Goal: Task Accomplishment & Management: Use online tool/utility

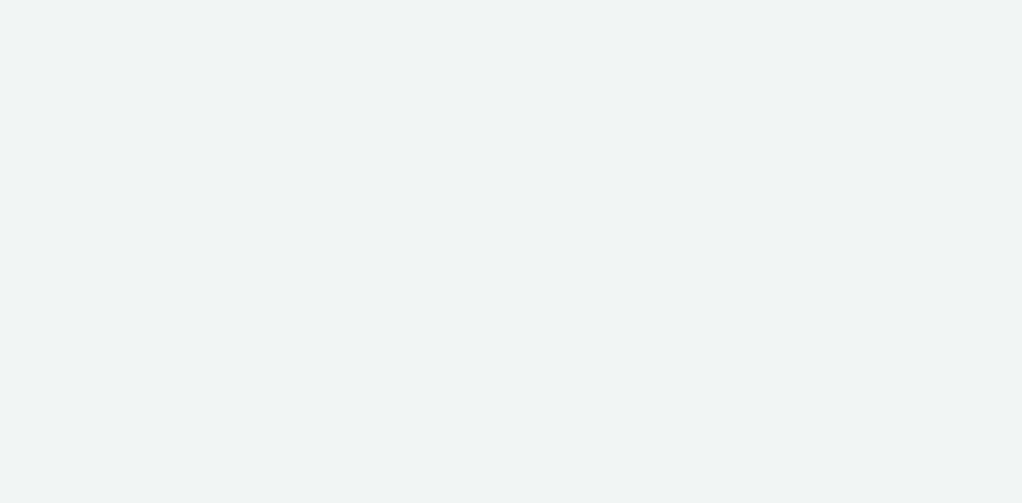
select select "08a58170-7f08-4922-abc8-b2d1eb407230"
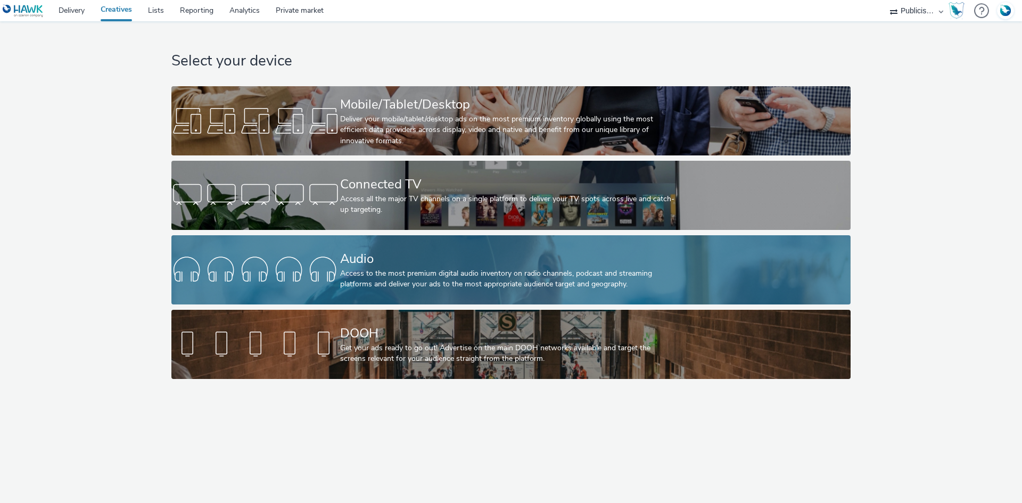
click at [422, 278] on div "Access to the most premium digital audio inventory on radio channels, podcast a…" at bounding box center [509, 279] width 338 height 22
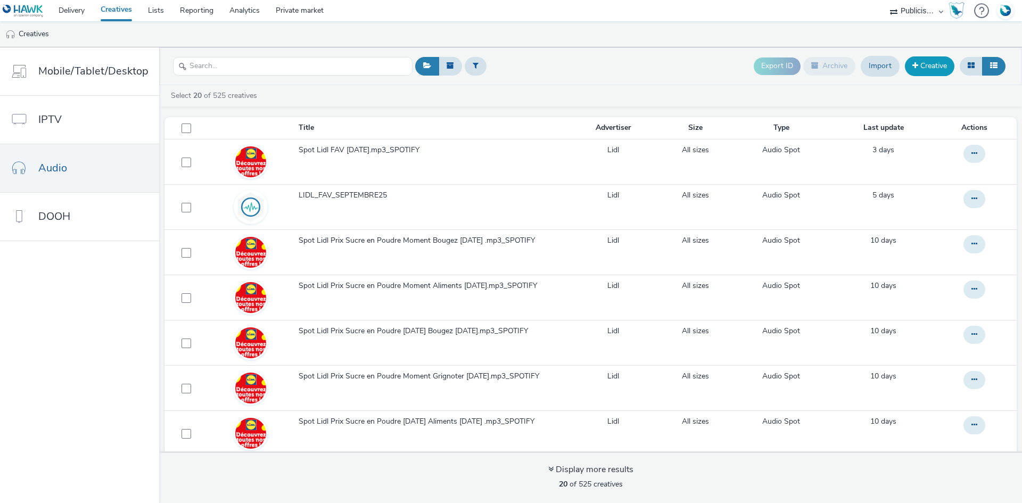
click at [935, 70] on link "Creative" at bounding box center [930, 65] width 50 height 19
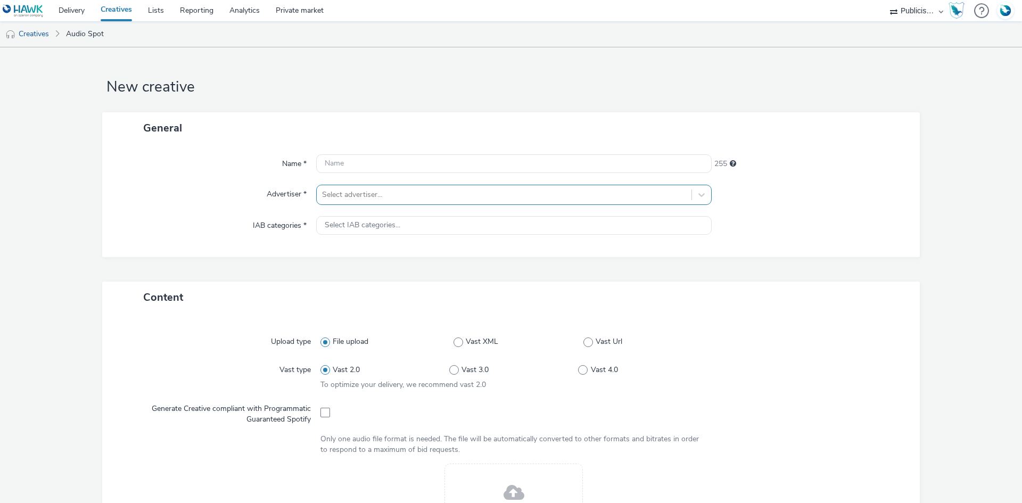
click at [333, 196] on div at bounding box center [504, 194] width 364 height 13
type input "lid"
type input "[URL][DOMAIN_NAME]"
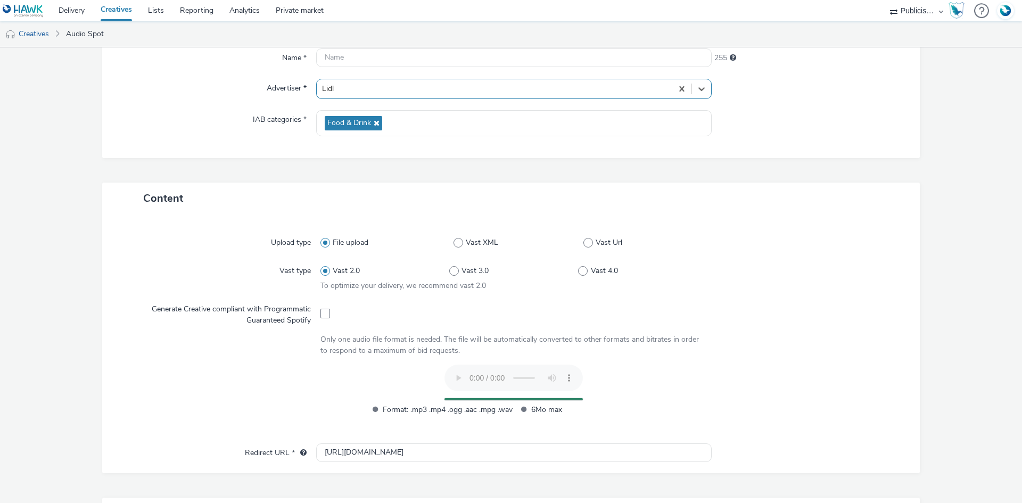
scroll to position [106, 0]
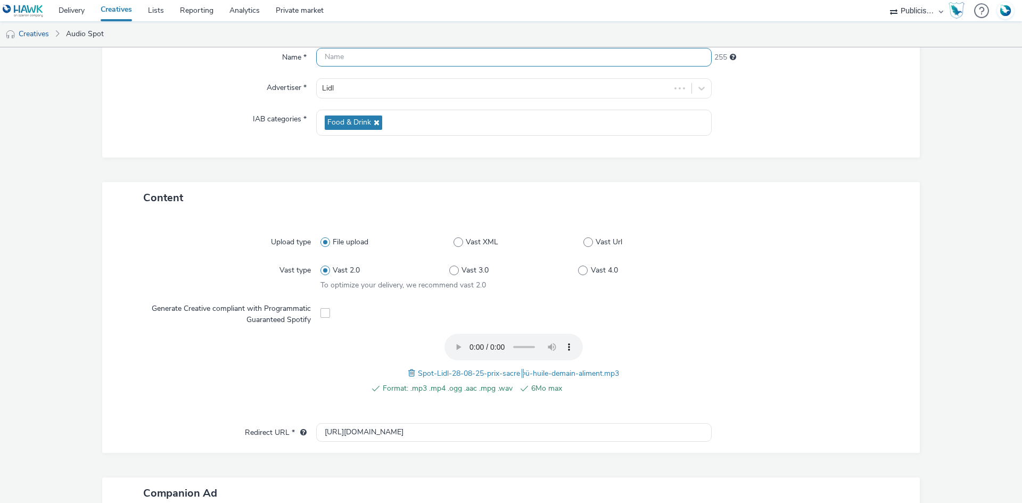
click at [377, 62] on input "text" at bounding box center [514, 57] width 396 height 19
paste input "Spot-Lidl-28-08-25-prix-sacre╠ü-huile-demain-aliment"
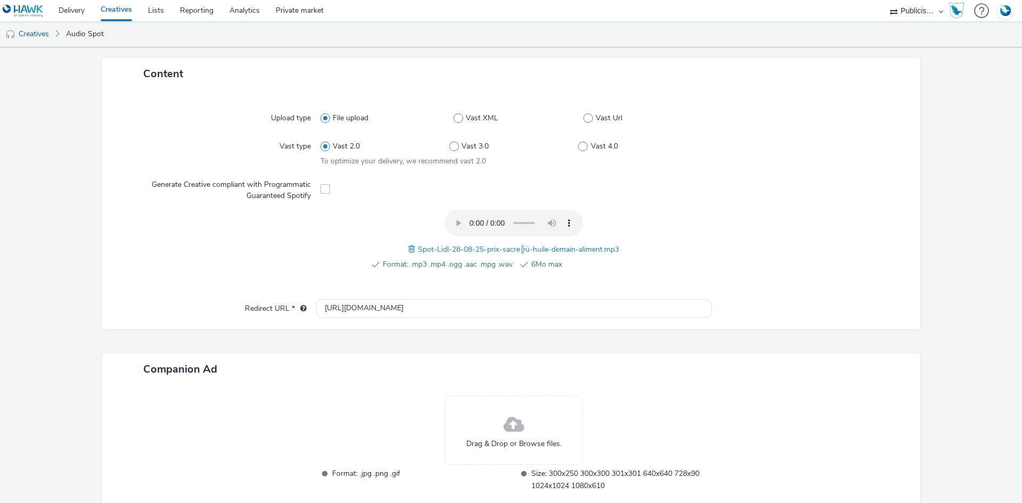
scroll to position [295, 0]
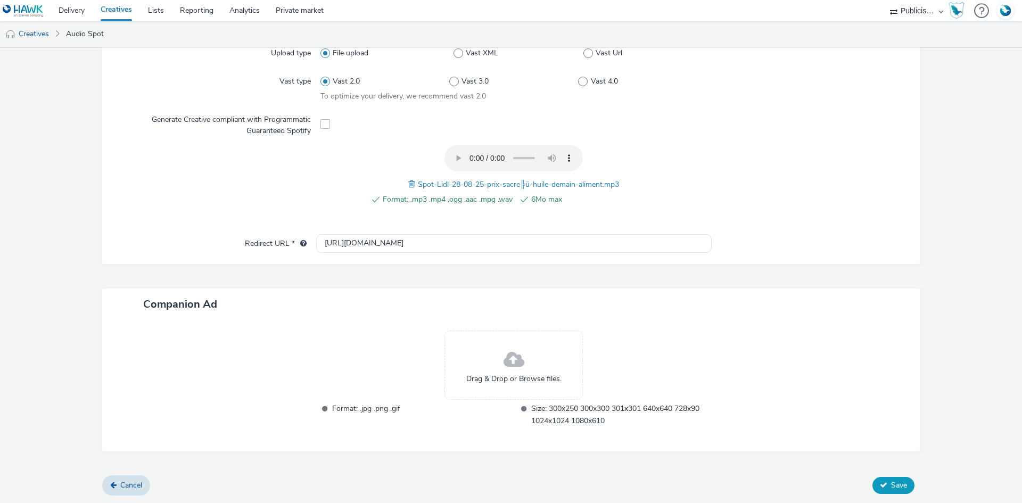
type input "Spot-Lidl-28-08-25-prix-sacre╠ü-huile-demain-aliment"
click at [894, 484] on span "Save" at bounding box center [899, 485] width 16 height 10
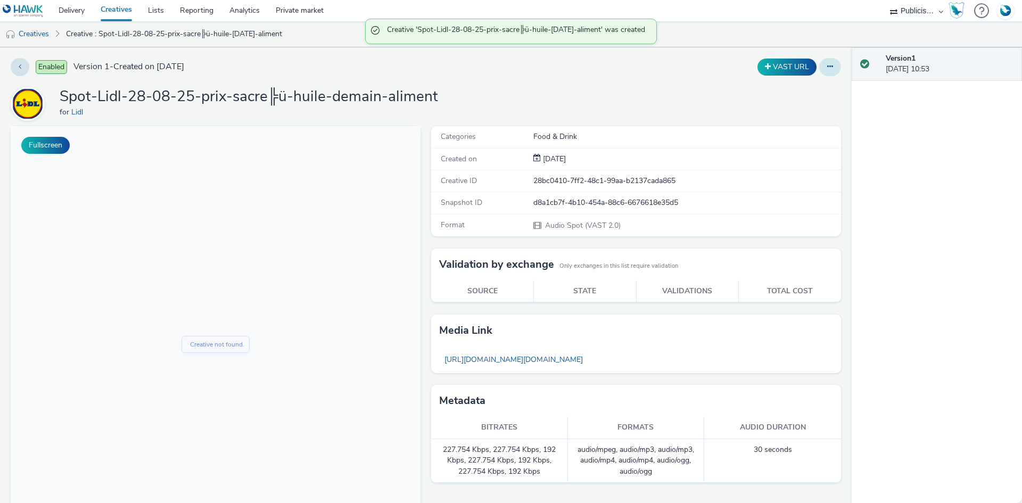
click at [827, 66] on icon at bounding box center [830, 66] width 6 height 7
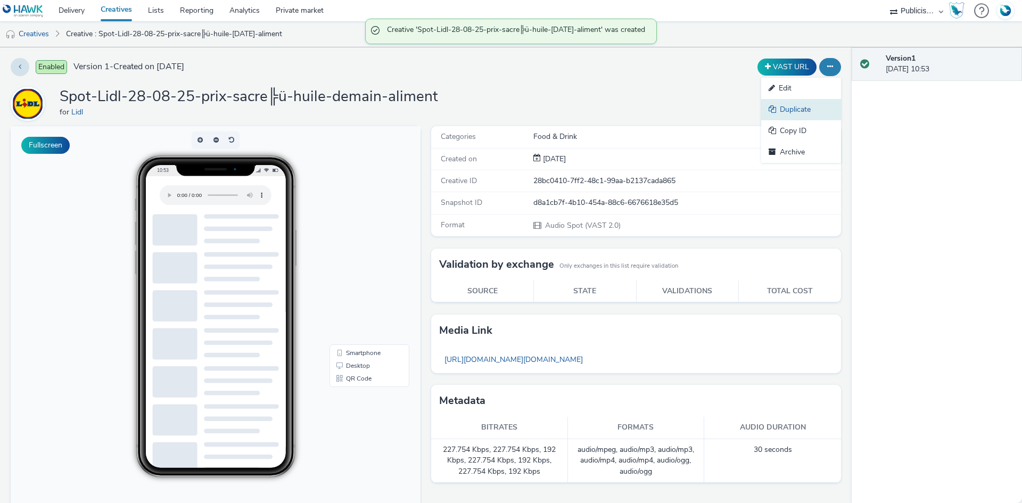
click at [771, 110] on icon at bounding box center [774, 108] width 11 height 7
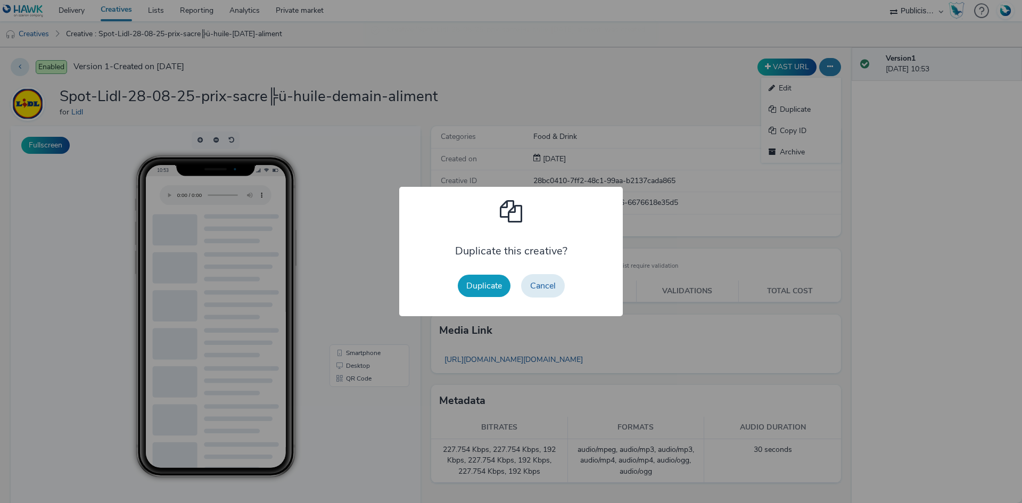
click at [477, 293] on button "Duplicate" at bounding box center [484, 286] width 53 height 22
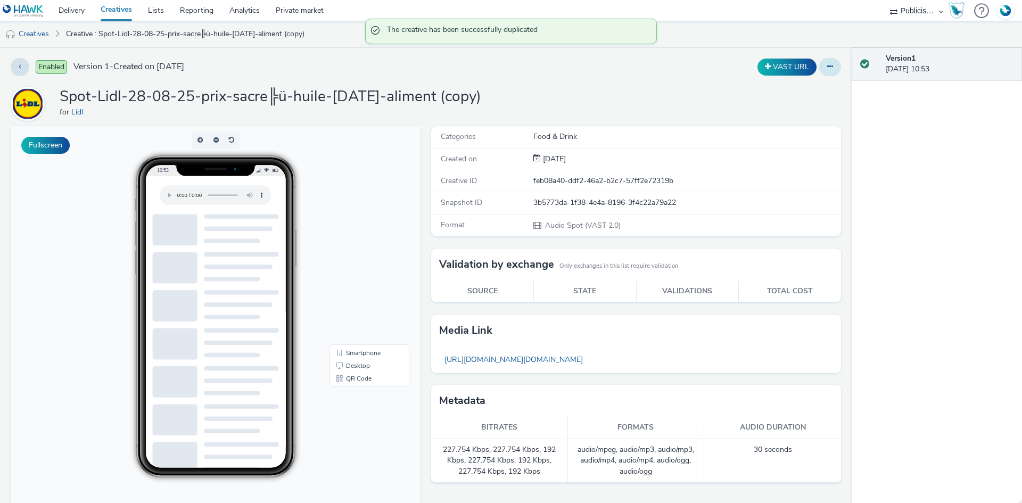
click at [827, 65] on icon at bounding box center [830, 66] width 6 height 7
click at [800, 85] on link "Edit" at bounding box center [801, 88] width 80 height 21
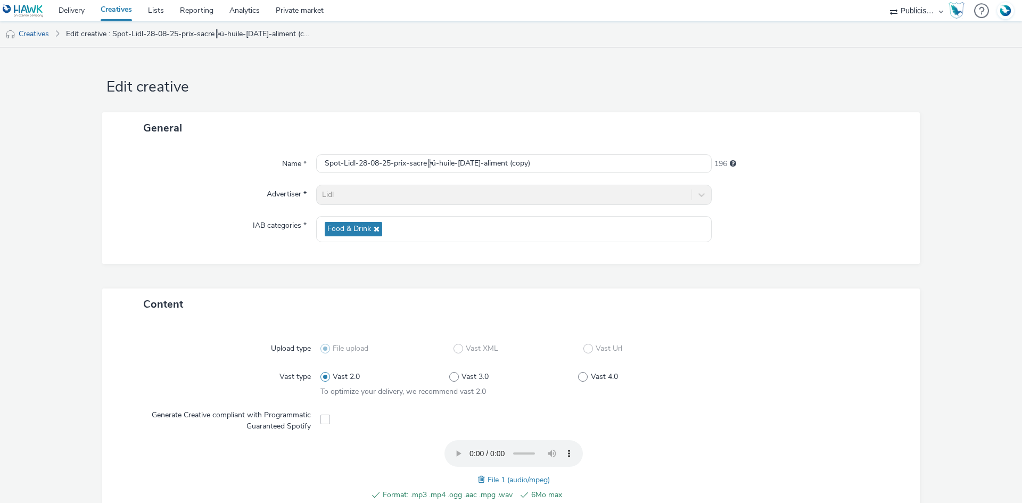
click at [479, 484] on span at bounding box center [483, 480] width 10 height 12
click at [410, 162] on input "Spot-Lidl-28-08-25-prix-sacre╠ü-huile-demain-aliment (copy)" at bounding box center [514, 163] width 396 height 19
paste input "bougez"
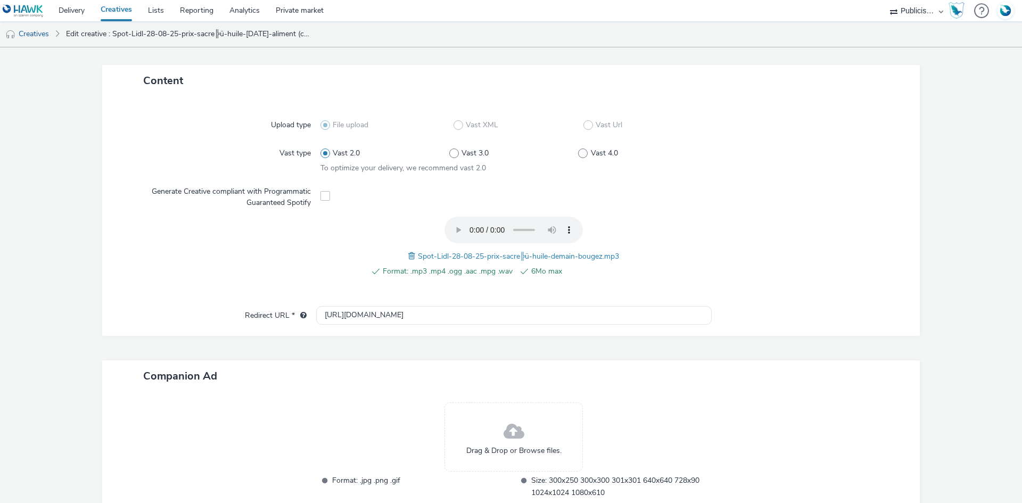
scroll to position [295, 0]
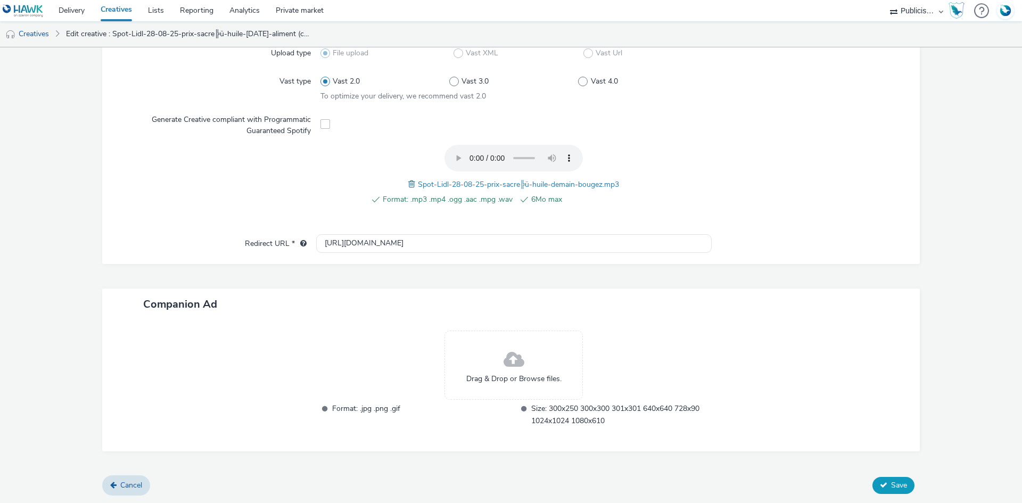
type input "Spot-Lidl-28-08-25-prix-sacre╠ü-huile-demain-bougez"
click at [891, 486] on span "Save" at bounding box center [899, 485] width 16 height 10
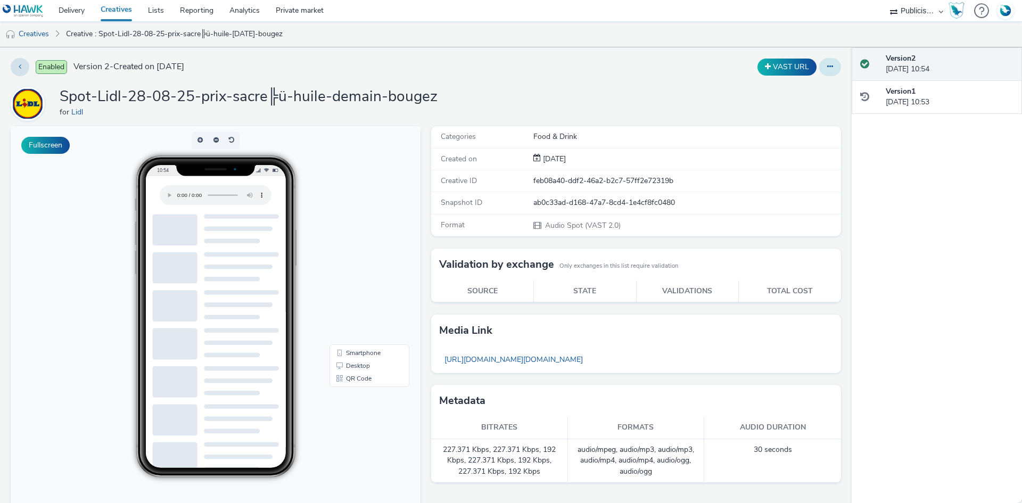
click at [827, 70] on icon at bounding box center [830, 66] width 6 height 7
click at [792, 106] on link "Duplicate" at bounding box center [801, 109] width 80 height 21
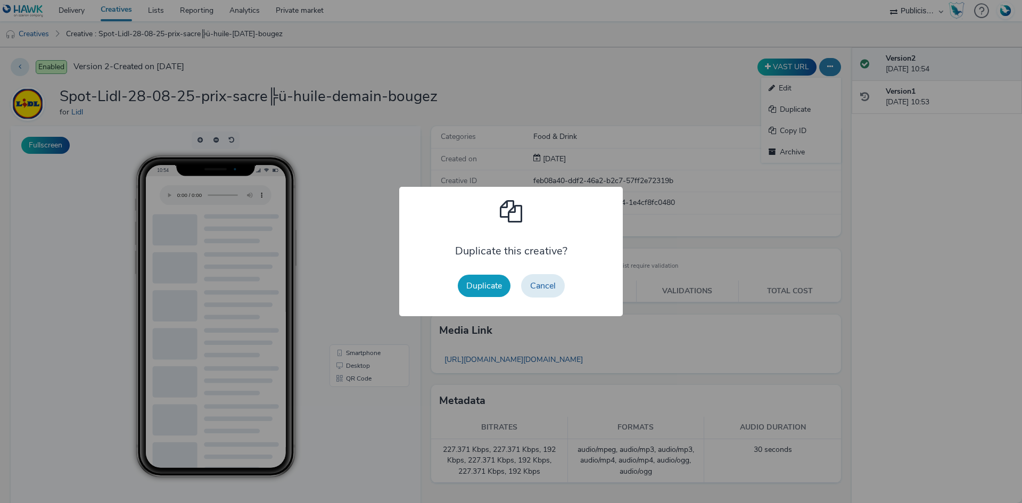
click at [490, 287] on button "Duplicate" at bounding box center [484, 286] width 53 height 22
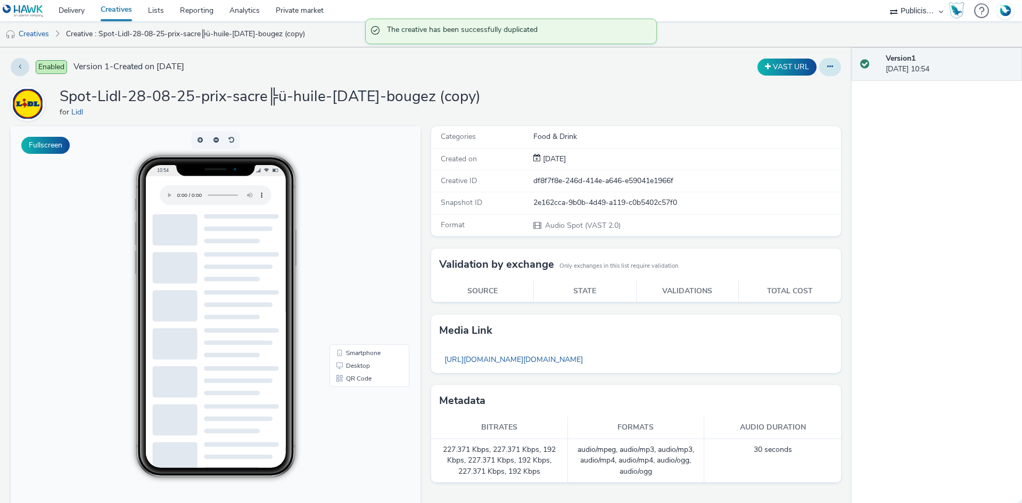
click at [830, 69] on button at bounding box center [830, 67] width 22 height 18
click at [804, 91] on link "Edit" at bounding box center [801, 88] width 80 height 21
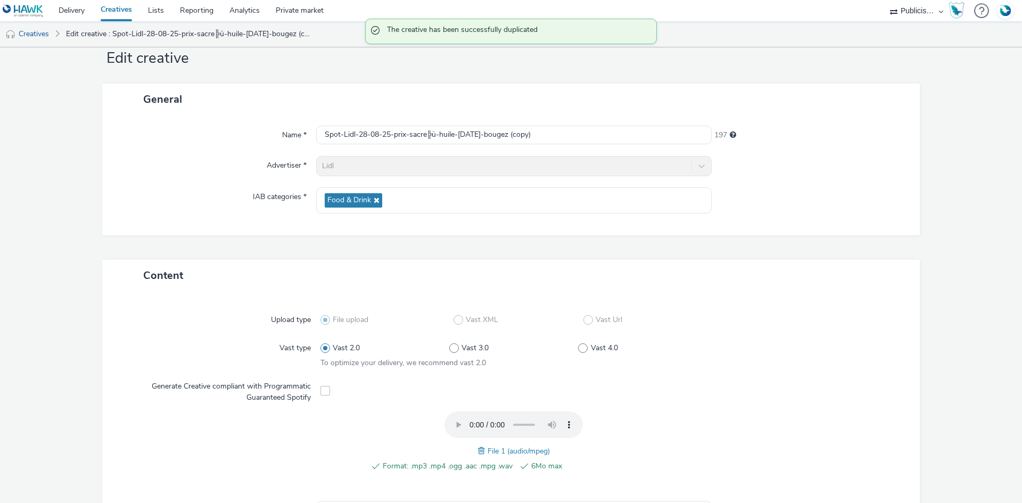
scroll to position [53, 0]
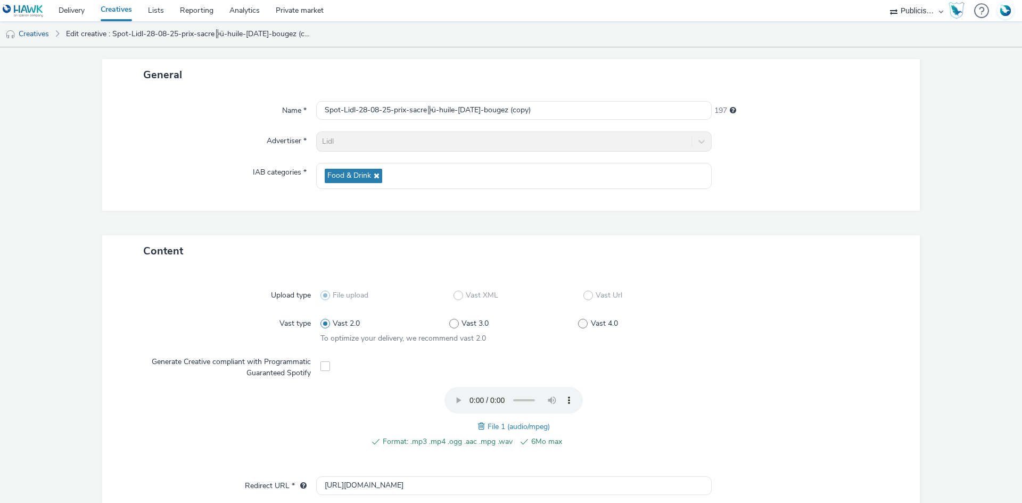
click at [479, 424] on span at bounding box center [483, 427] width 10 height 12
click at [449, 107] on input "Spot-Lidl-28-08-25-prix-sacre╠ü-huile-demain-bougez (copy)" at bounding box center [514, 110] width 396 height 19
paste input "grignoter"
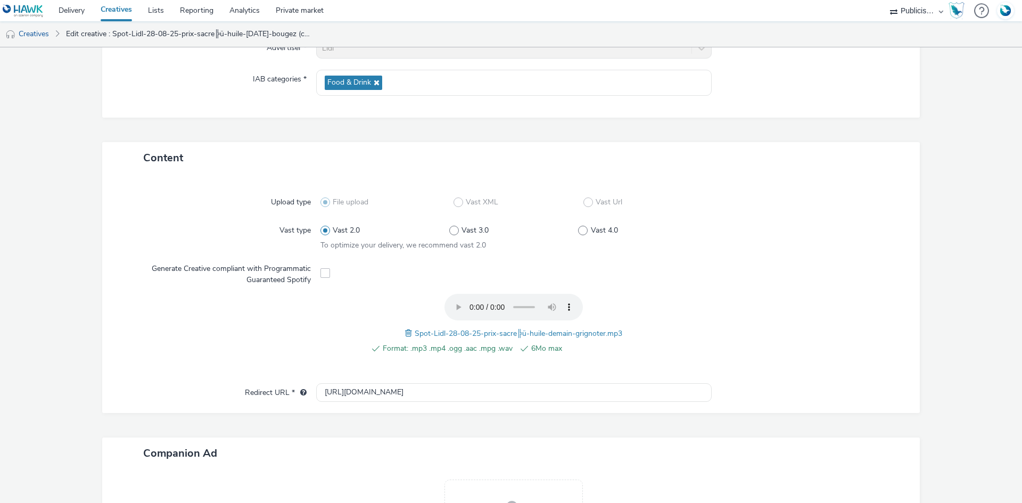
scroll to position [295, 0]
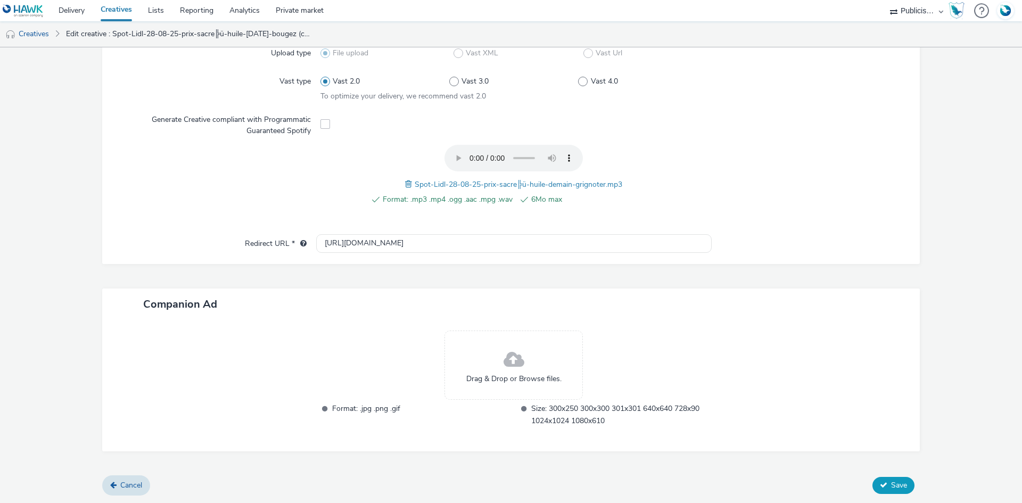
type input "Spot-Lidl-28-08-25-prix-sacre╠ü-huile-demain-grignoter"
click at [882, 483] on button "Save" at bounding box center [894, 485] width 42 height 17
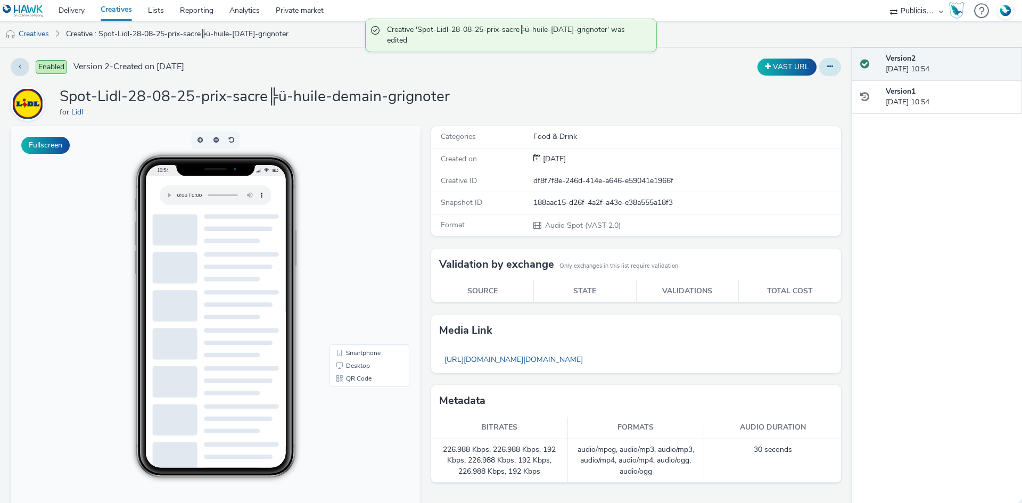
click at [827, 68] on icon at bounding box center [830, 66] width 6 height 7
click at [792, 109] on link "Duplicate" at bounding box center [801, 109] width 80 height 21
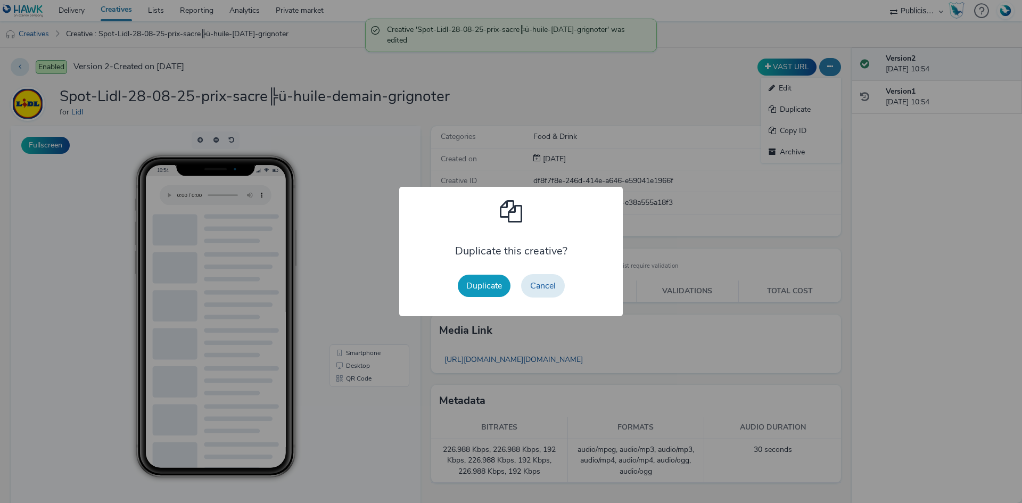
click at [473, 291] on button "Duplicate" at bounding box center [484, 286] width 53 height 22
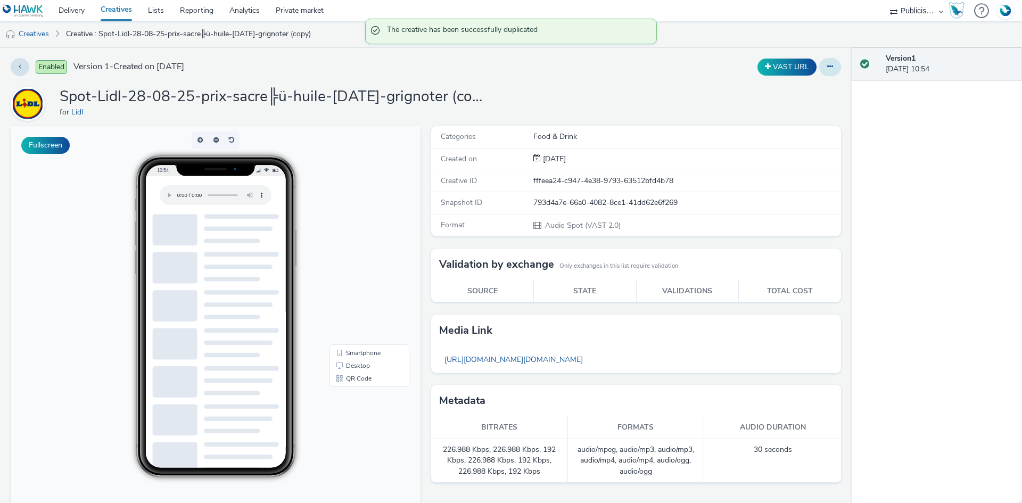
click at [819, 68] on button at bounding box center [830, 67] width 22 height 18
click at [776, 87] on link "Edit" at bounding box center [801, 88] width 80 height 21
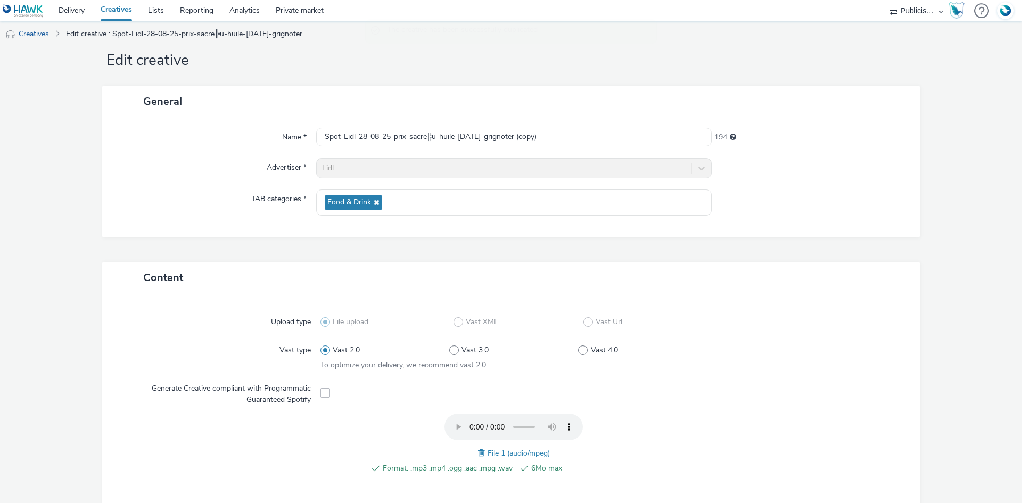
scroll to position [53, 0]
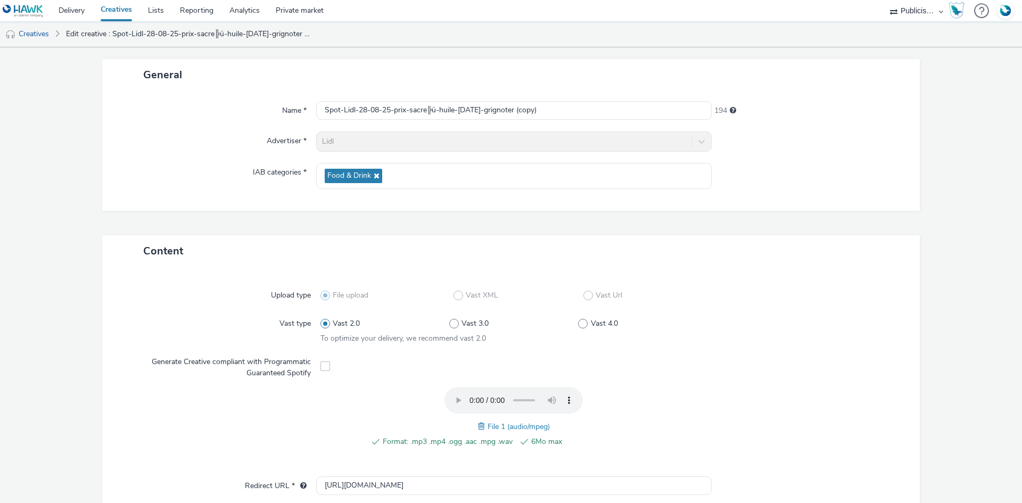
click at [478, 422] on span at bounding box center [483, 427] width 10 height 12
click at [410, 116] on input "Spot-Lidl-28-08-25-prix-sacre╠ü-huile-demain-grignoter (copy)" at bounding box center [514, 110] width 396 height 19
paste input "moment-aliment"
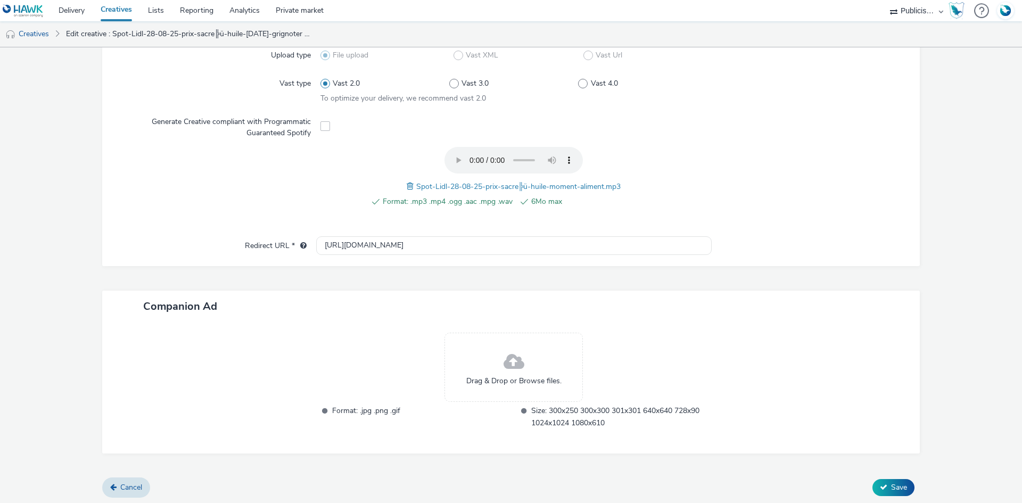
scroll to position [295, 0]
type input "Spot-Lidl-28-08-25-prix-sacre╠ü-huile-moment-aliment"
click at [891, 481] on span "Save" at bounding box center [899, 485] width 16 height 10
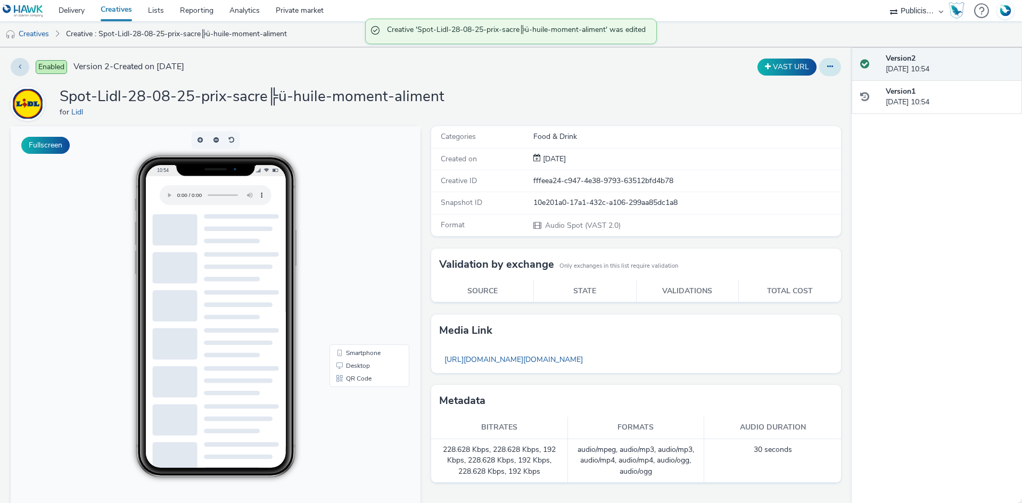
click at [825, 71] on button at bounding box center [830, 67] width 22 height 18
click at [780, 107] on link "Duplicate" at bounding box center [801, 109] width 80 height 21
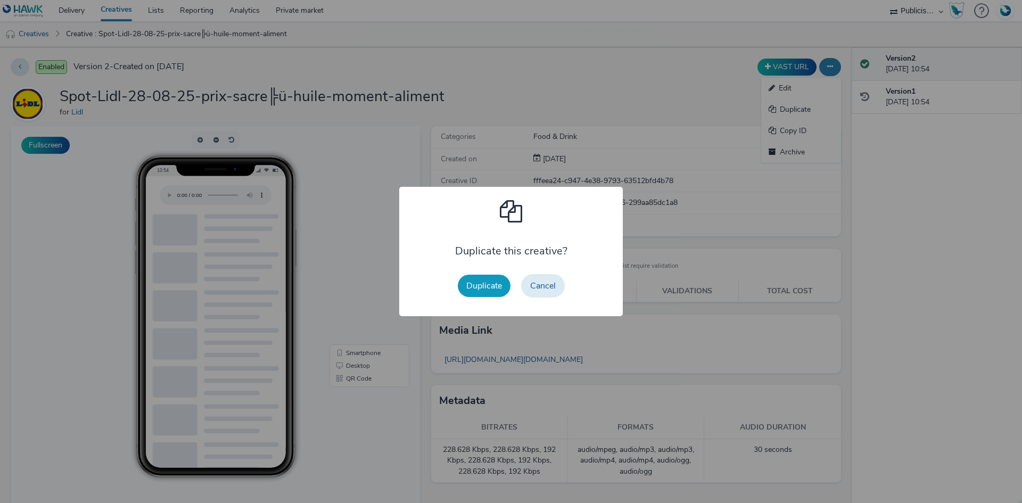
click at [488, 287] on button "Duplicate" at bounding box center [484, 286] width 53 height 22
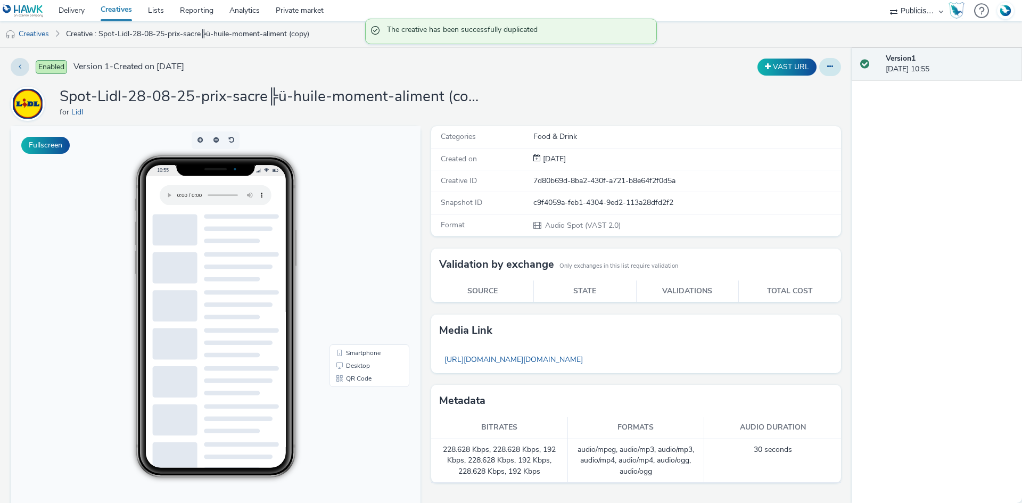
click at [822, 71] on button at bounding box center [830, 67] width 22 height 18
click at [773, 91] on link "Edit" at bounding box center [801, 88] width 80 height 21
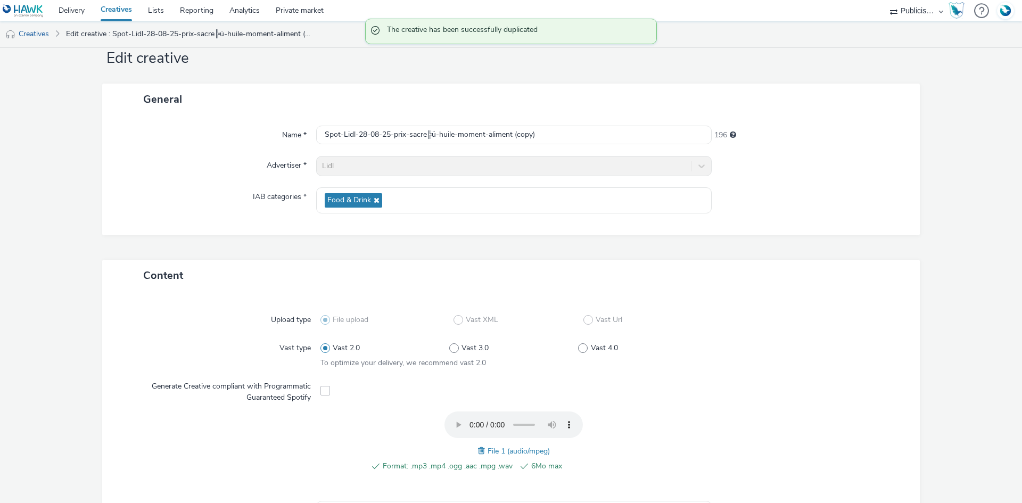
scroll to position [53, 0]
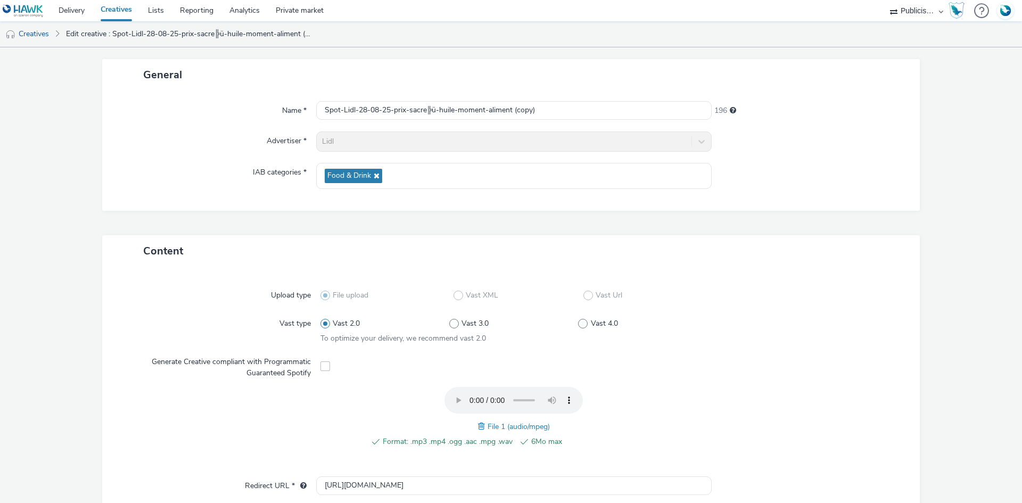
click at [480, 429] on span at bounding box center [483, 427] width 10 height 12
click at [395, 108] on input "Spot-Lidl-28-08-25-prix-sacre╠ü-huile-moment-aliment (copy)" at bounding box center [514, 110] width 396 height 19
paste input "bougez"
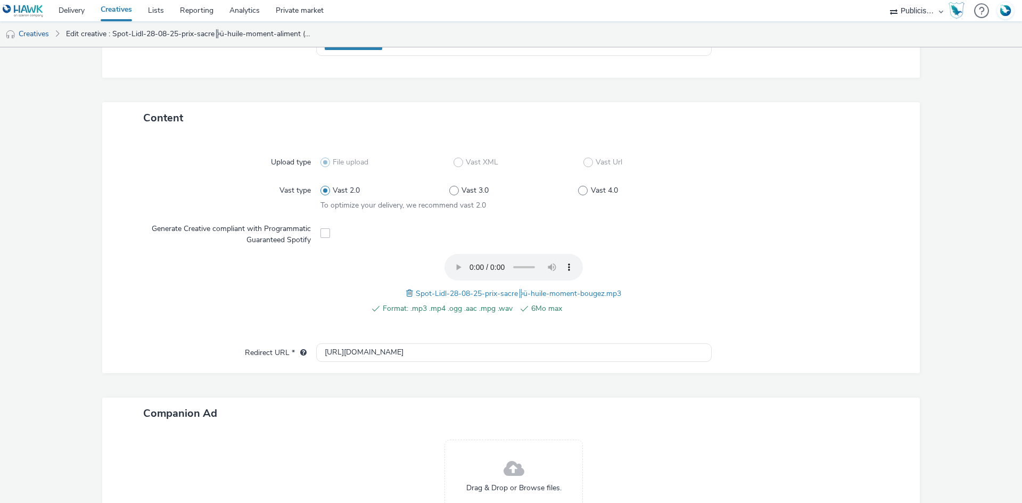
scroll to position [295, 0]
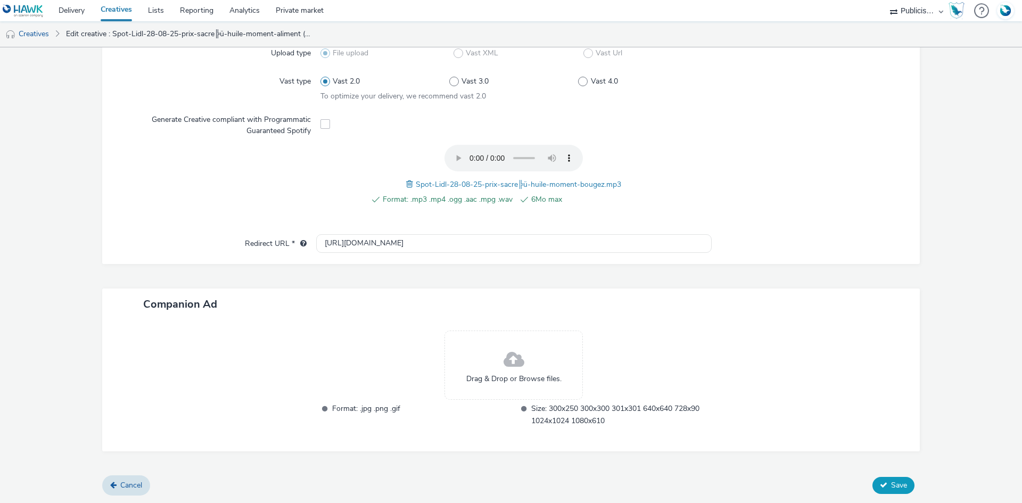
type input "Spot-Lidl-28-08-25-prix-sacre╠ü-huile-moment-bougez"
click at [892, 491] on button "Save" at bounding box center [894, 485] width 42 height 17
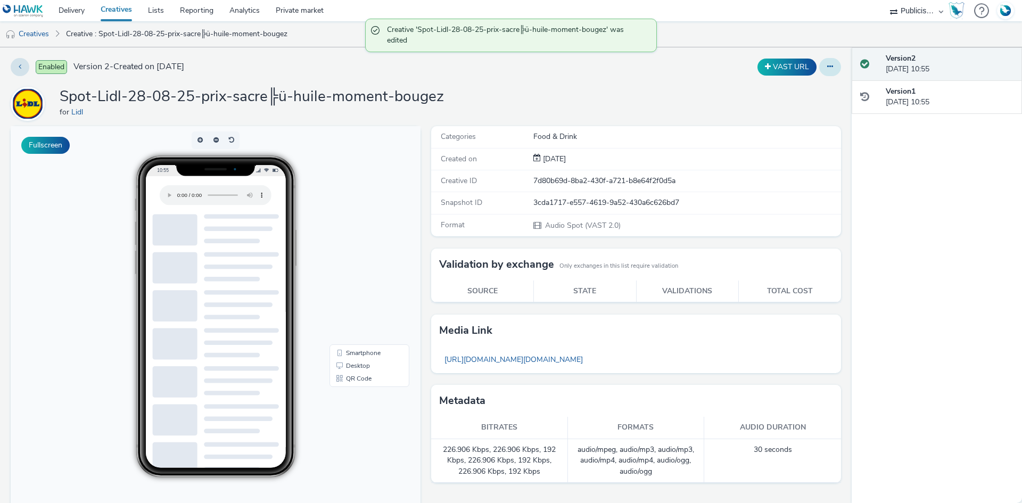
click at [827, 66] on icon at bounding box center [830, 66] width 6 height 7
click at [784, 114] on link "Duplicate" at bounding box center [801, 109] width 80 height 21
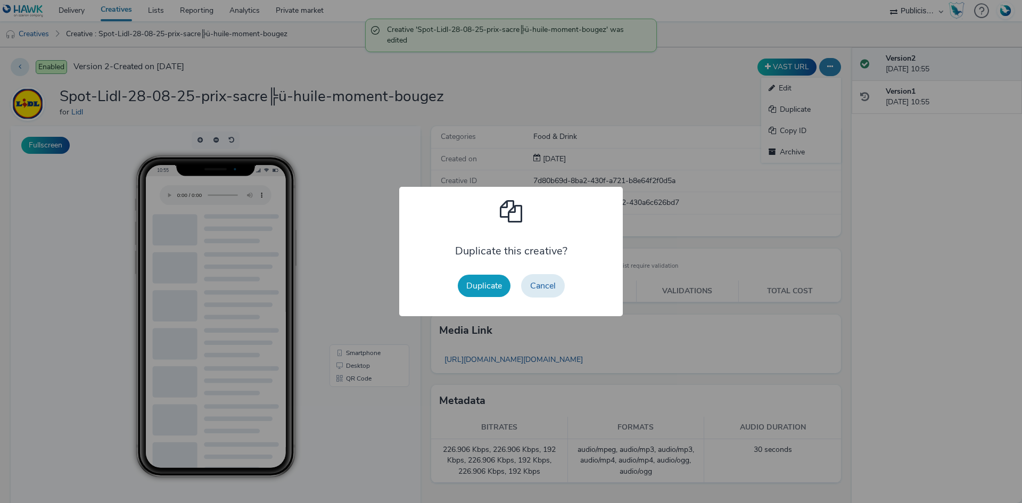
click at [469, 288] on button "Duplicate" at bounding box center [484, 286] width 53 height 22
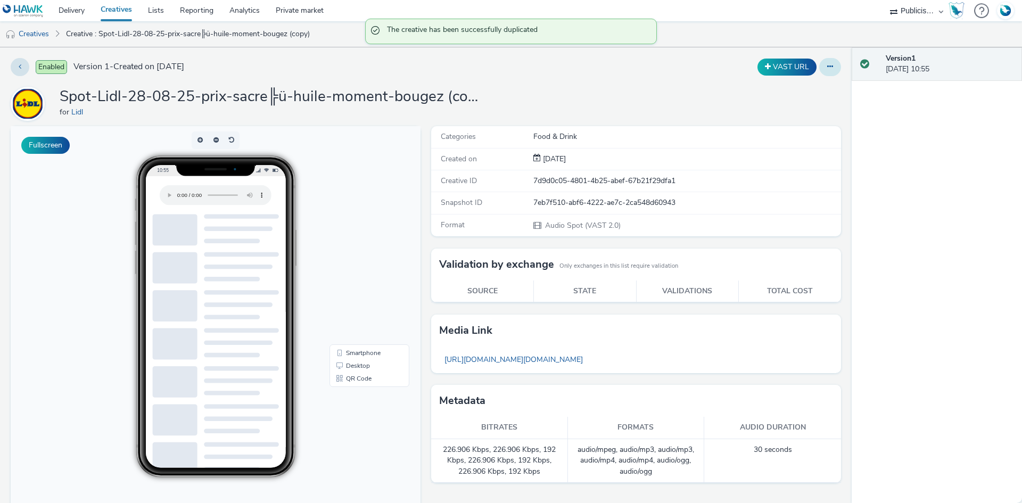
click at [819, 63] on button at bounding box center [830, 67] width 22 height 18
click at [793, 93] on link "Edit" at bounding box center [801, 88] width 80 height 21
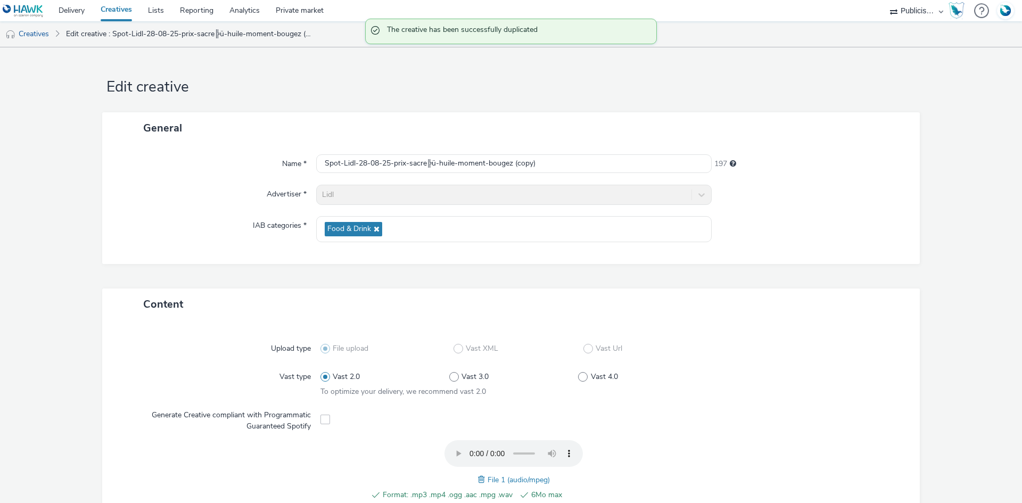
click at [488, 479] on span "File 1 (audio/mpeg)" at bounding box center [519, 480] width 62 height 10
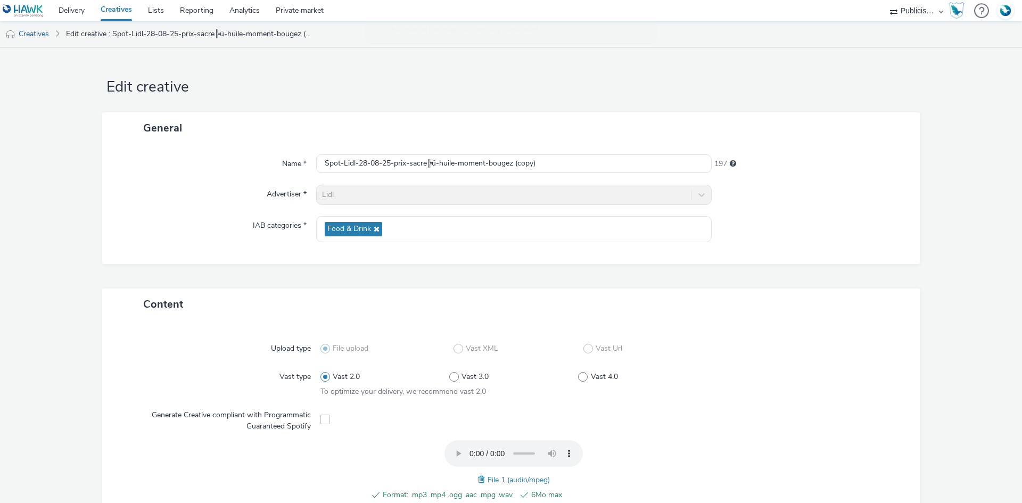
click at [478, 477] on span at bounding box center [483, 480] width 10 height 12
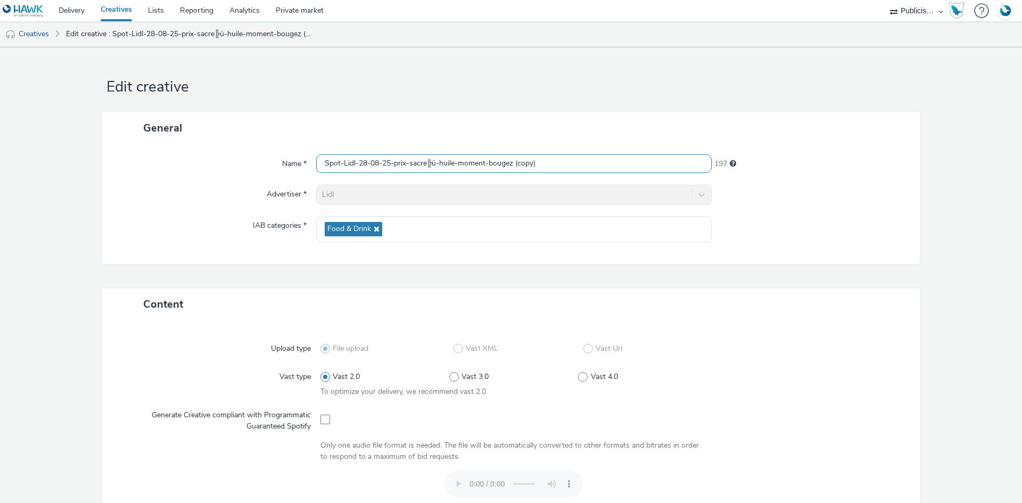
click at [434, 165] on input "Spot-Lidl-28-08-25-prix-sacre╠ü-huile-moment-bougez (copy)" at bounding box center [514, 163] width 396 height 19
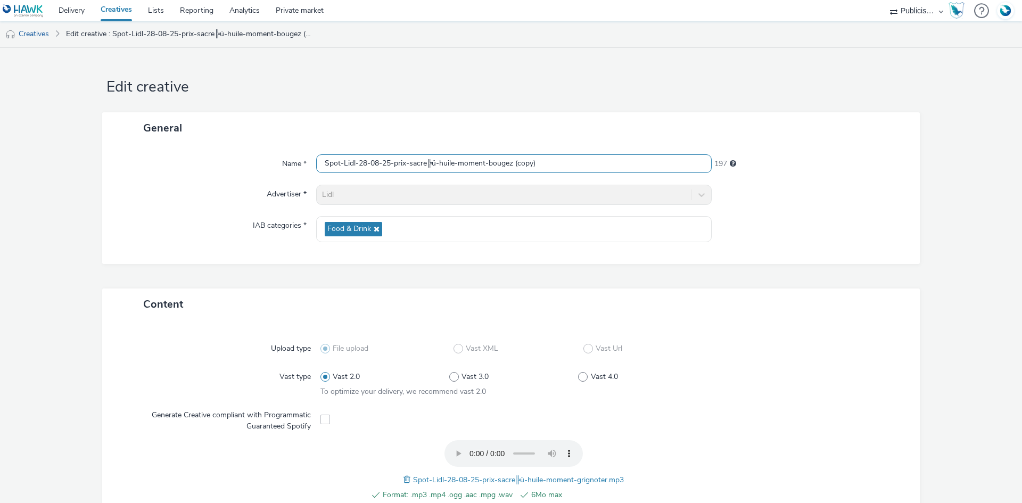
click at [435, 165] on input "Spot-Lidl-28-08-25-prix-sacre╠ü-huile-moment-bougez (copy)" at bounding box center [514, 163] width 396 height 19
paste input "grignoter"
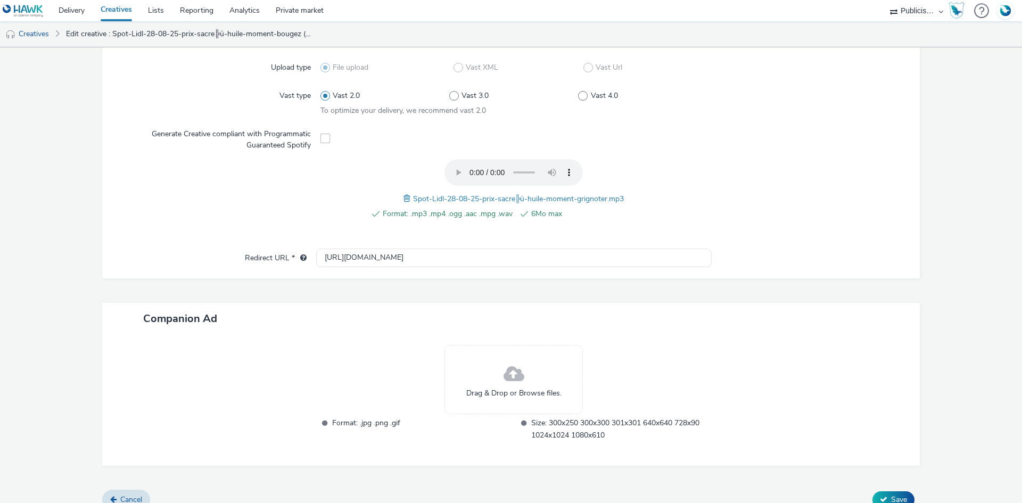
scroll to position [295, 0]
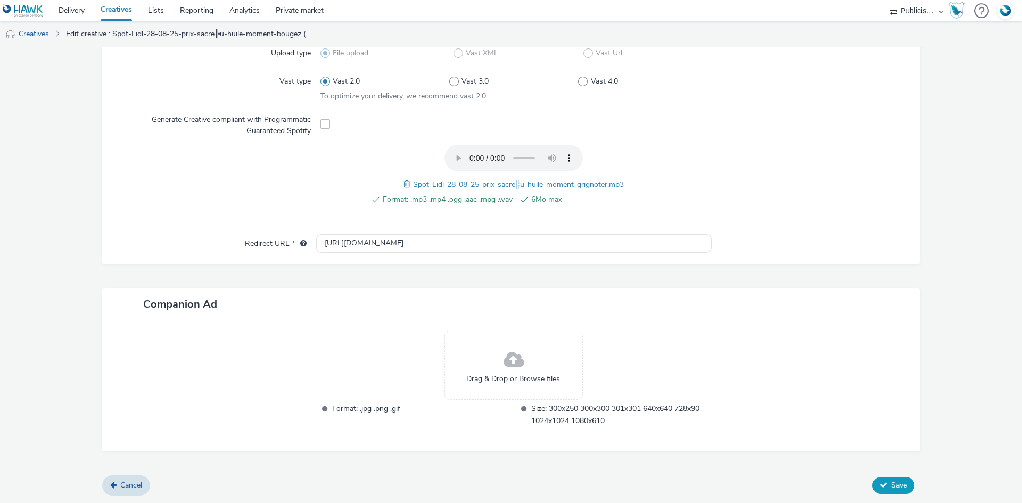
type input "Spot-Lidl-28-08-25-prix-sacre╠ü-huile-moment-grignoter"
click at [881, 486] on button "Save" at bounding box center [894, 485] width 42 height 17
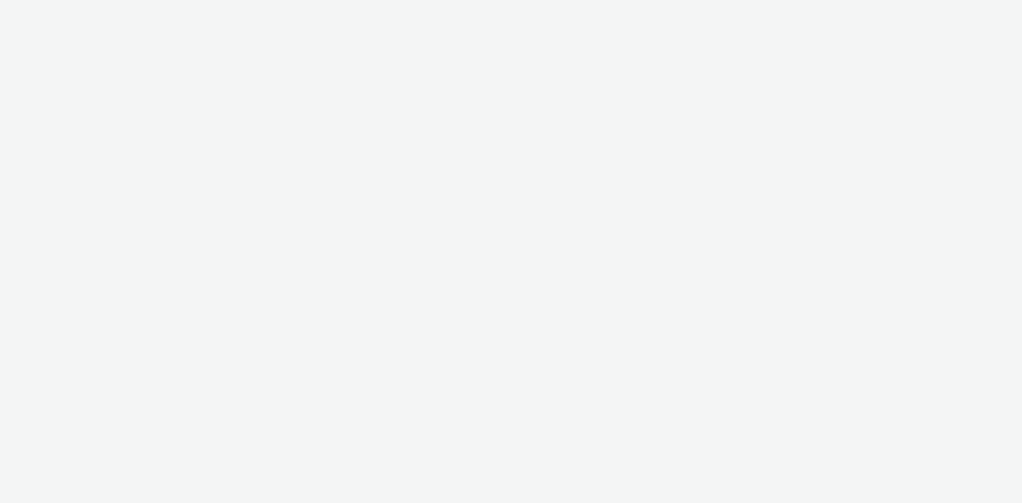
select select "08a58170-7f08-4922-abc8-b2d1eb407230"
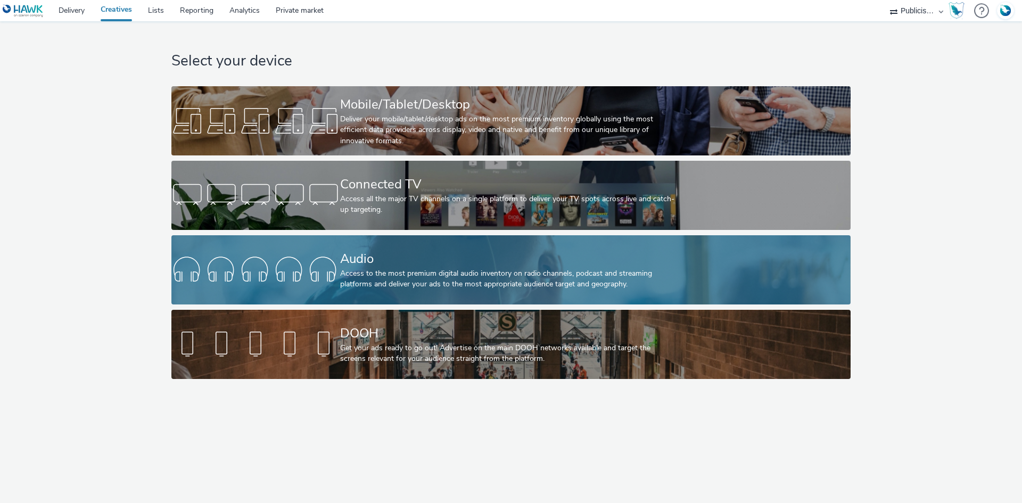
click at [390, 266] on div "Audio" at bounding box center [509, 259] width 338 height 19
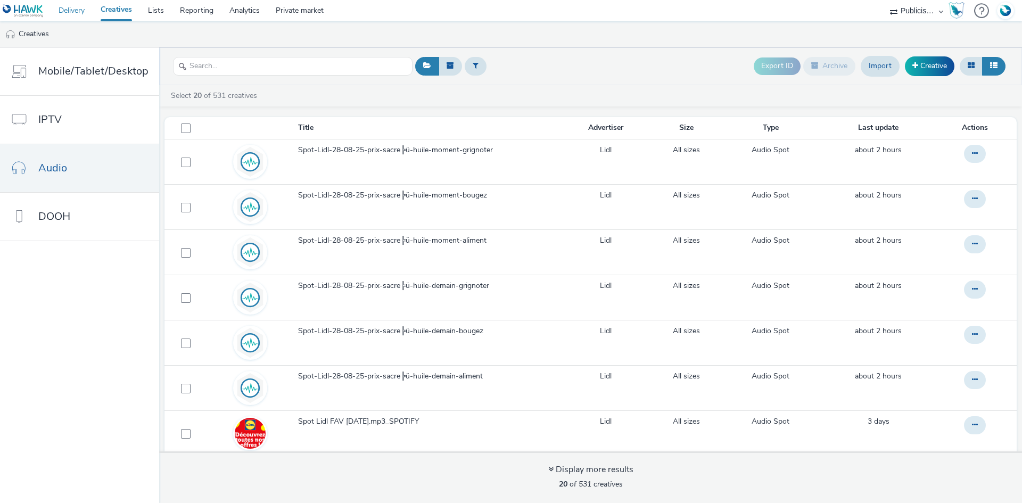
click at [76, 6] on link "Delivery" at bounding box center [72, 10] width 42 height 21
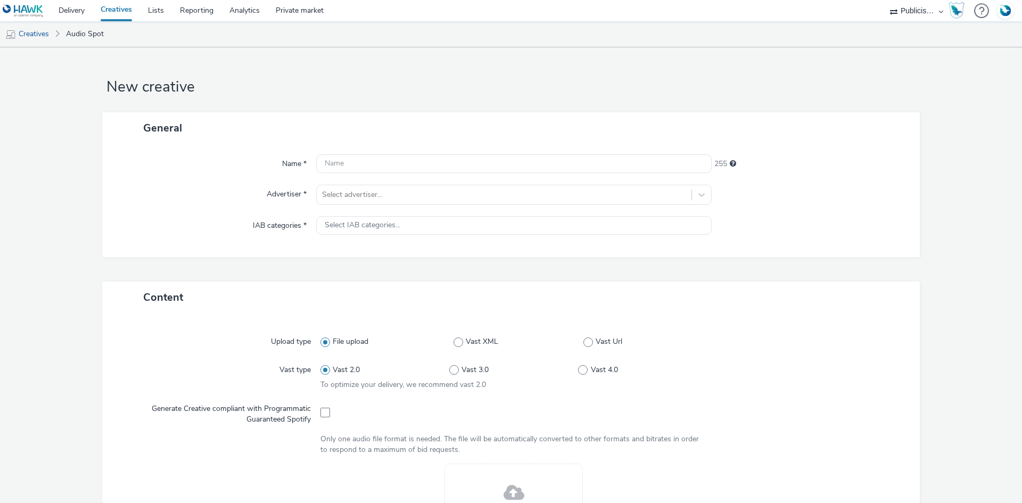
select select "08a58170-7f08-4922-abc8-b2d1eb407230"
click at [390, 195] on div at bounding box center [504, 194] width 364 height 13
type input "lid"
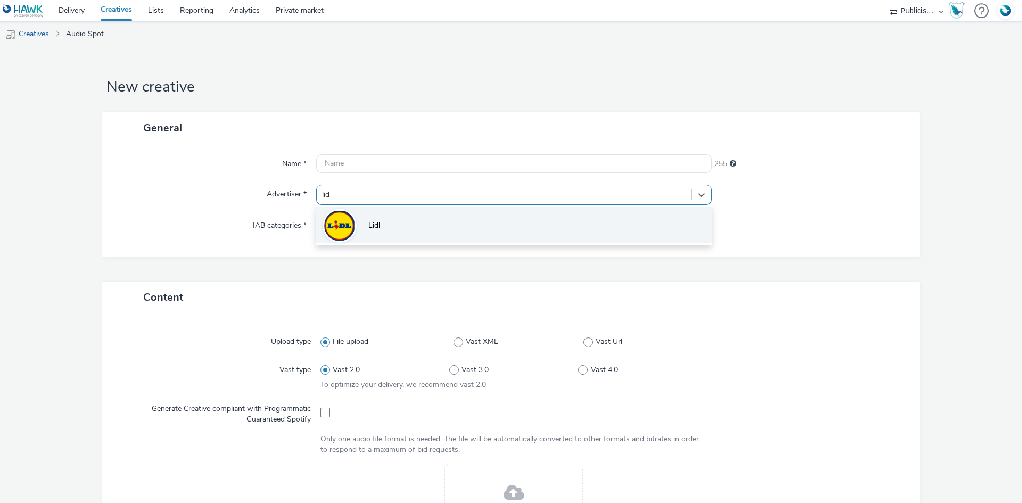
click at [364, 236] on li "Lidl" at bounding box center [514, 225] width 396 height 36
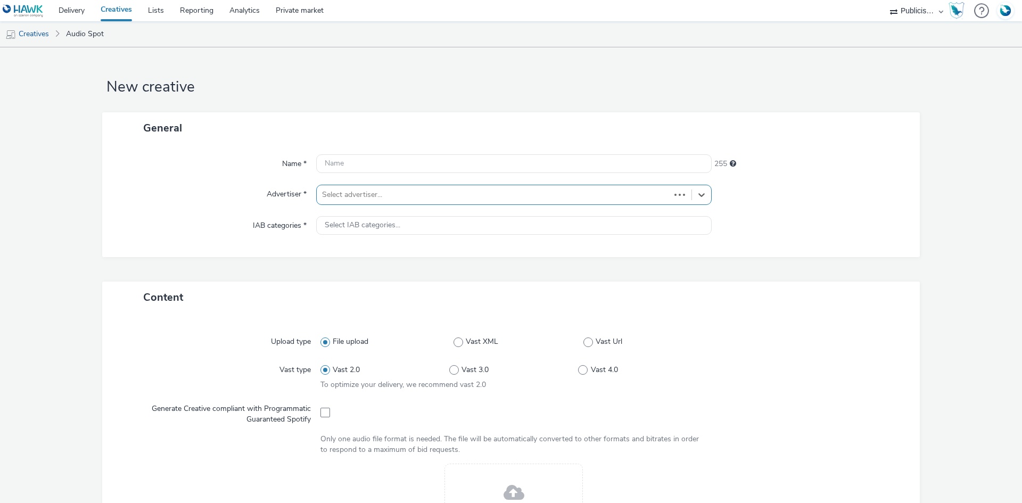
type input "[URL][DOMAIN_NAME]"
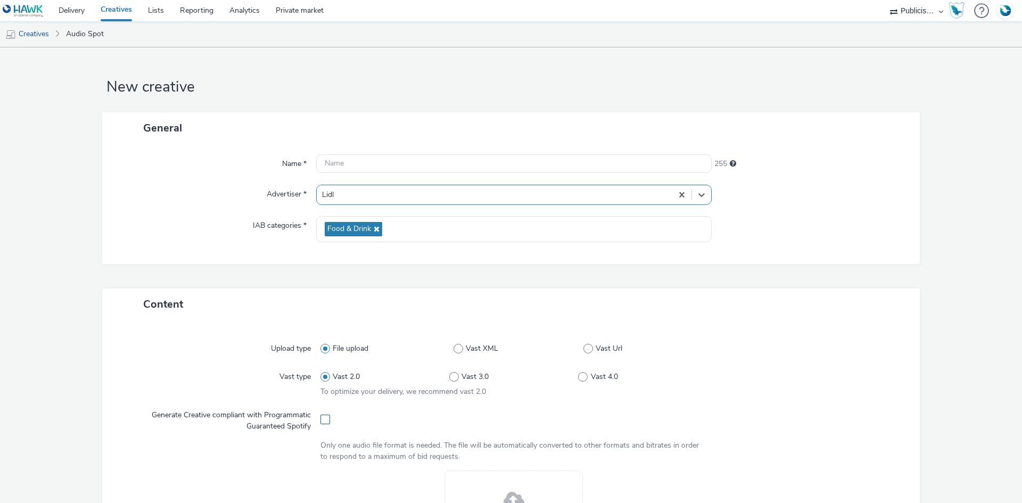
click at [322, 418] on span at bounding box center [326, 420] width 10 height 10
checkbox input "true"
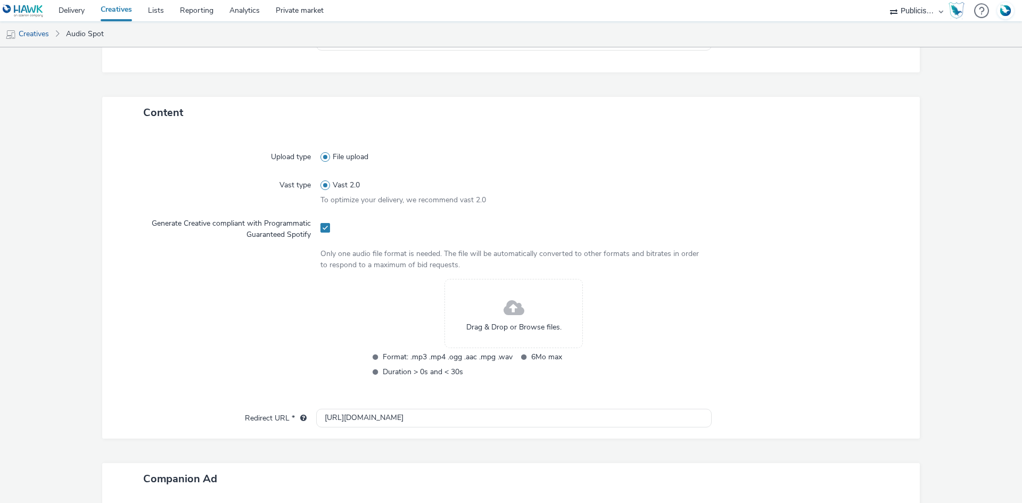
scroll to position [213, 0]
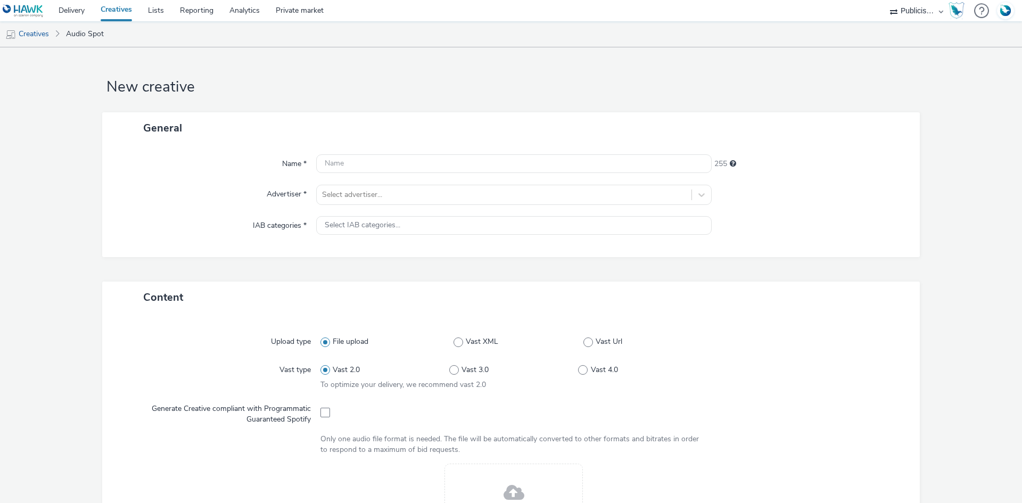
select select "08a58170-7f08-4922-abc8-b2d1eb407230"
click at [364, 202] on div "Select advertiser..." at bounding box center [504, 194] width 375 height 17
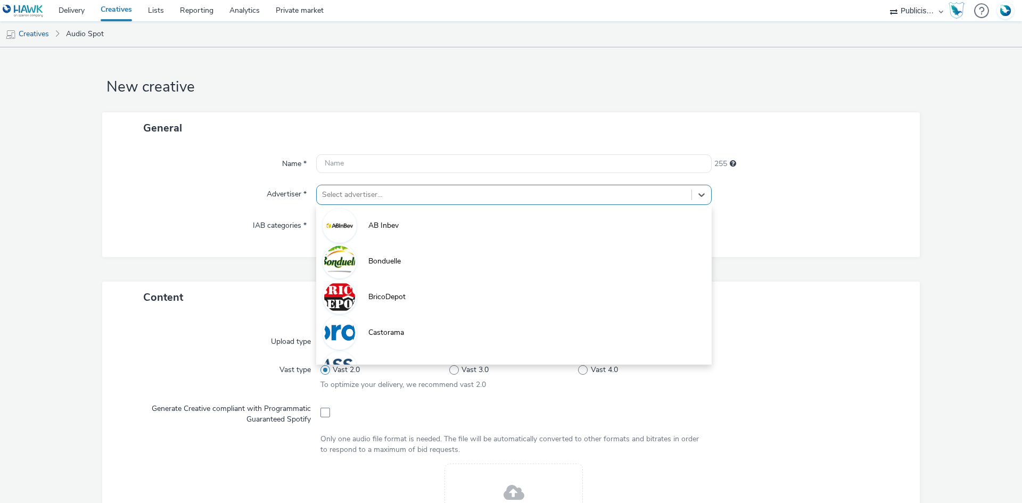
paste input "lid"
type input "lid"
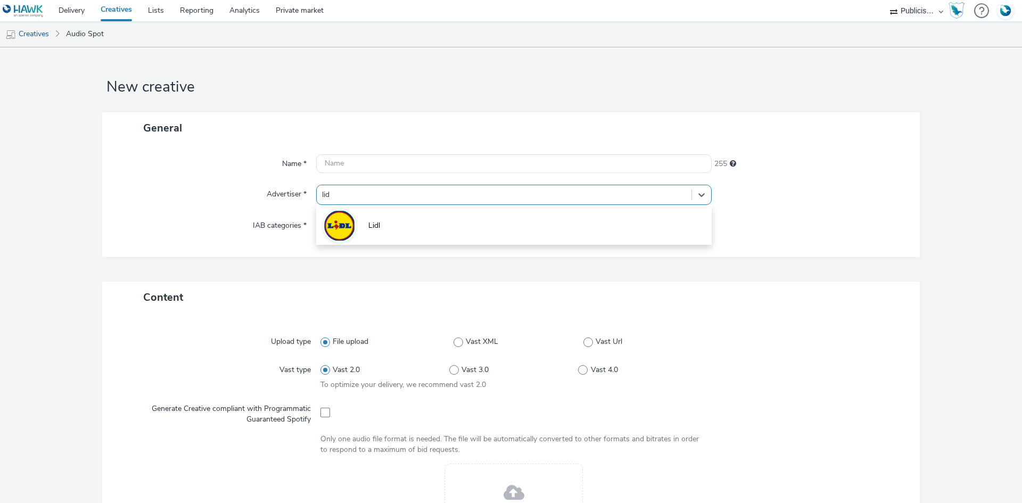
click at [343, 239] on img at bounding box center [339, 225] width 31 height 31
type input "http://lidl.fr"
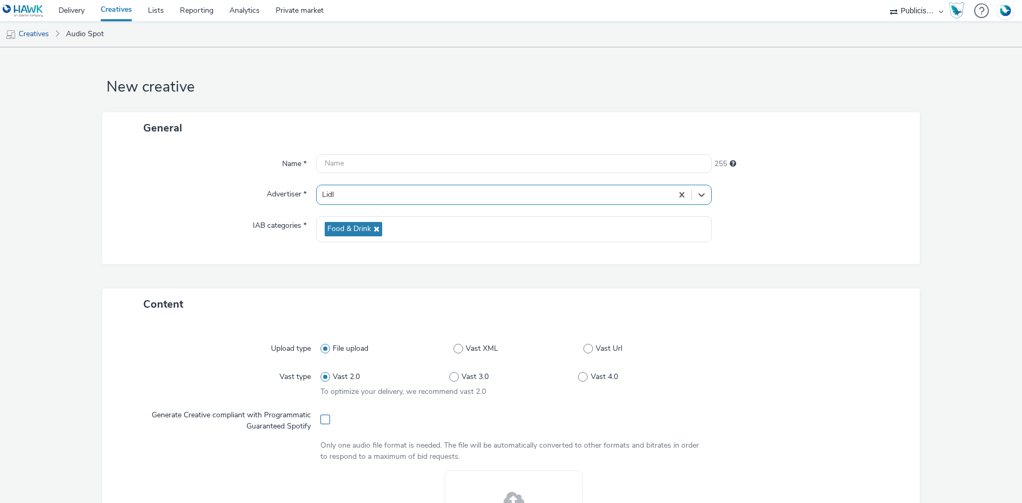
click at [322, 417] on span at bounding box center [326, 420] width 10 height 10
checkbox input "true"
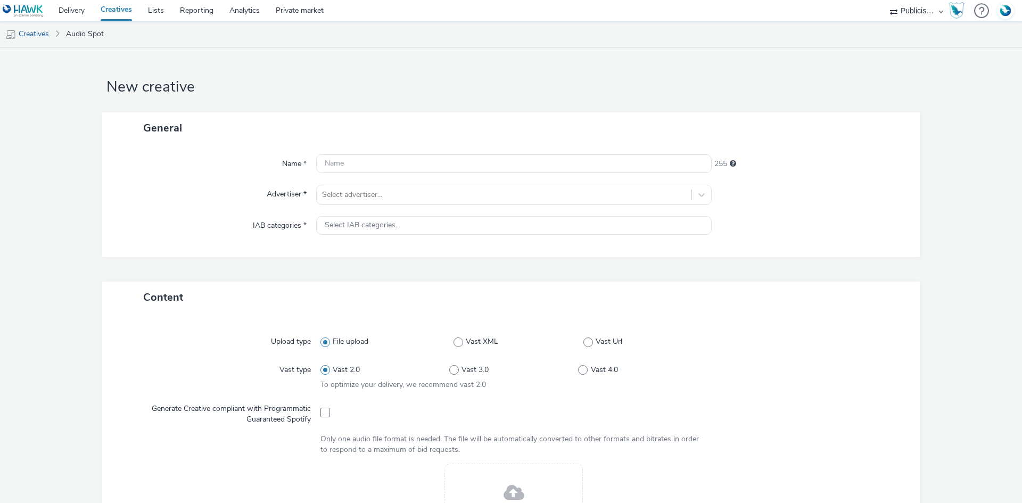
select select "08a58170-7f08-4922-abc8-b2d1eb407230"
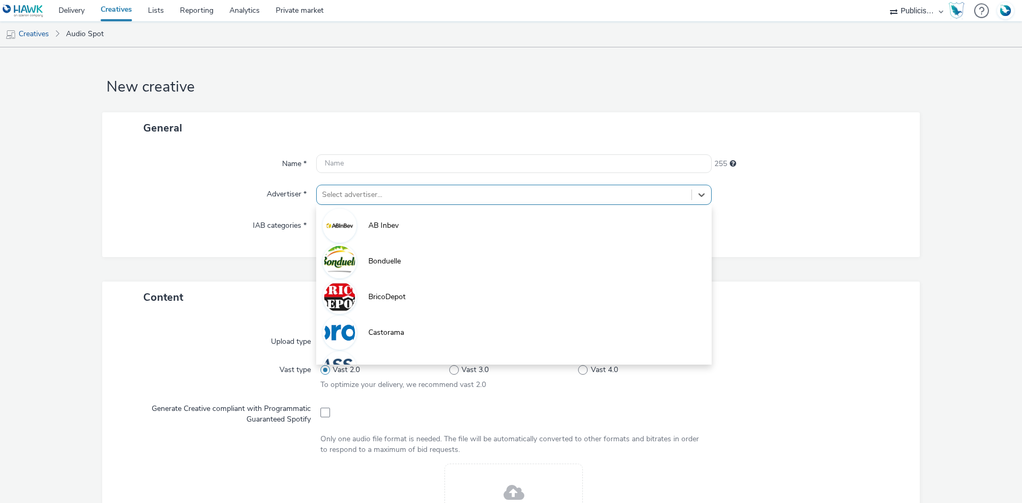
click at [339, 190] on div at bounding box center [504, 194] width 364 height 13
paste input "lid"
type input "lid"
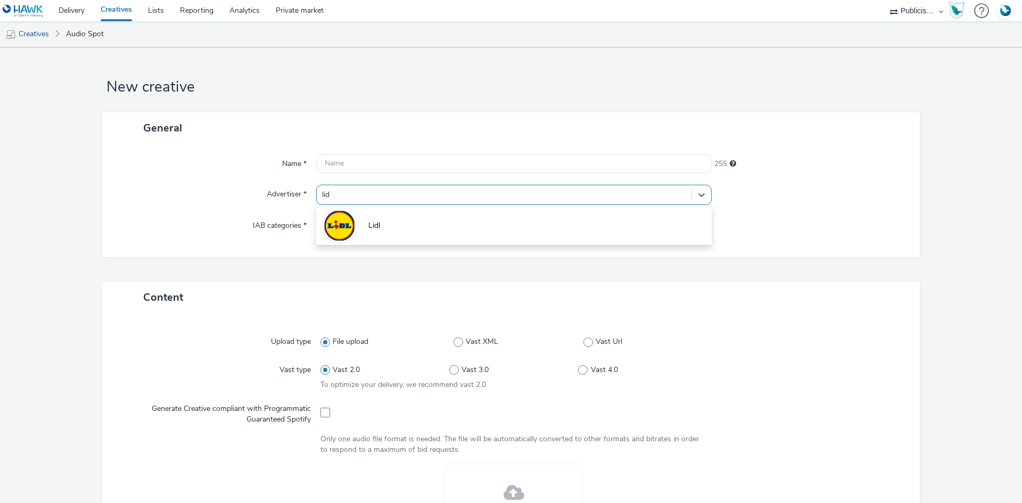
click at [352, 243] on li "Lidl" at bounding box center [514, 225] width 396 height 36
type input "[URL][DOMAIN_NAME]"
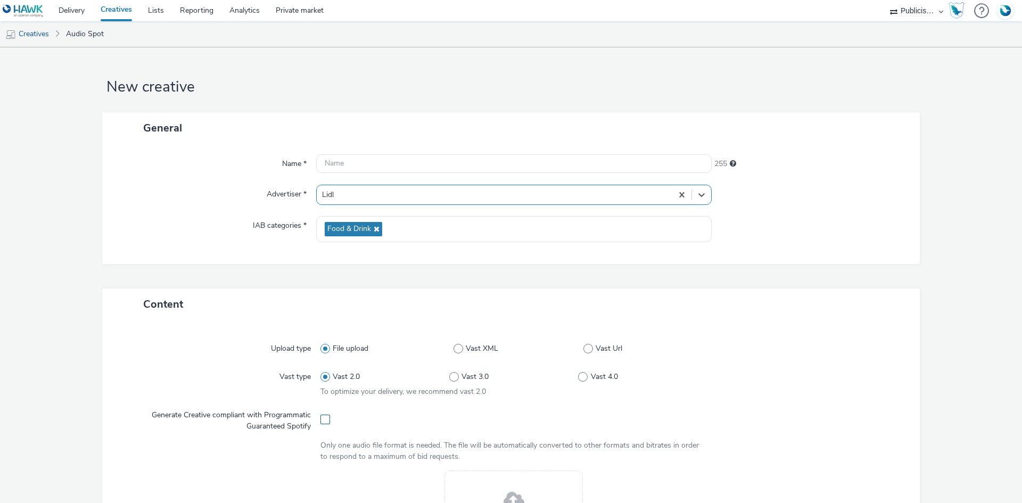
click at [326, 421] on span at bounding box center [326, 420] width 10 height 10
checkbox input "true"
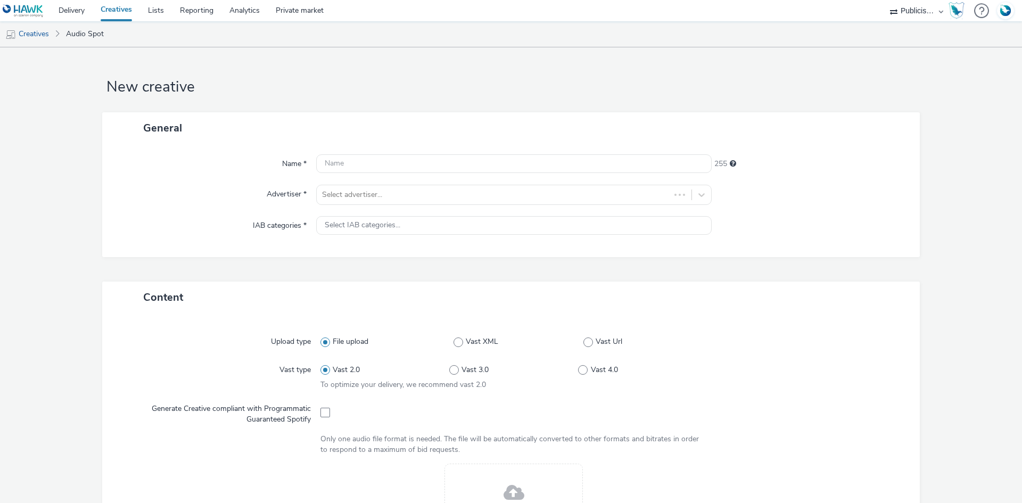
select select "08a58170-7f08-4922-abc8-b2d1eb407230"
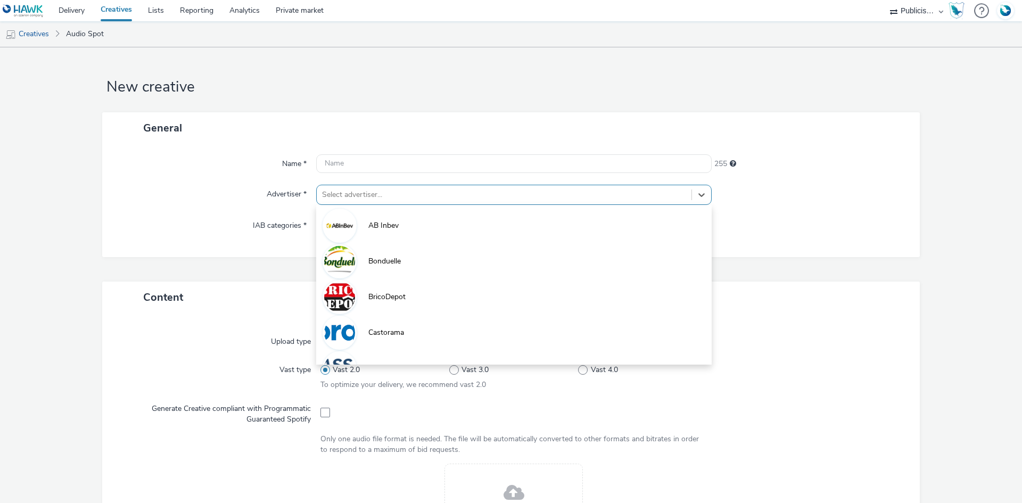
click at [363, 199] on div at bounding box center [504, 194] width 364 height 13
paste input "lid"
type input "lid"
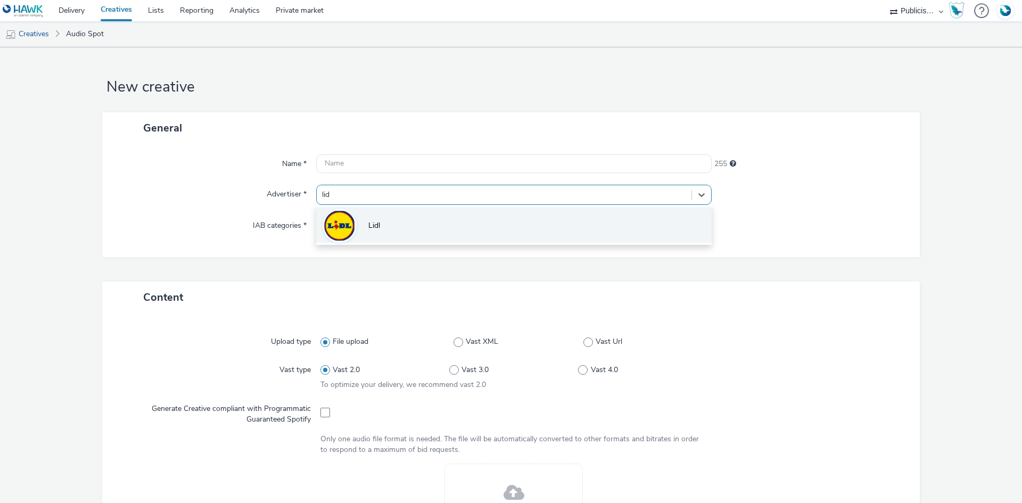
click at [360, 228] on li "Lidl" at bounding box center [514, 225] width 396 height 36
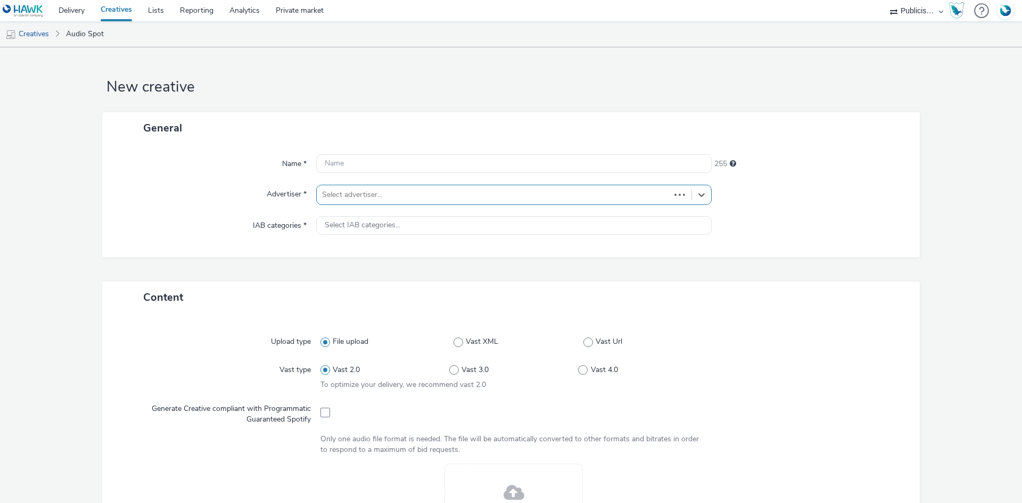
type input "[URL][DOMAIN_NAME]"
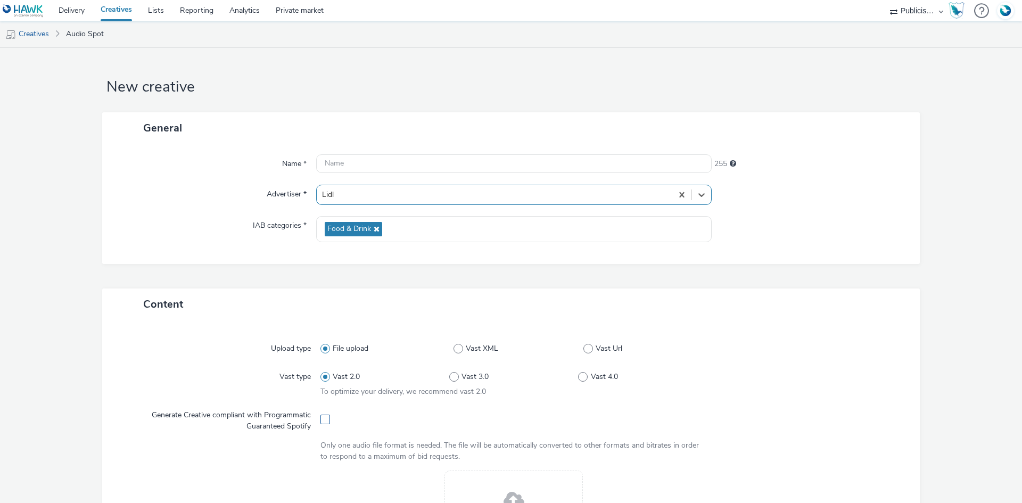
click at [321, 419] on span at bounding box center [326, 420] width 10 height 10
checkbox input "true"
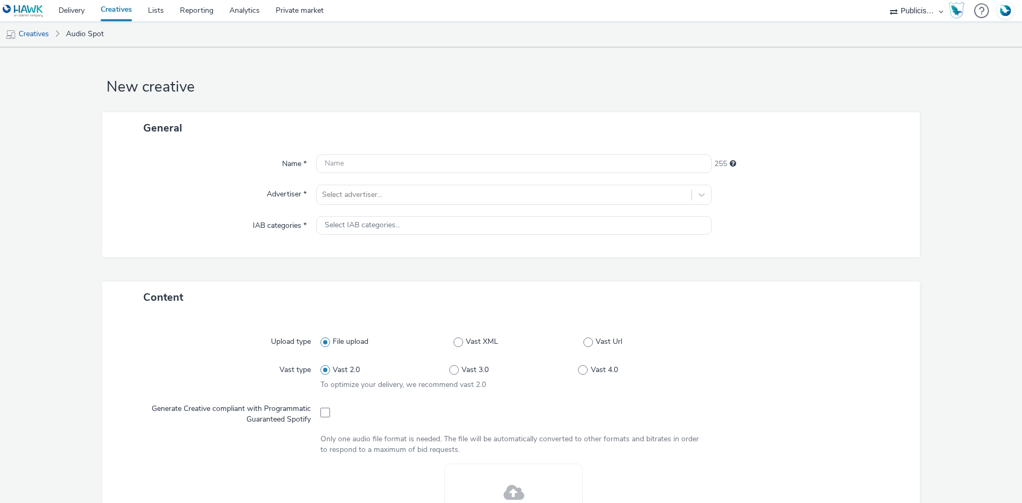
select select "08a58170-7f08-4922-abc8-b2d1eb407230"
click at [349, 194] on div at bounding box center [504, 194] width 364 height 13
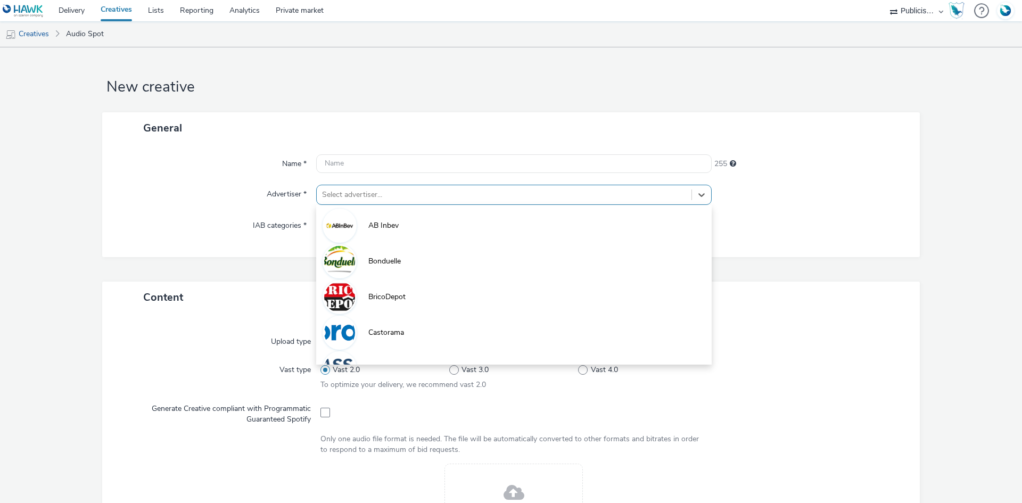
paste input "lid"
type input "lid"
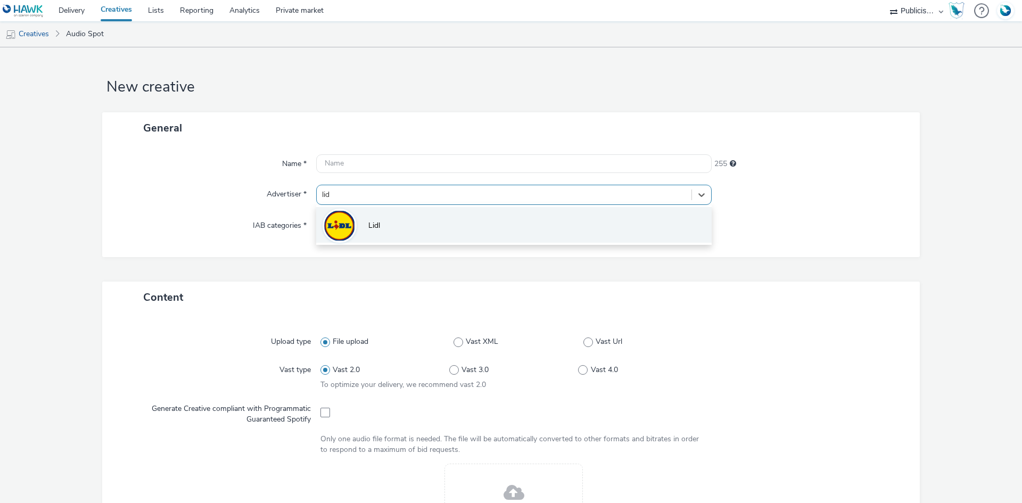
click at [357, 220] on li "Lidl" at bounding box center [514, 225] width 396 height 36
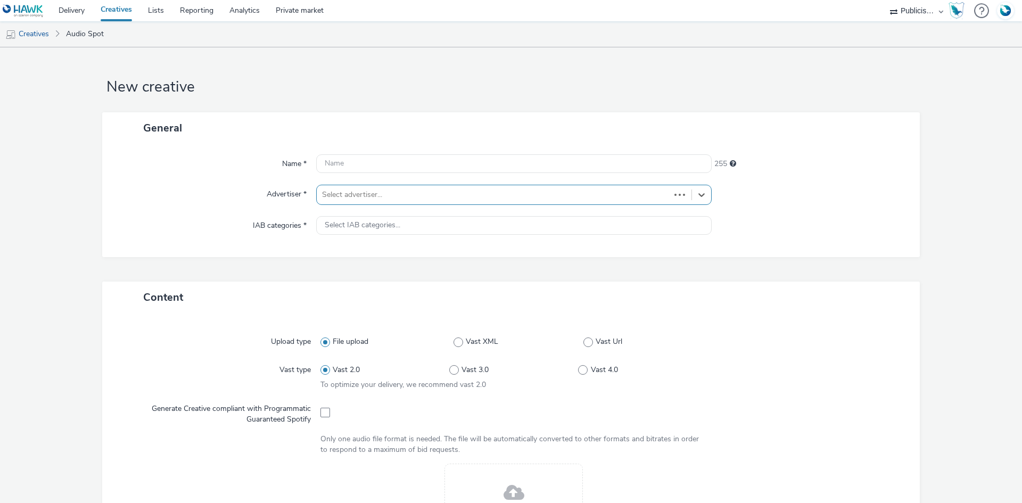
type input "[URL][DOMAIN_NAME]"
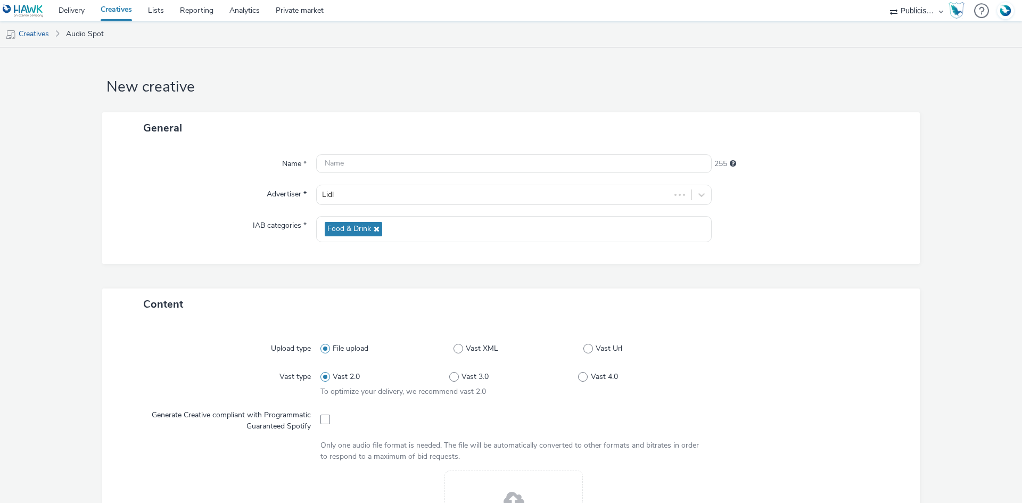
drag, startPoint x: 321, startPoint y: 426, endPoint x: 327, endPoint y: 420, distance: 8.7
click at [322, 425] on div at bounding box center [514, 419] width 387 height 26
click at [327, 420] on div at bounding box center [514, 419] width 387 height 26
click at [321, 414] on label at bounding box center [326, 419] width 10 height 11
checkbox input "true"
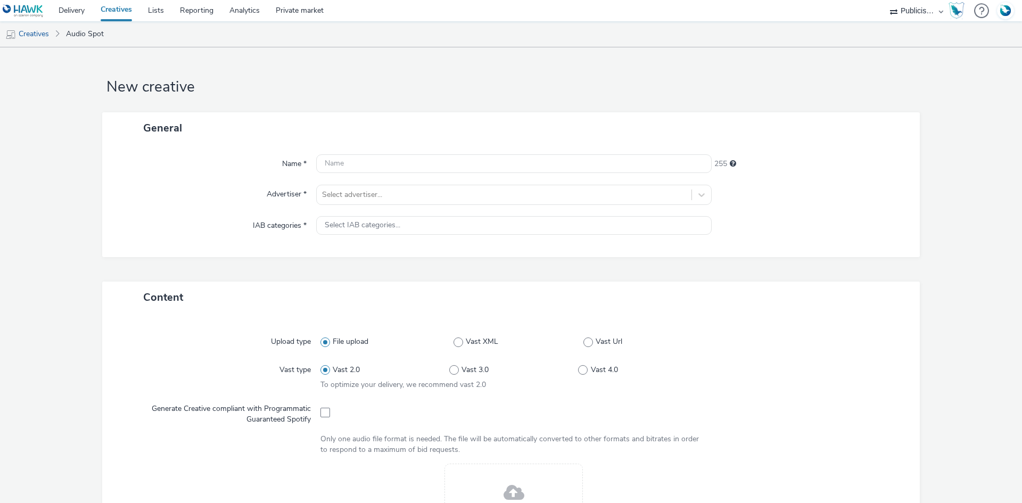
select select "08a58170-7f08-4922-abc8-b2d1eb407230"
drag, startPoint x: 388, startPoint y: 185, endPoint x: 389, endPoint y: 195, distance: 9.6
click at [388, 188] on div "Select advertiser..." at bounding box center [514, 195] width 396 height 20
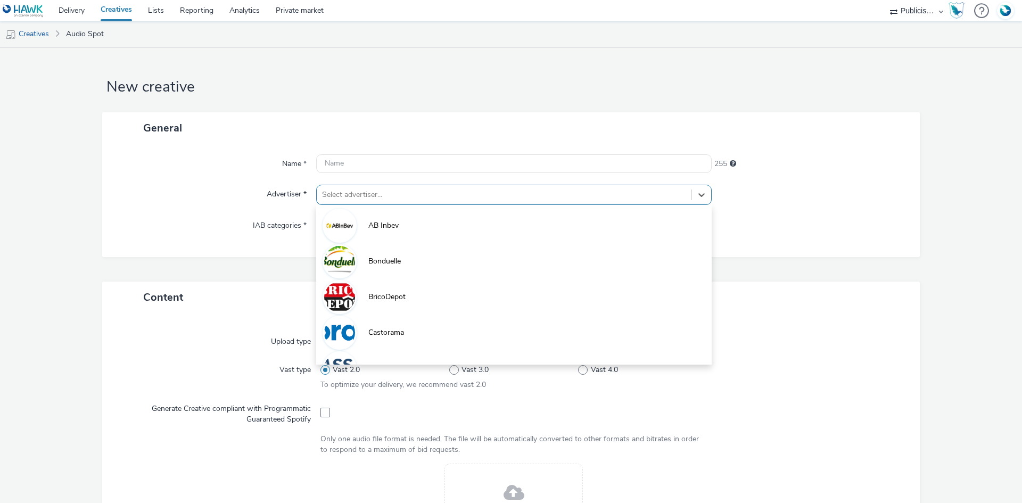
paste input "lid"
type input "lid"
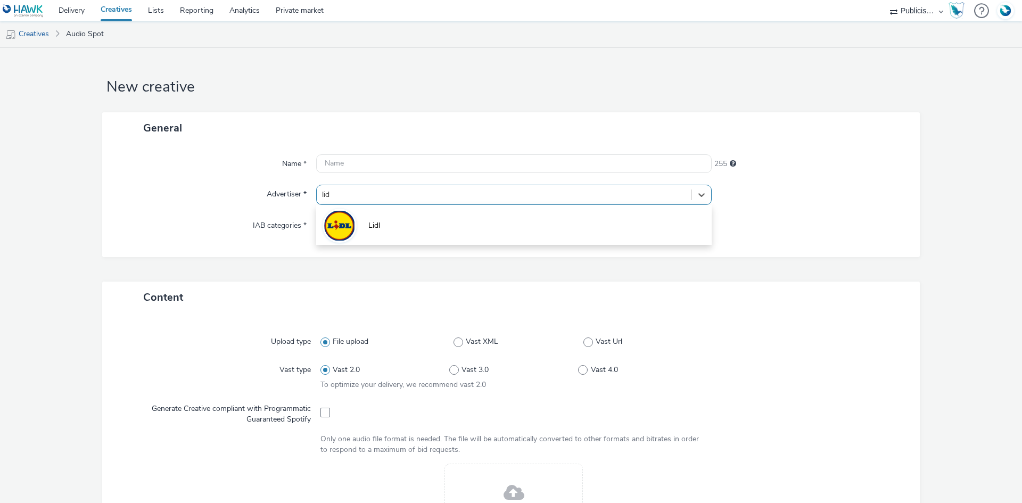
click at [372, 227] on span "Lidl" at bounding box center [374, 225] width 12 height 11
type input "http://lidl.fr"
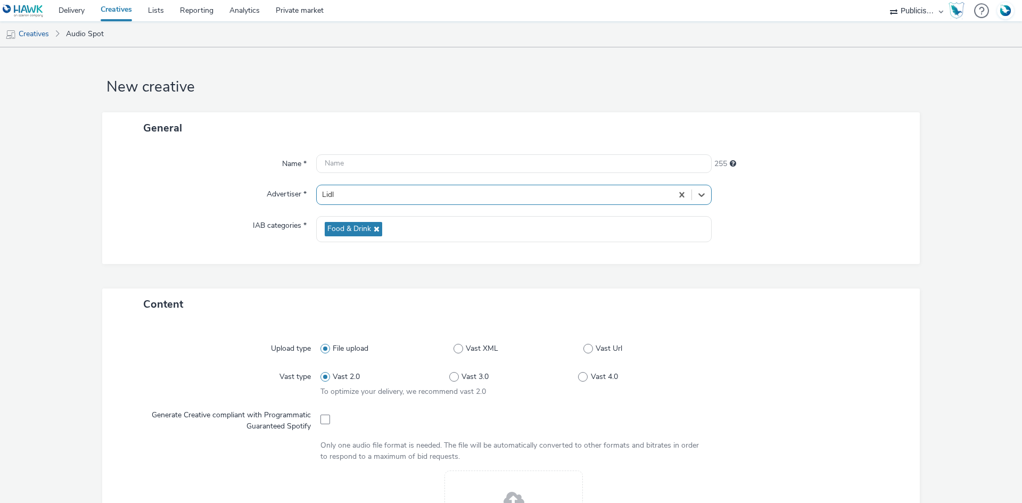
click at [324, 424] on div at bounding box center [514, 419] width 387 height 26
click at [324, 423] on span at bounding box center [326, 420] width 10 height 10
checkbox input "true"
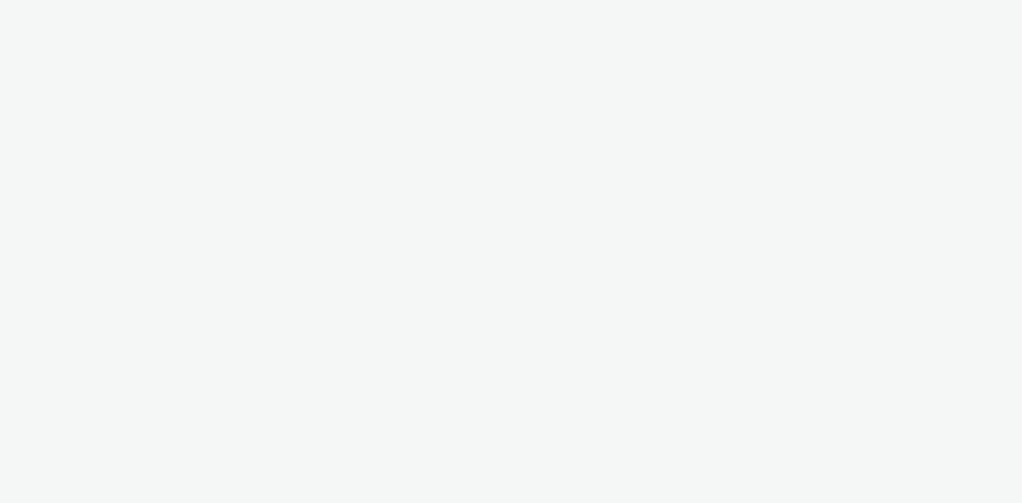
select select "08a58170-7f08-4922-abc8-b2d1eb407230"
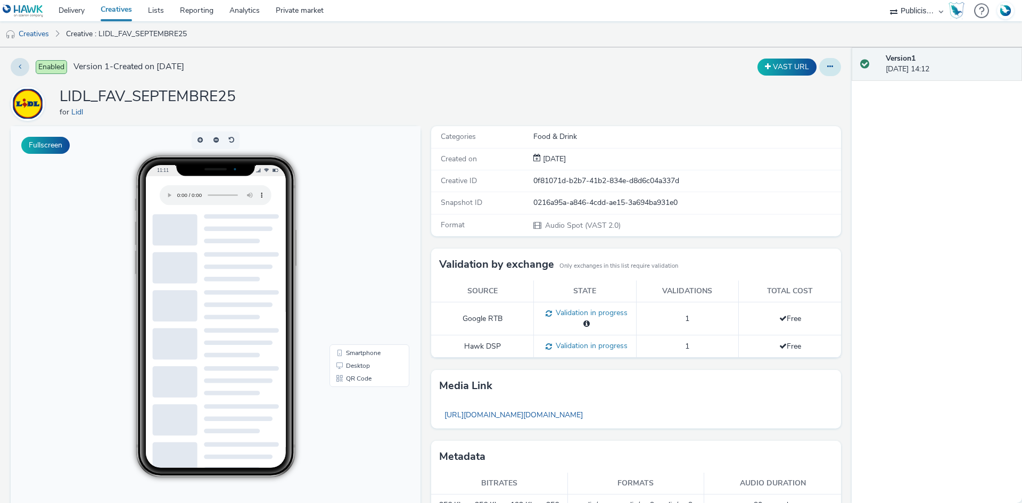
click at [819, 67] on button at bounding box center [830, 67] width 22 height 18
click at [783, 91] on link "Edit" at bounding box center [801, 88] width 80 height 21
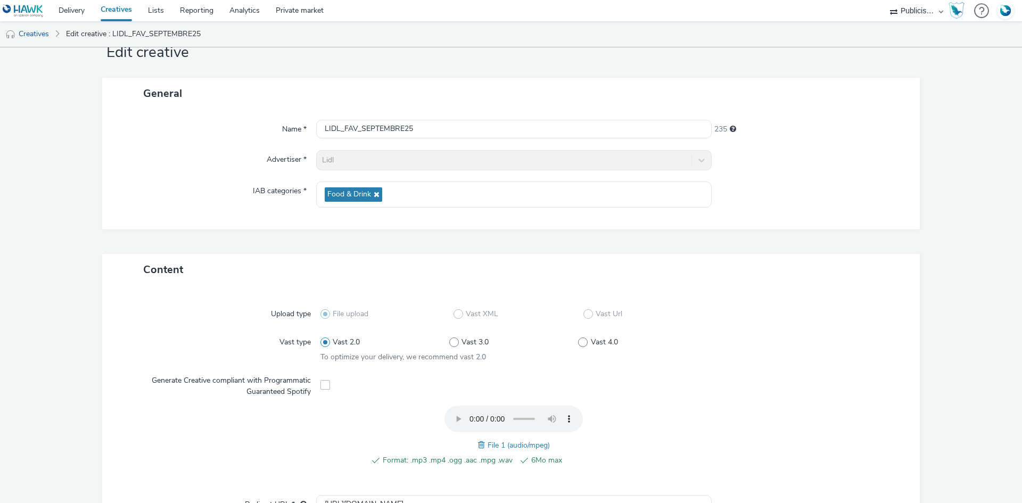
scroll to position [53, 0]
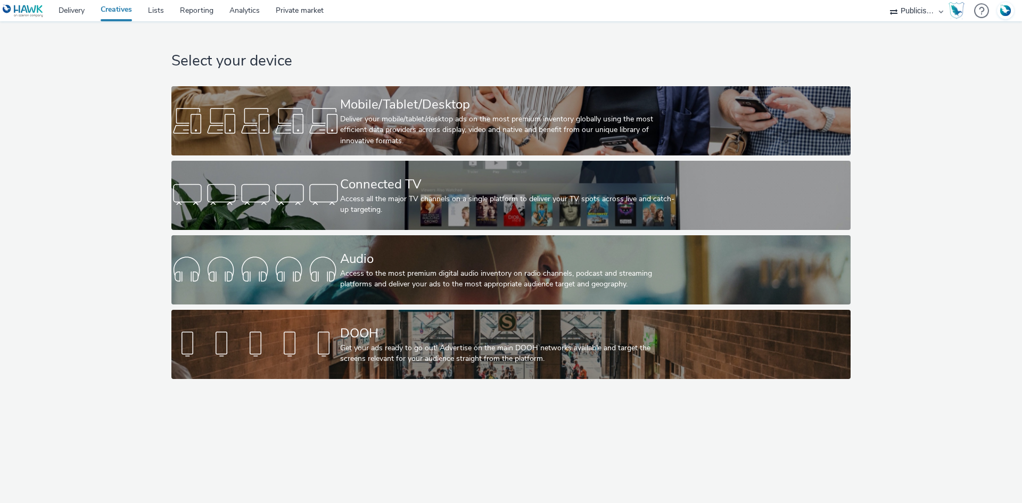
select select "08a58170-7f08-4922-abc8-b2d1eb407230"
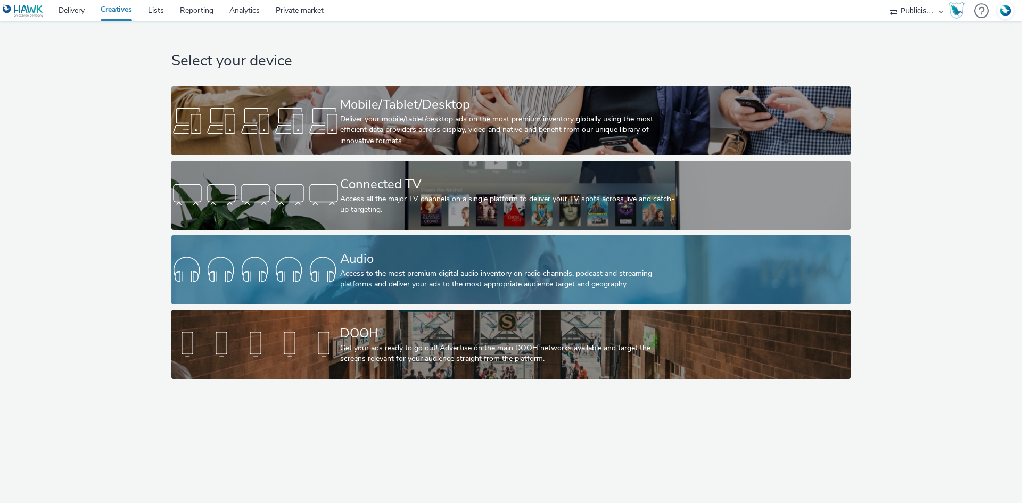
click at [364, 267] on div "Audio" at bounding box center [509, 259] width 338 height 19
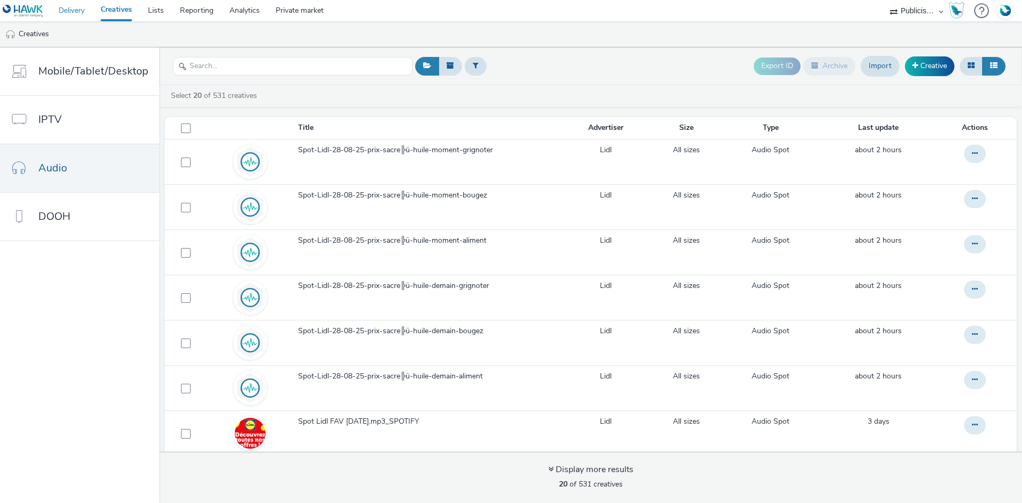
click at [69, 12] on link "Delivery" at bounding box center [72, 10] width 42 height 21
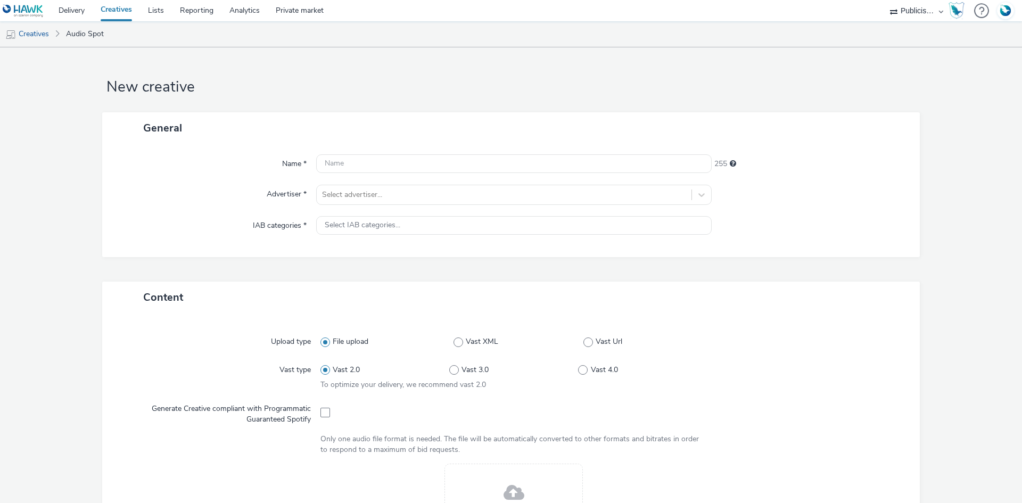
select select "08a58170-7f08-4922-abc8-b2d1eb407230"
click at [354, 197] on div at bounding box center [504, 194] width 364 height 13
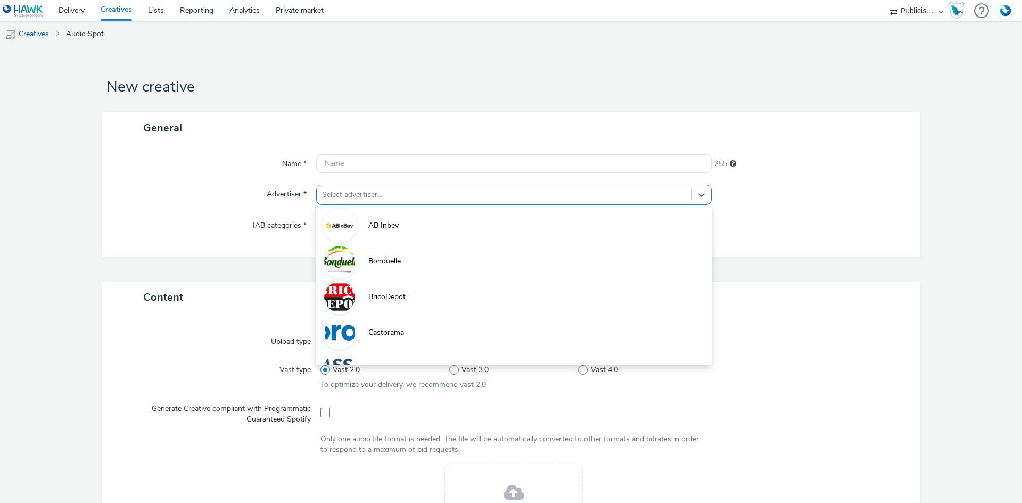
paste input "lid"
type input "lid"
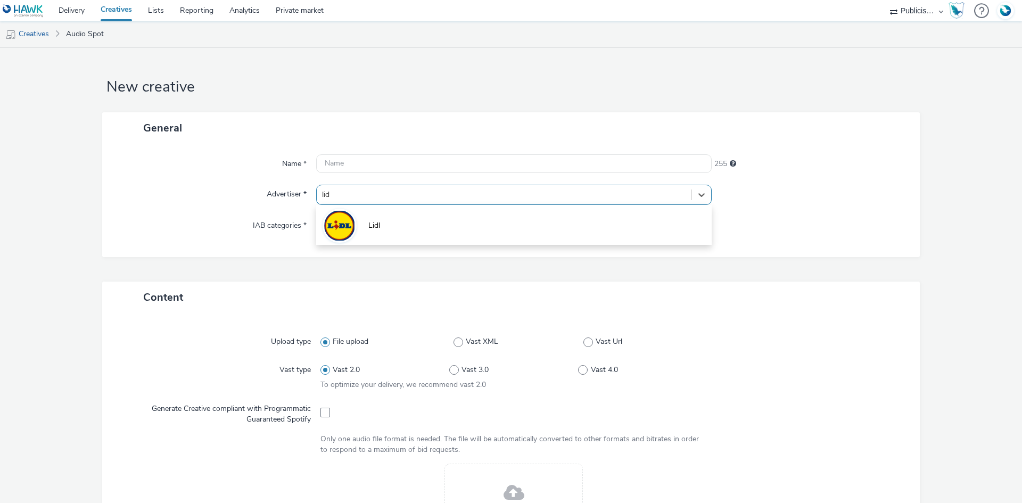
drag, startPoint x: 351, startPoint y: 223, endPoint x: 330, endPoint y: 287, distance: 67.7
click at [352, 229] on div at bounding box center [340, 226] width 34 height 34
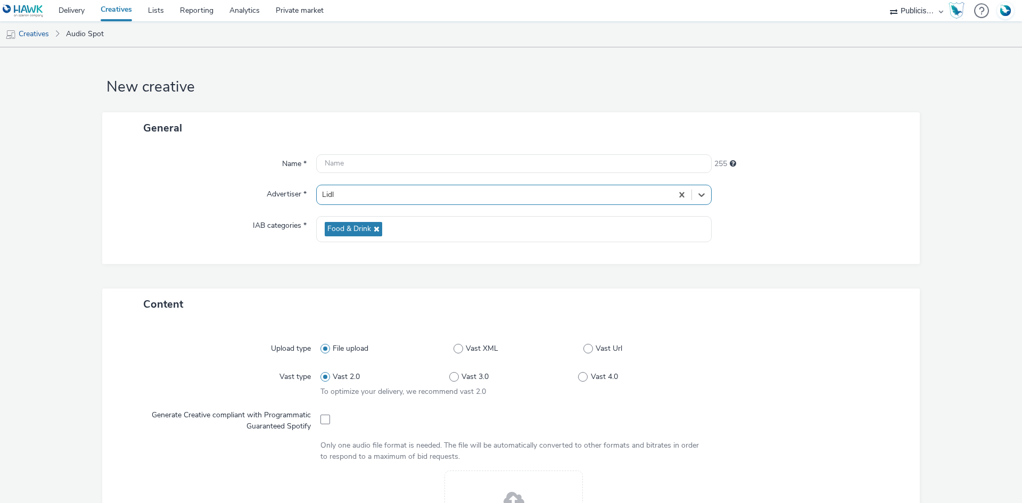
type input "[URL][DOMAIN_NAME]"
click at [321, 424] on span at bounding box center [326, 420] width 10 height 10
checkbox input "true"
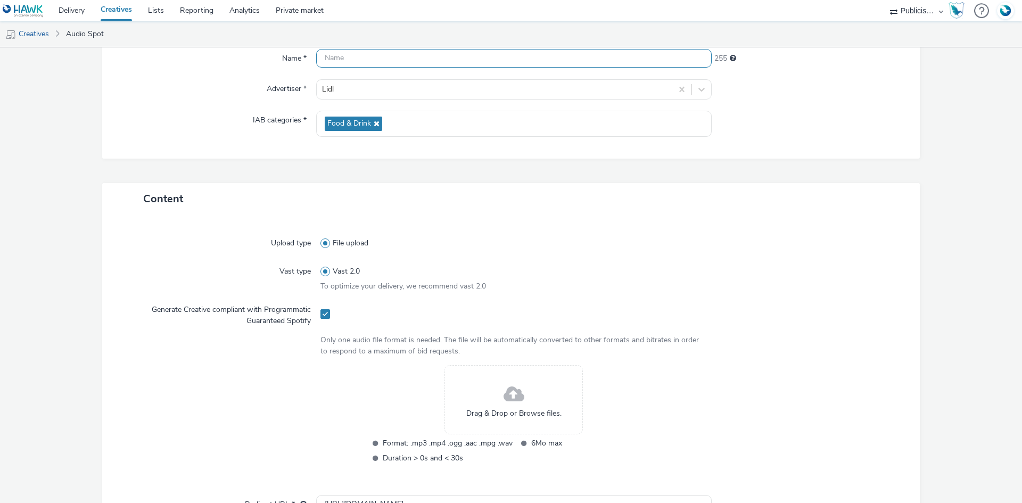
scroll to position [213, 0]
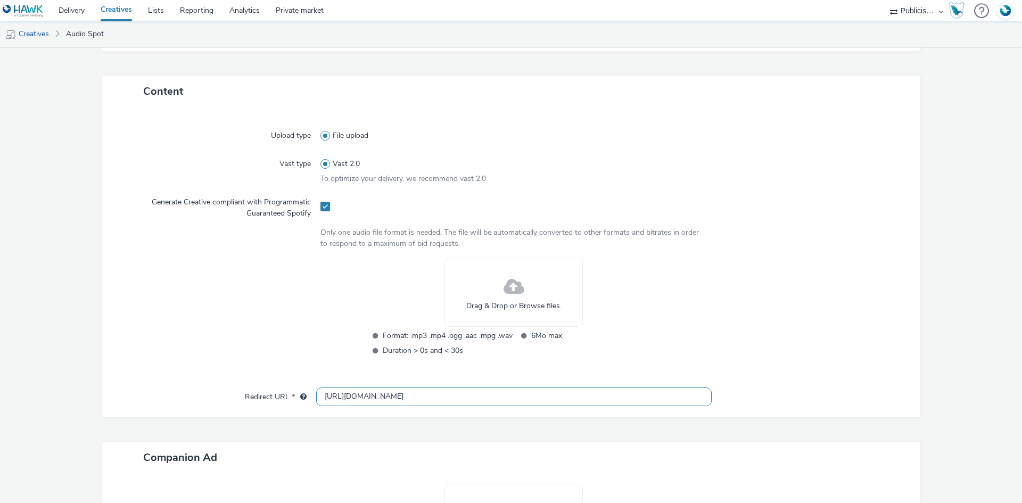
click at [366, 397] on input "[URL][DOMAIN_NAME]" at bounding box center [514, 397] width 396 height 19
paste input "s://[DOMAIN_NAME][URL]"
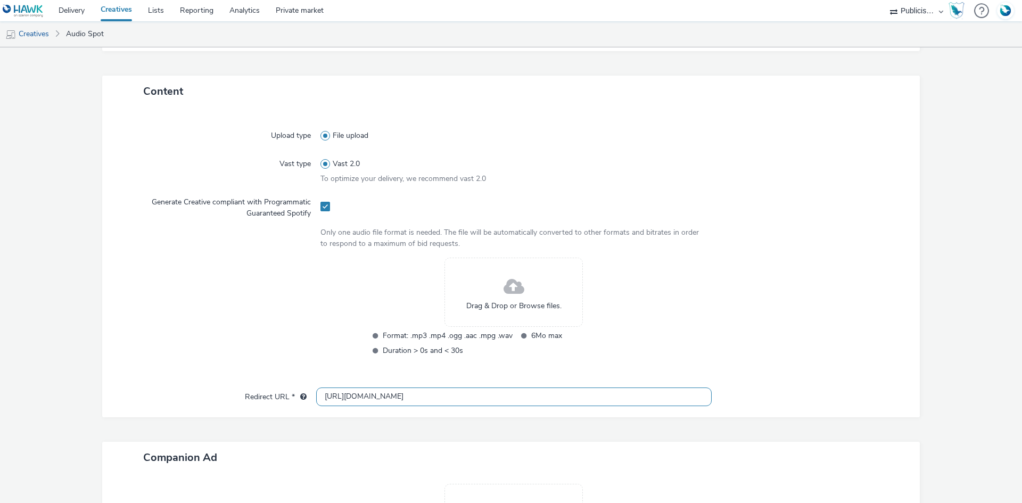
type input "[URL][DOMAIN_NAME]"
click at [504, 391] on input "[URL][DOMAIN_NAME]" at bounding box center [514, 397] width 396 height 19
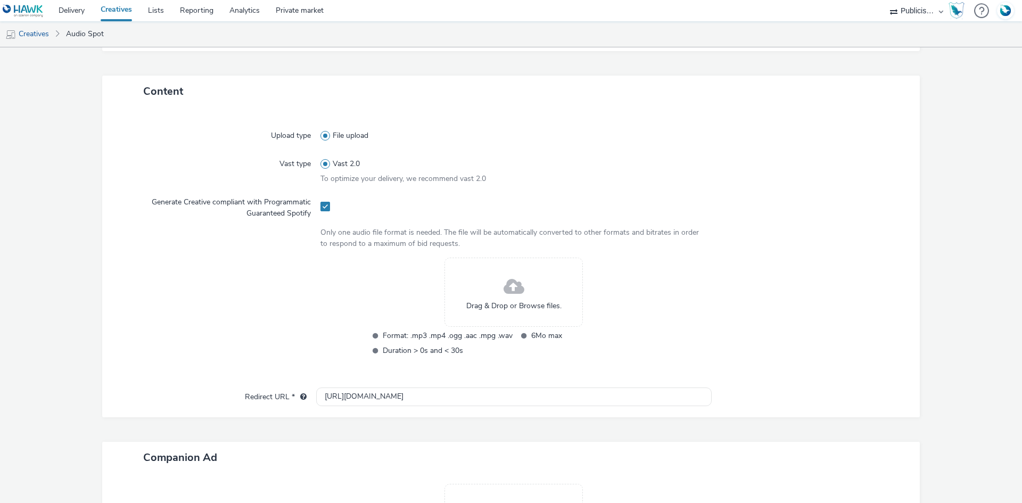
drag, startPoint x: 827, startPoint y: 364, endPoint x: 743, endPoint y: 385, distance: 86.8
click at [825, 364] on div at bounding box center [805, 314] width 194 height 113
drag, startPoint x: 658, startPoint y: 400, endPoint x: 684, endPoint y: 413, distance: 29.3
click at [989, 412] on form "New creative General Name * 255 Advertiser * Lidl IAB categories * Food & Drink…" at bounding box center [511, 239] width 1022 height 810
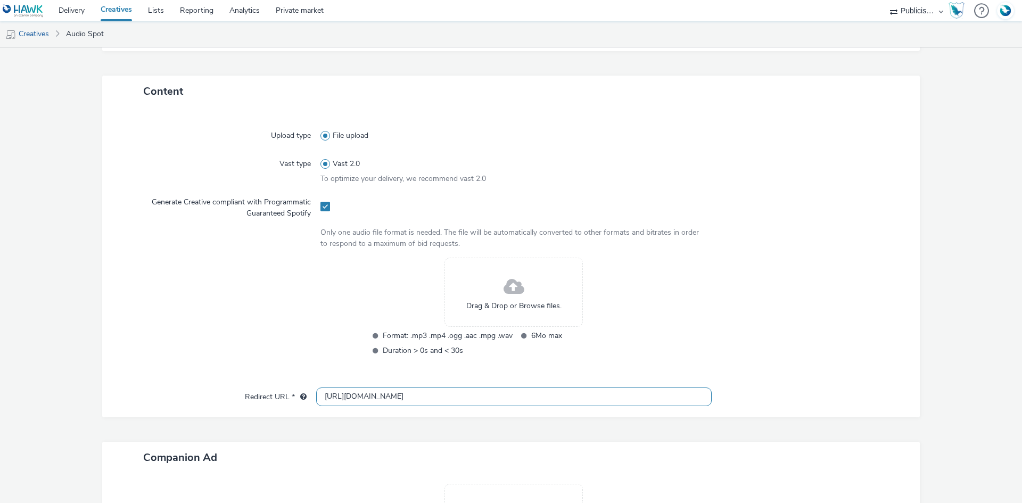
click at [651, 398] on input "[URL][DOMAIN_NAME]" at bounding box center [514, 397] width 396 height 19
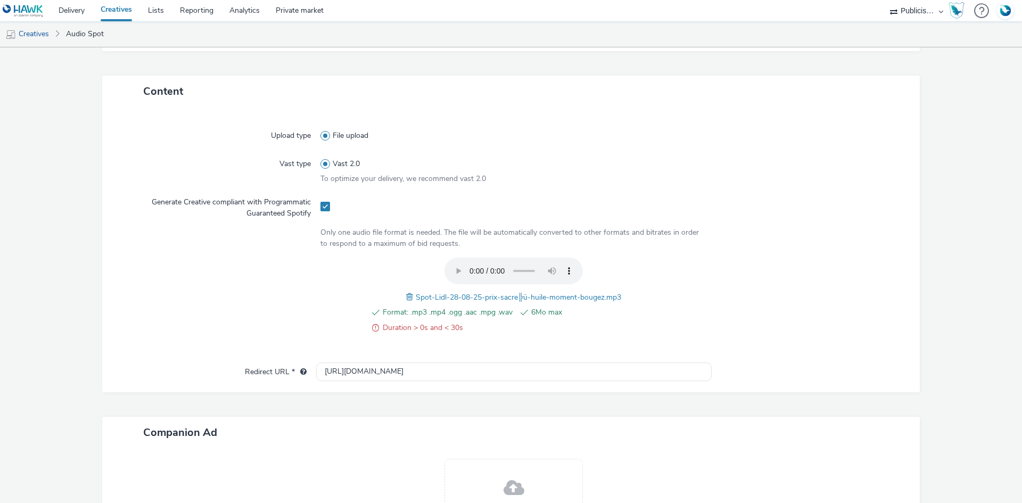
click at [406, 297] on span at bounding box center [411, 297] width 10 height 12
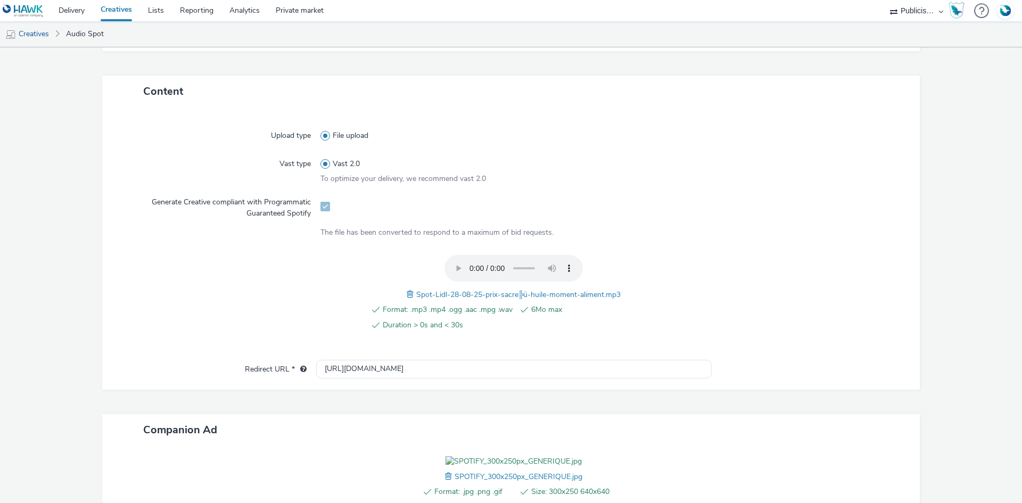
click at [509, 287] on div "Format: .mp3 .mp4 .ogg .aac .mpg .wav 6Mo max Duration > 0s and < 30s Spot-Lidl…" at bounding box center [514, 299] width 387 height 88
click at [508, 294] on span "Spot-Lidl-28-08-25-prix-sacre╠ü-huile-moment-aliment.mp3" at bounding box center [518, 295] width 205 height 10
copy span "Spot-Lidl-28-08-25-prix-sacre╠ü-huile-moment-aliment.mp3"
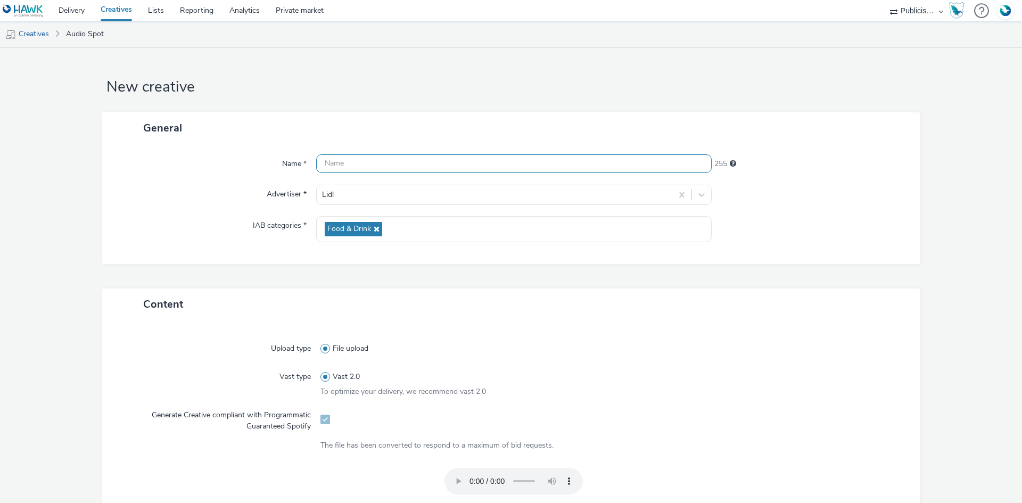
click at [366, 160] on input "text" at bounding box center [514, 163] width 396 height 19
paste input "Spot-Lidl-28-08-25-prix-sacre╠ü-huile-moment-aliment.mp3"
paste input "_Spotify"
type input "Spot-Lidl-28-08-25-prix-sacre╠ü-huile-moment-aliment_Spotify"
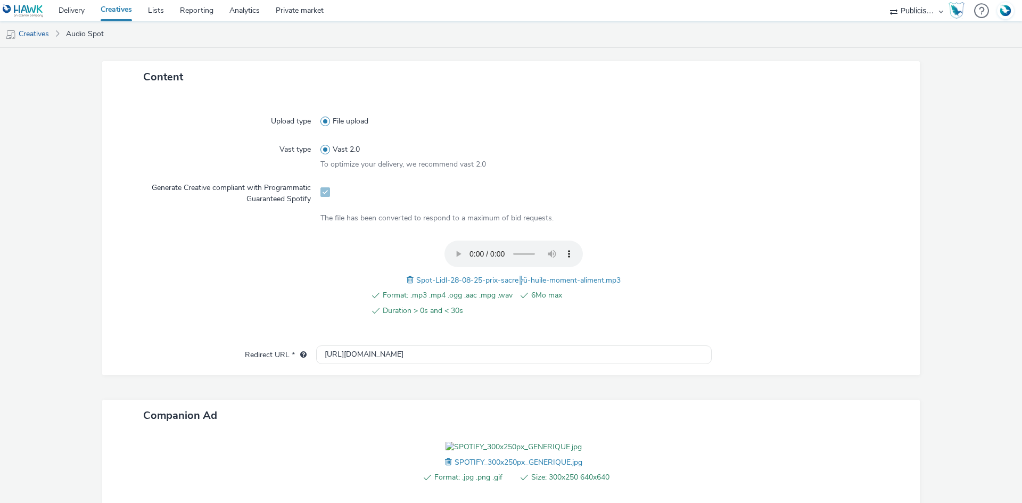
scroll to position [343, 0]
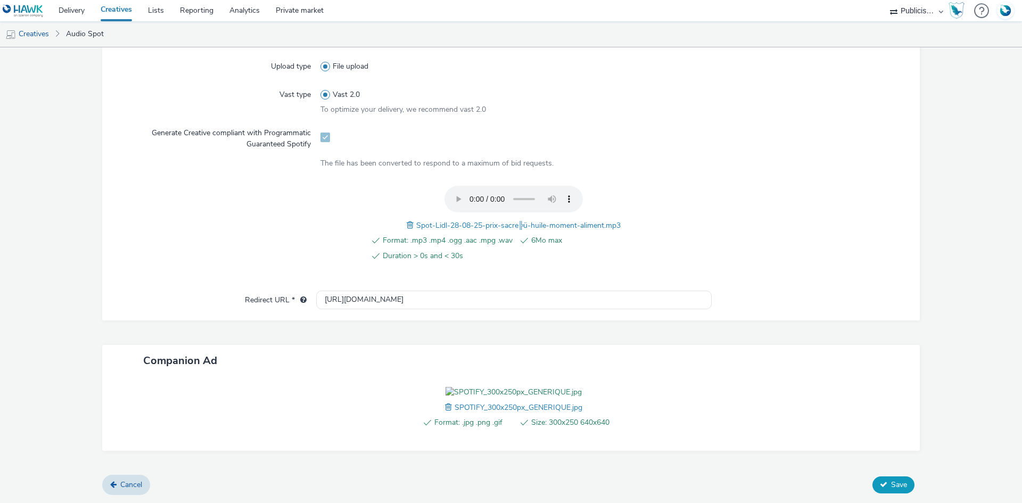
click at [873, 489] on button "Save" at bounding box center [894, 484] width 42 height 17
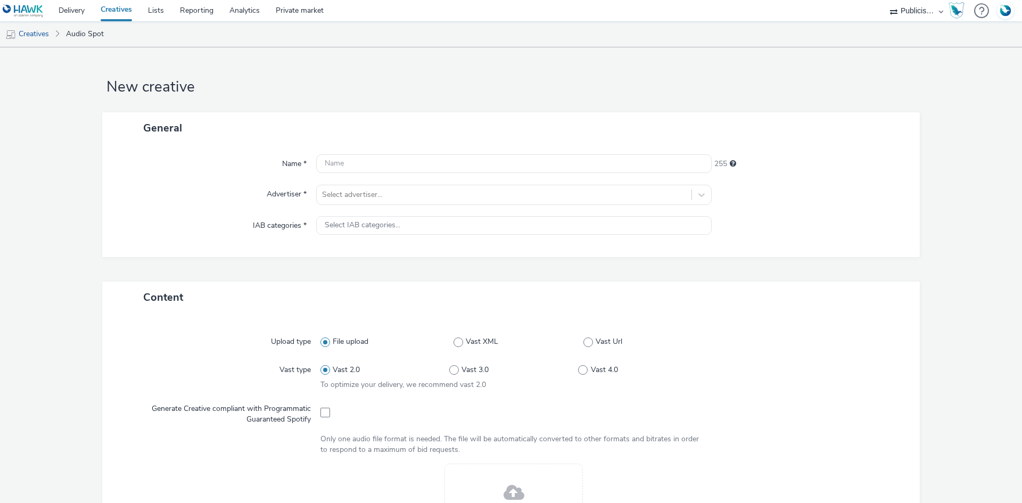
select select "08a58170-7f08-4922-abc8-b2d1eb407230"
click at [371, 191] on div at bounding box center [504, 194] width 364 height 13
type input "lid"
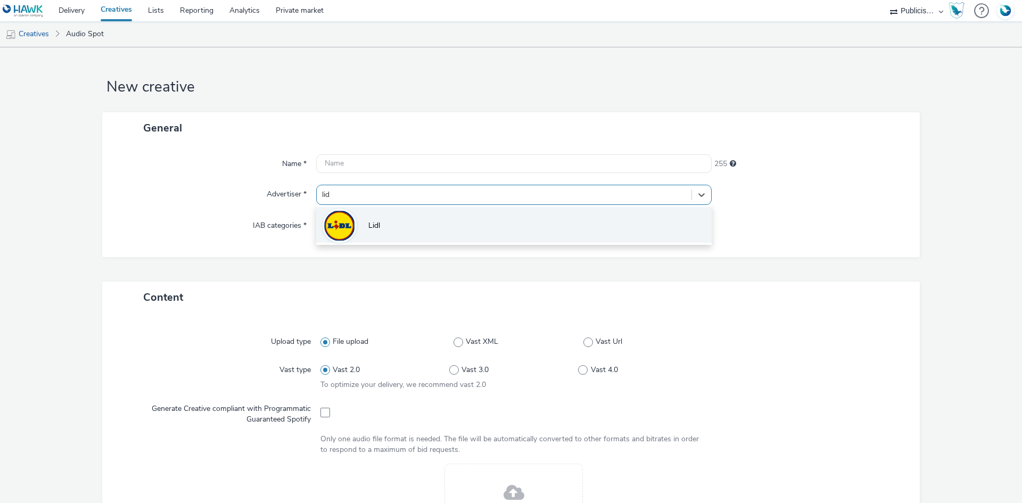
click at [331, 221] on img at bounding box center [339, 225] width 31 height 31
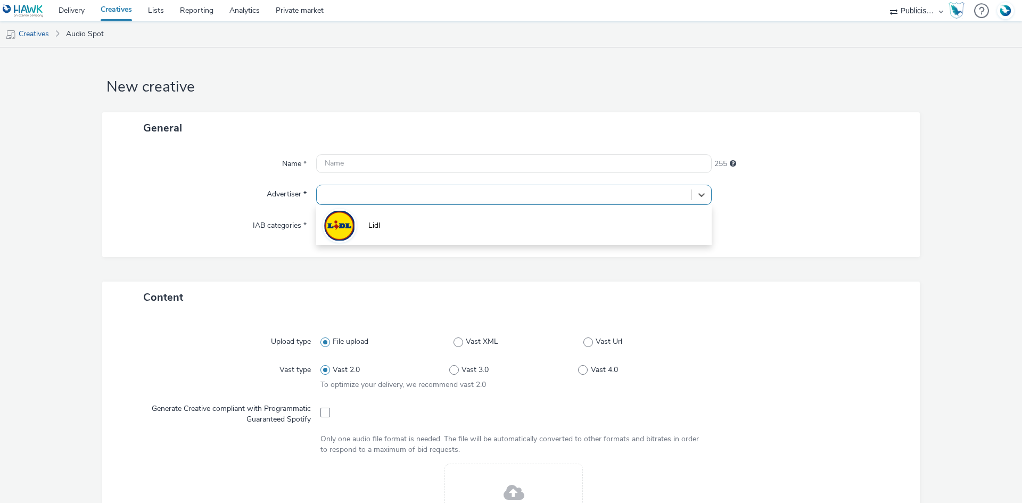
type input "[URL][DOMAIN_NAME]"
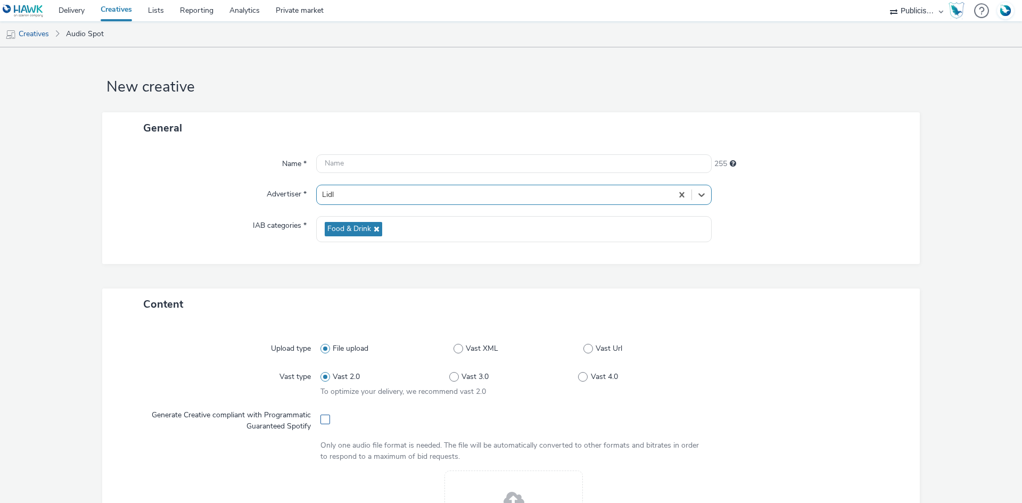
click at [323, 424] on span at bounding box center [326, 420] width 10 height 10
checkbox input "true"
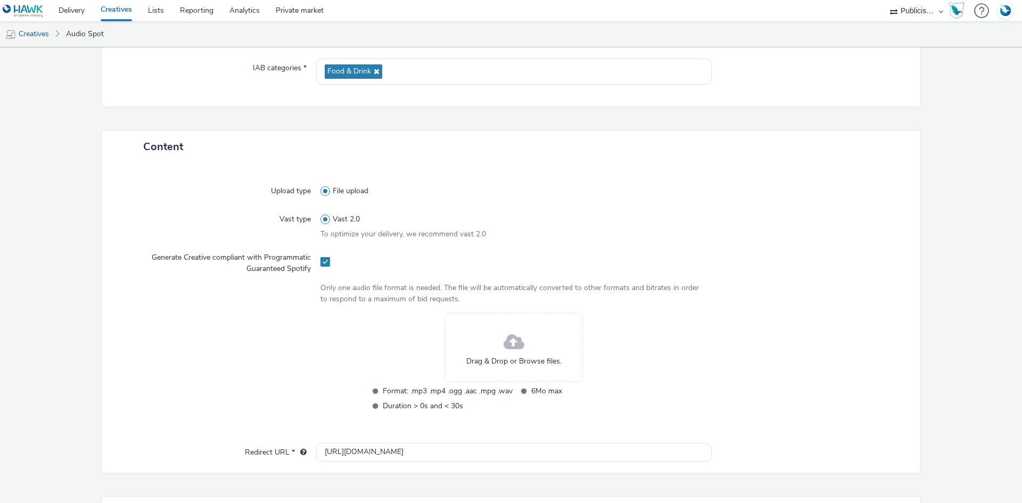
scroll to position [160, 0]
click at [340, 449] on input "[URL][DOMAIN_NAME]" at bounding box center [514, 450] width 396 height 19
paste input "s://[DOMAIN_NAME][URL]"
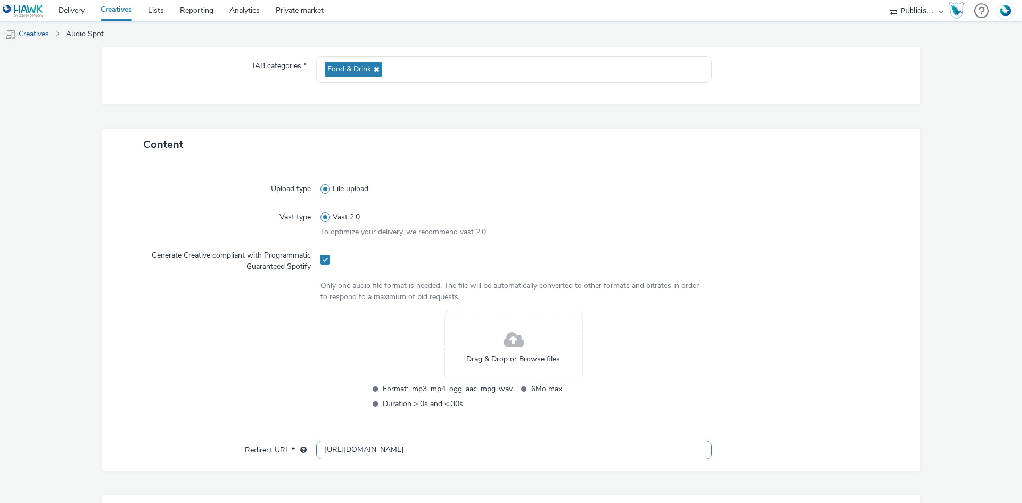
scroll to position [0, 656]
type input "[URL][DOMAIN_NAME]"
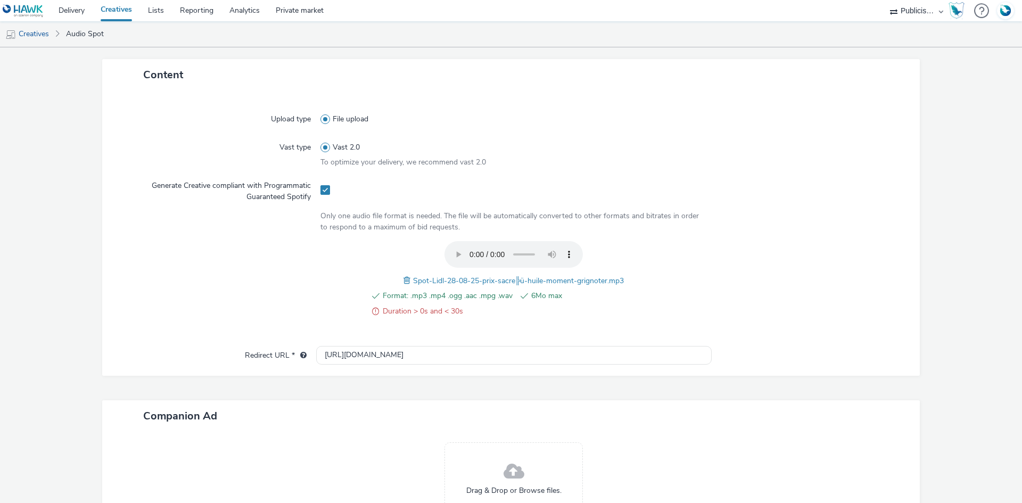
scroll to position [329, 0]
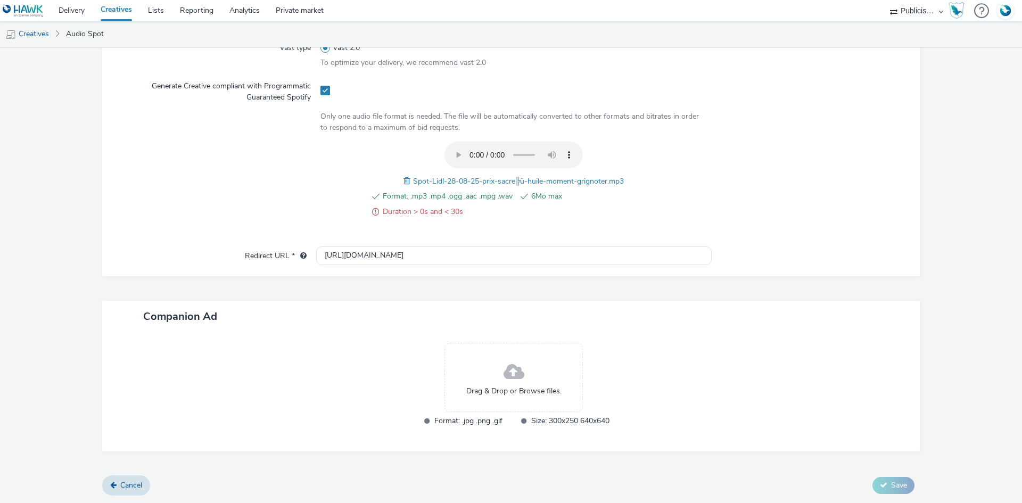
click at [404, 181] on span at bounding box center [409, 181] width 10 height 12
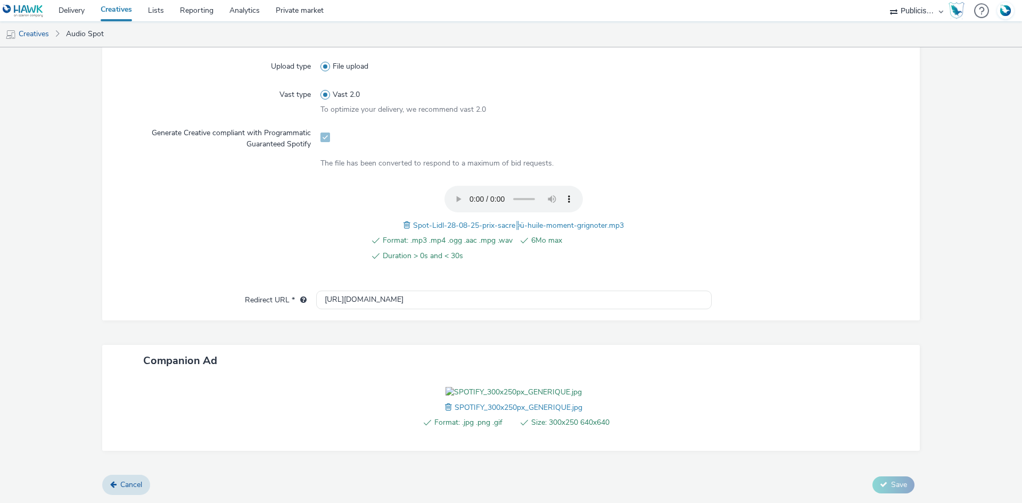
click at [461, 220] on span "Spot-Lidl-28-08-25-prix-sacre╠ü-huile-moment-grignoter.mp3" at bounding box center [518, 225] width 211 height 10
copy span "Spot-Lidl-28-08-25-prix-sacre╠ü-huile-moment-grignoter.mp3"
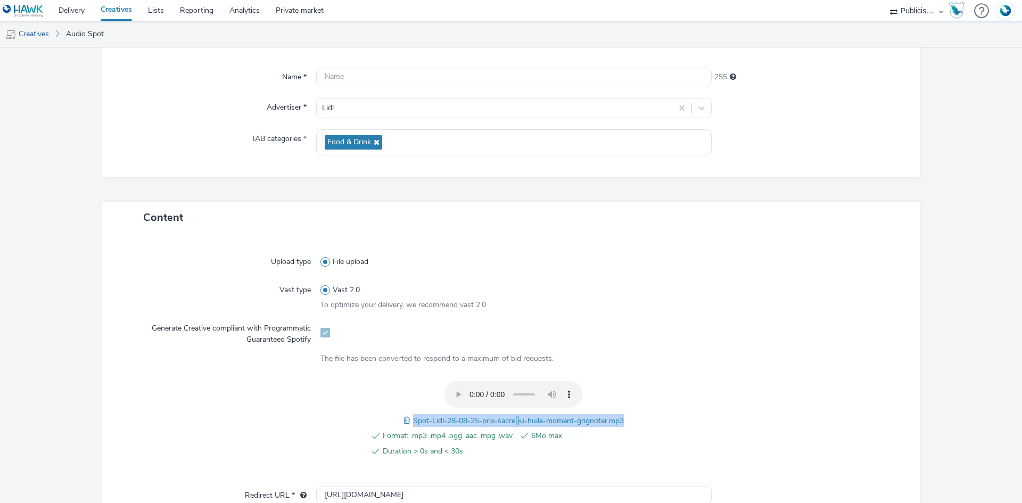
scroll to position [63, 0]
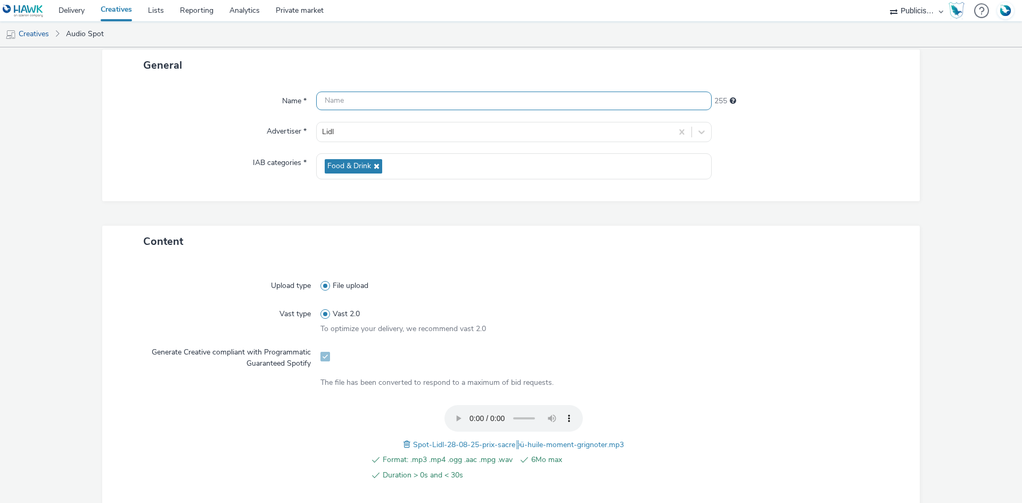
click at [337, 100] on input "text" at bounding box center [514, 101] width 396 height 19
paste input "Spot-Lidl-28-08-25-prix-sacre╠ü-huile-moment-grignoter.mp3"
type input "Spot-Lidl-28-08-25-prix-sacre╠ü-huile-moment-grignoter_Spotify"
drag, startPoint x: 519, startPoint y: 102, endPoint x: 572, endPoint y: 102, distance: 53.8
click at [573, 103] on input "Spot-Lidl-28-08-25-prix-sacre╠ü-huile-moment-grignoter_Spotify" at bounding box center [514, 101] width 396 height 19
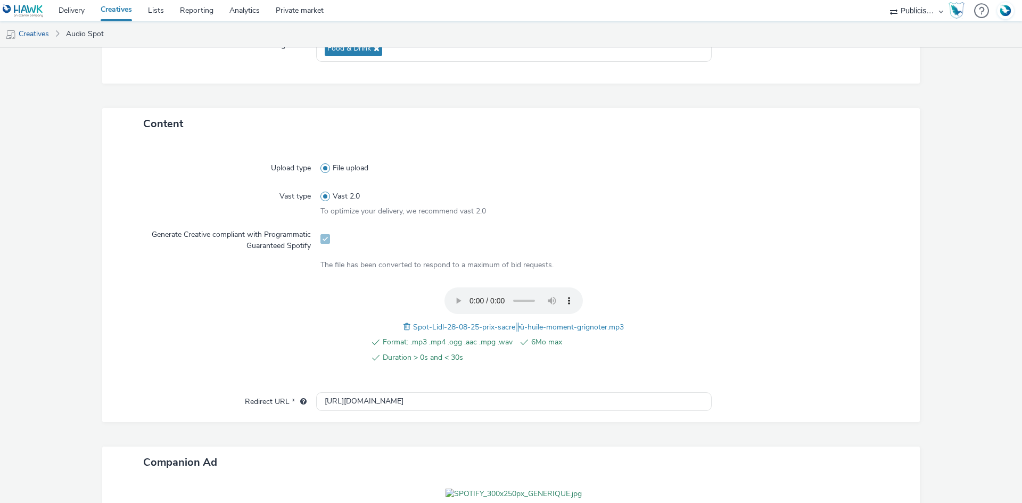
scroll to position [343, 0]
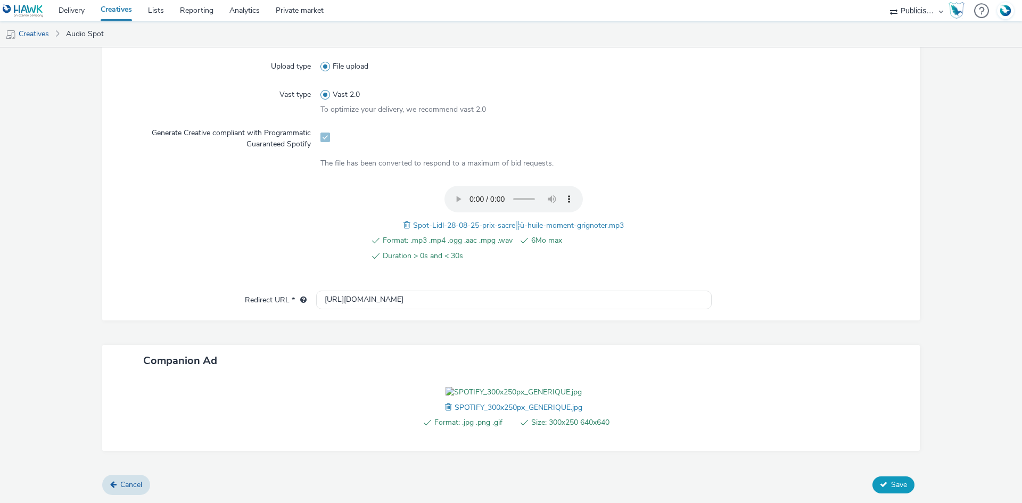
click at [891, 481] on span "Save" at bounding box center [899, 485] width 16 height 10
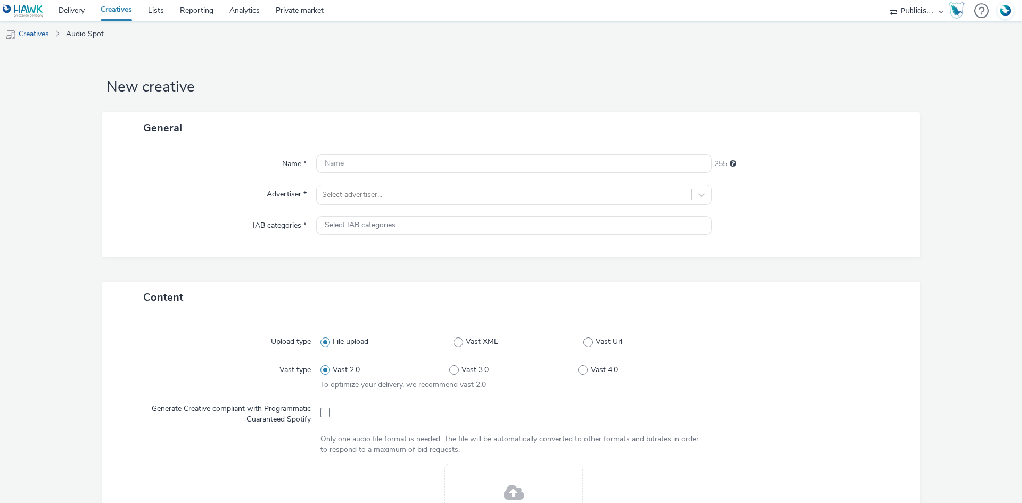
select select "08a58170-7f08-4922-abc8-b2d1eb407230"
click at [368, 195] on div at bounding box center [504, 194] width 364 height 13
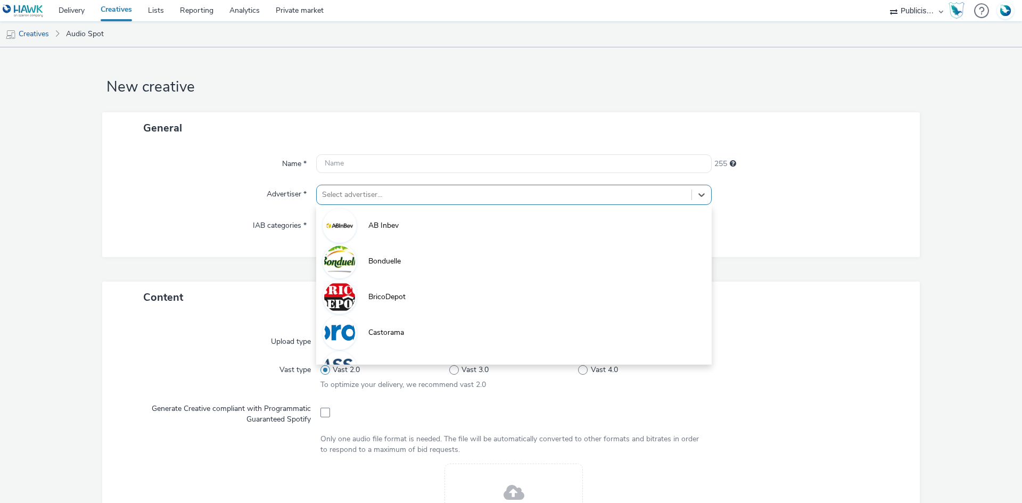
paste input "lid"
type input "lid"
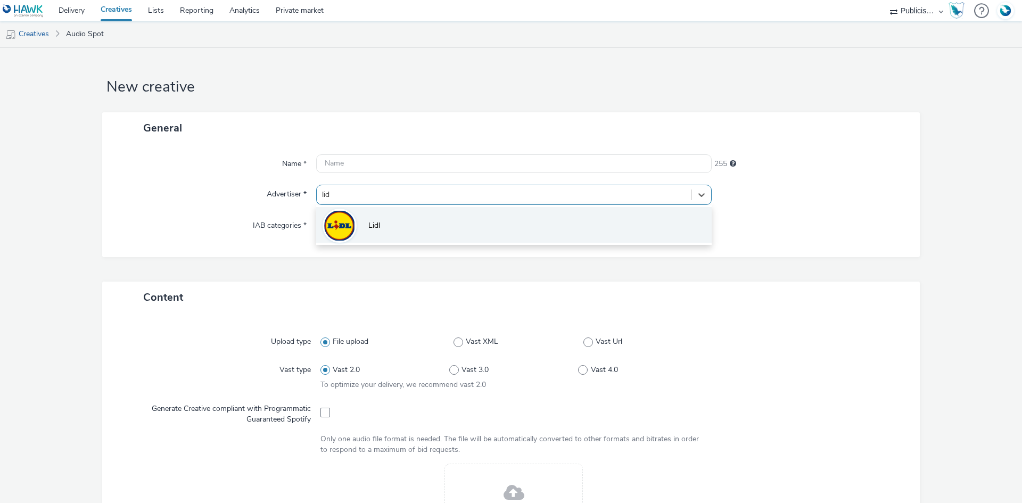
click at [361, 216] on li "Lidl" at bounding box center [514, 225] width 396 height 36
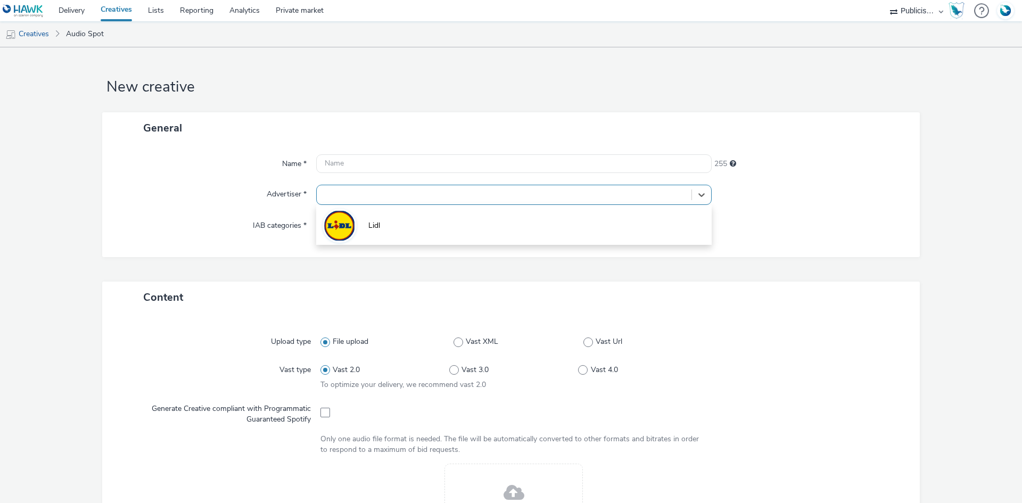
type input "[URL][DOMAIN_NAME]"
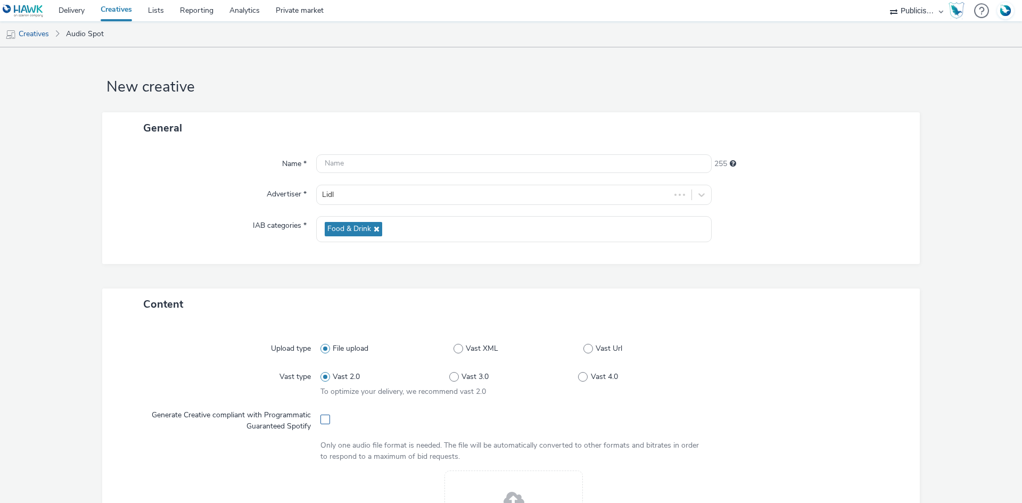
click at [321, 421] on span at bounding box center [326, 420] width 10 height 10
checkbox input "true"
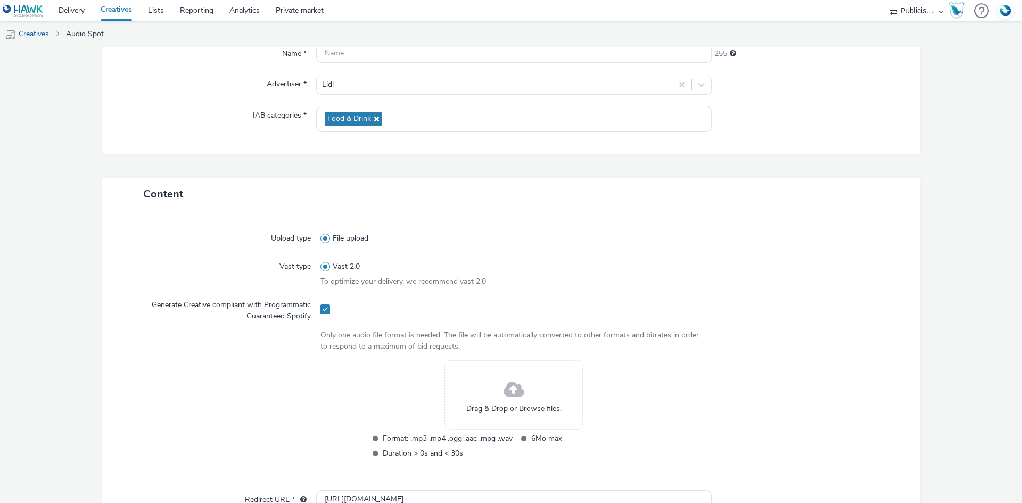
scroll to position [354, 0]
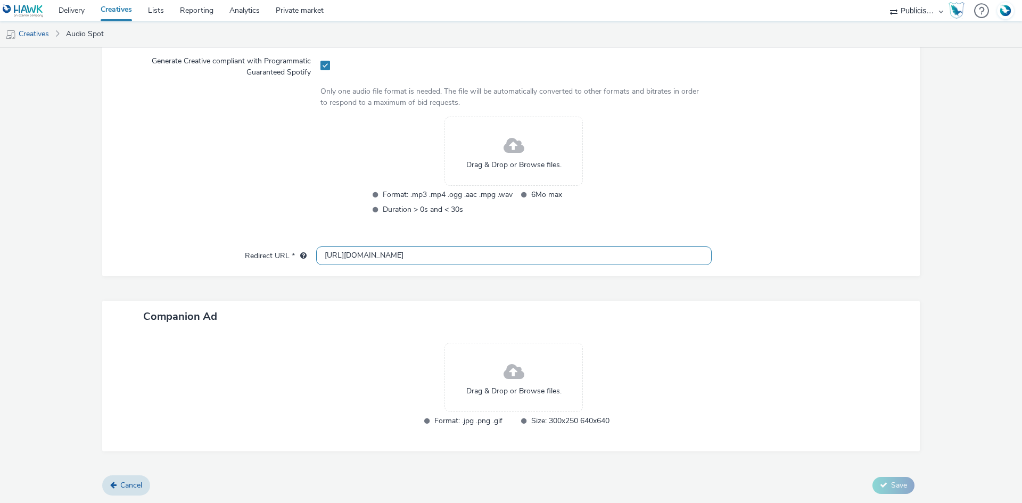
click at [391, 256] on input "[URL][DOMAIN_NAME]" at bounding box center [514, 255] width 396 height 19
paste input "s://[DOMAIN_NAME][URL]"
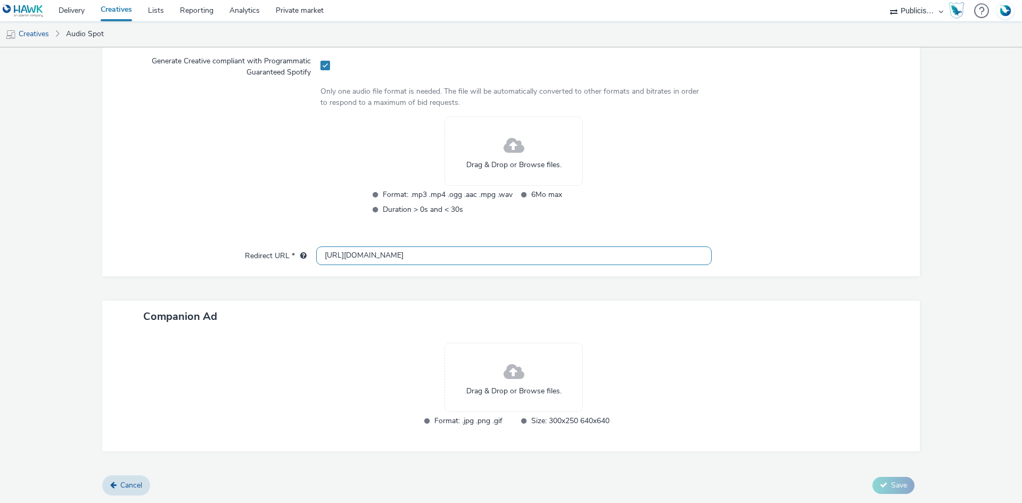
type input "[URL][DOMAIN_NAME]"
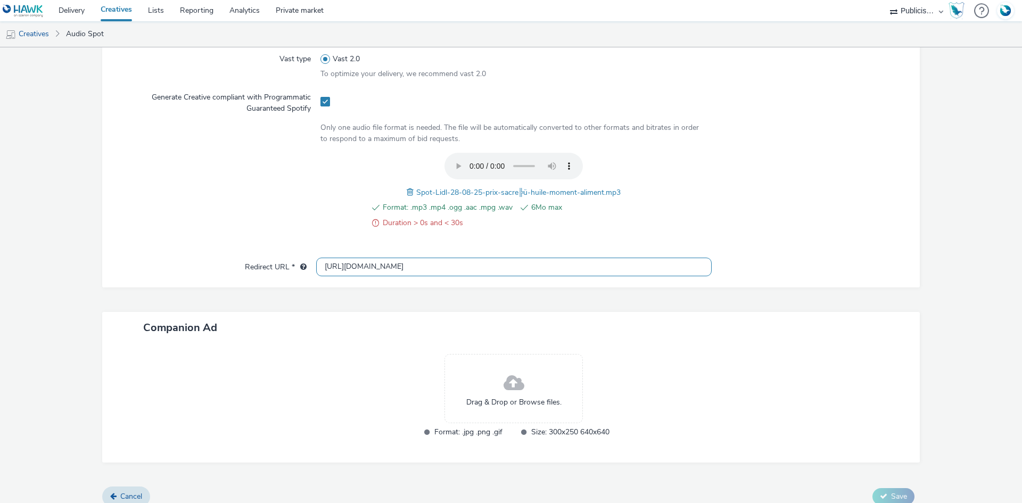
scroll to position [329, 0]
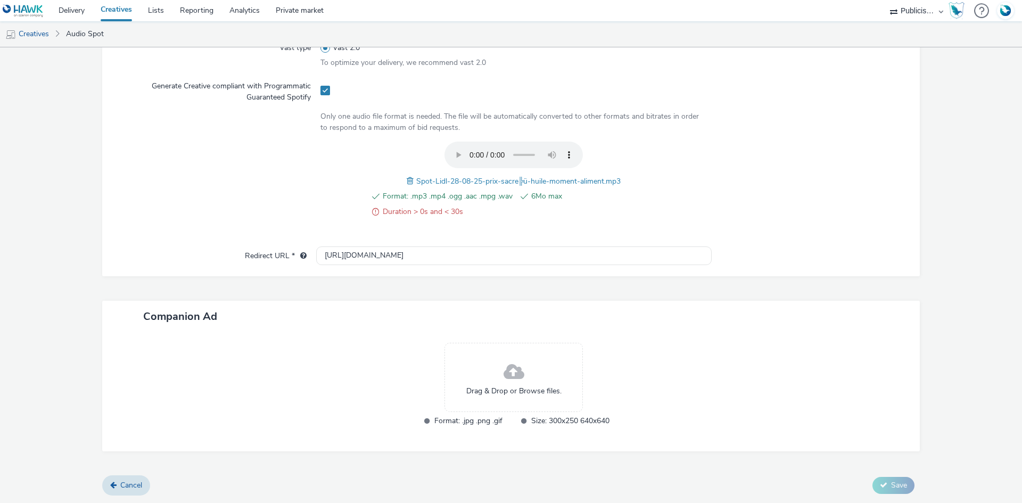
drag, startPoint x: 405, startPoint y: 178, endPoint x: 455, endPoint y: 5, distance: 180.1
click at [408, 175] on span at bounding box center [412, 181] width 10 height 12
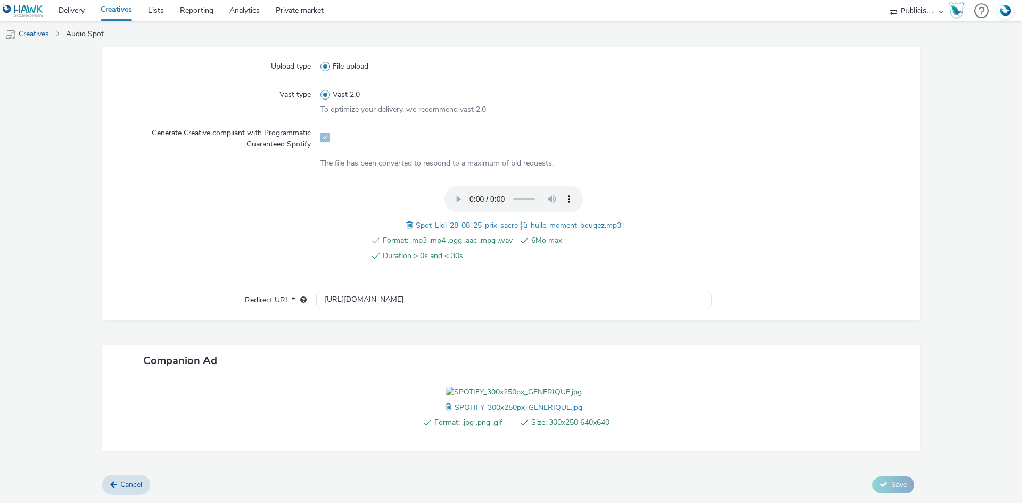
click at [508, 219] on div "Spot-Lidl-28-08-25-prix-sacre╠ü-huile-moment-bougez.mp3" at bounding box center [513, 225] width 215 height 13
copy span "Spot-Lidl-28-08-25-prix-sacre╠ü-huile-moment-bougez.mp3"
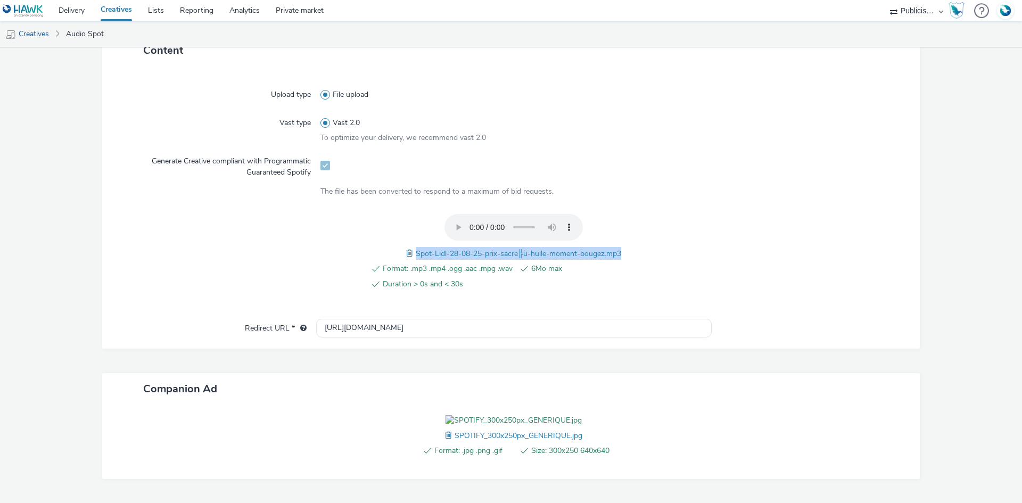
scroll to position [63, 0]
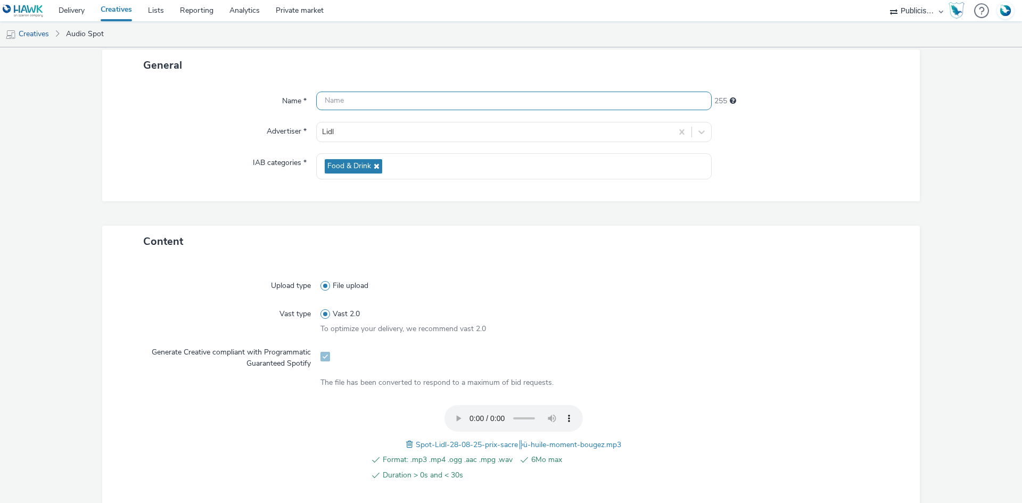
click at [426, 104] on input "text" at bounding box center [514, 101] width 396 height 19
paste input "Spot-Lidl-28-08-25-prix-sacre╠ü-huile-moment-bougez.mp3"
paste input "_Spotify"
type input "Spot-Lidl-28-08-25-prix-sacre╠ü-huile-moment-bougez_Spotify"
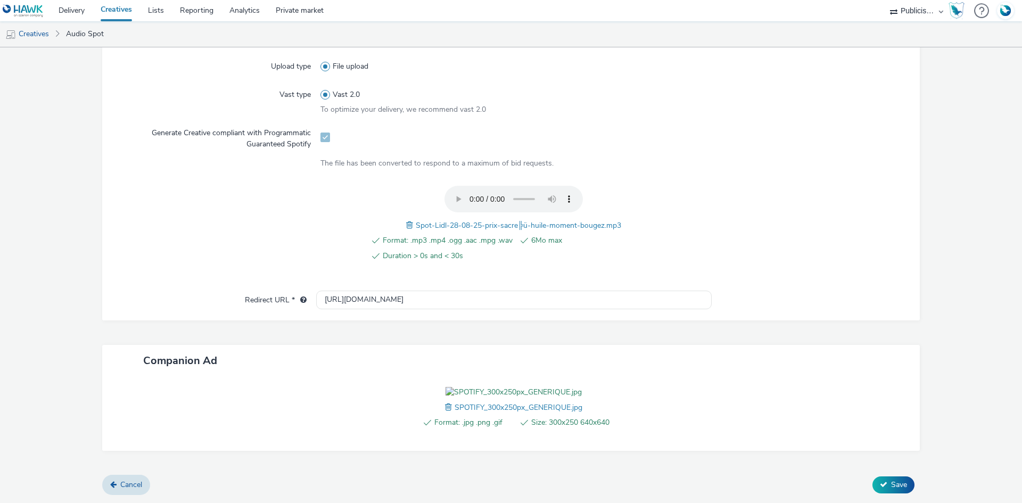
scroll to position [343, 0]
click at [891, 481] on span "Save" at bounding box center [899, 485] width 16 height 10
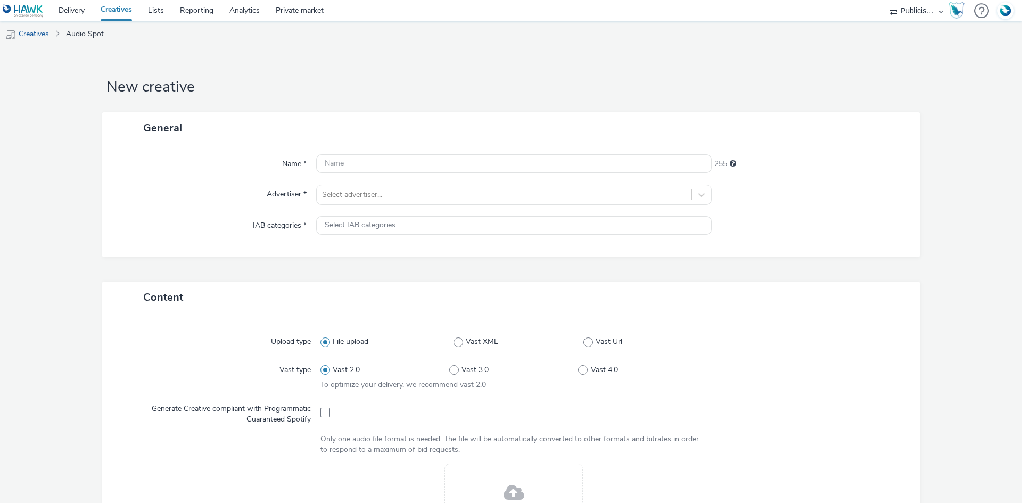
select select "08a58170-7f08-4922-abc8-b2d1eb407230"
click at [359, 203] on div "Select advertiser..." at bounding box center [504, 194] width 375 height 17
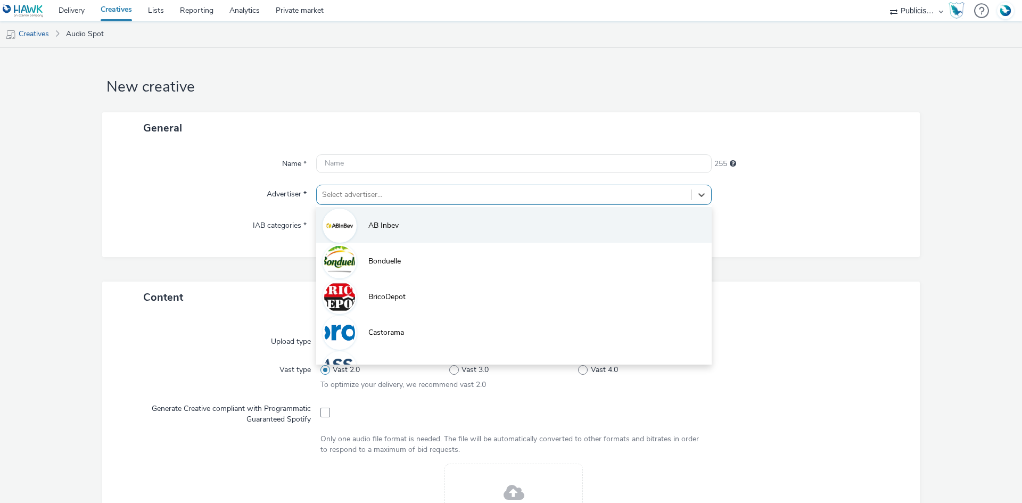
paste input "lid"
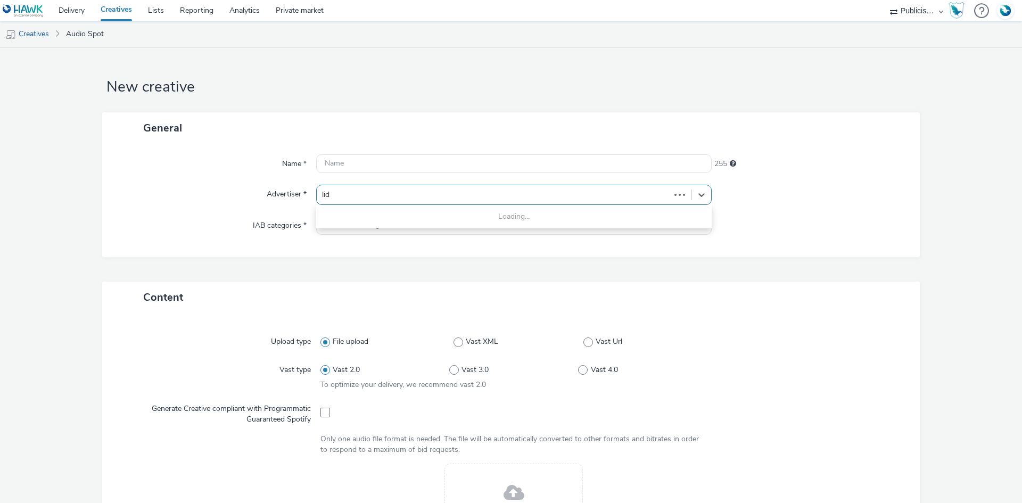
type input "lid"
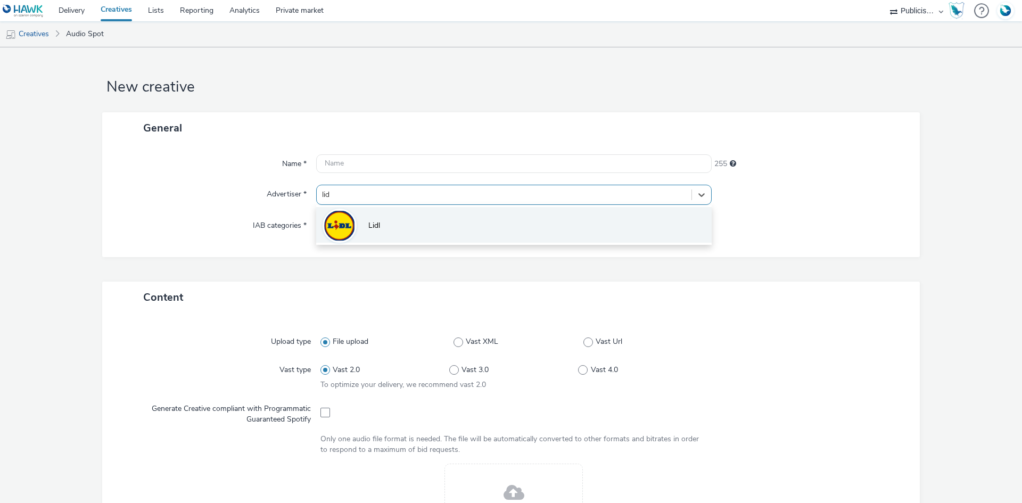
click at [347, 236] on img at bounding box center [339, 225] width 31 height 31
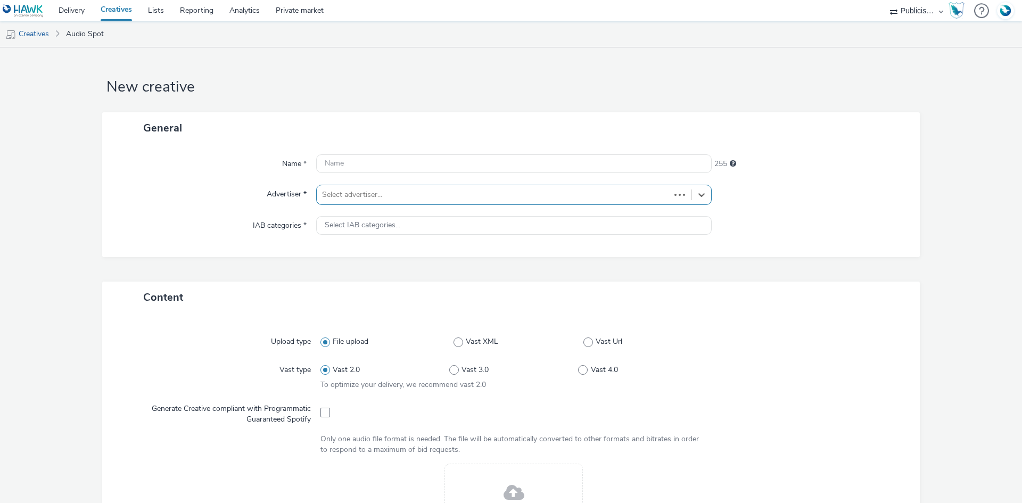
type input "[URL][DOMAIN_NAME]"
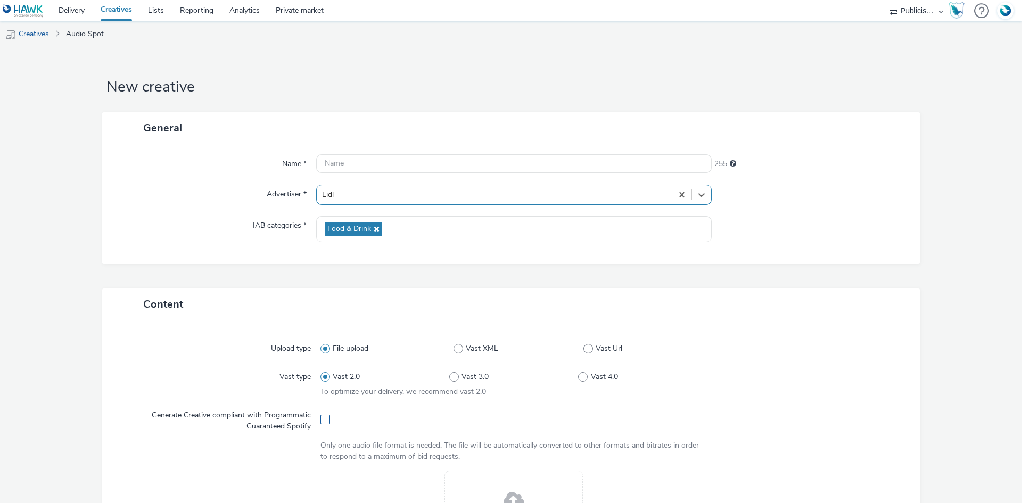
click at [324, 420] on span at bounding box center [326, 420] width 10 height 10
checkbox input "true"
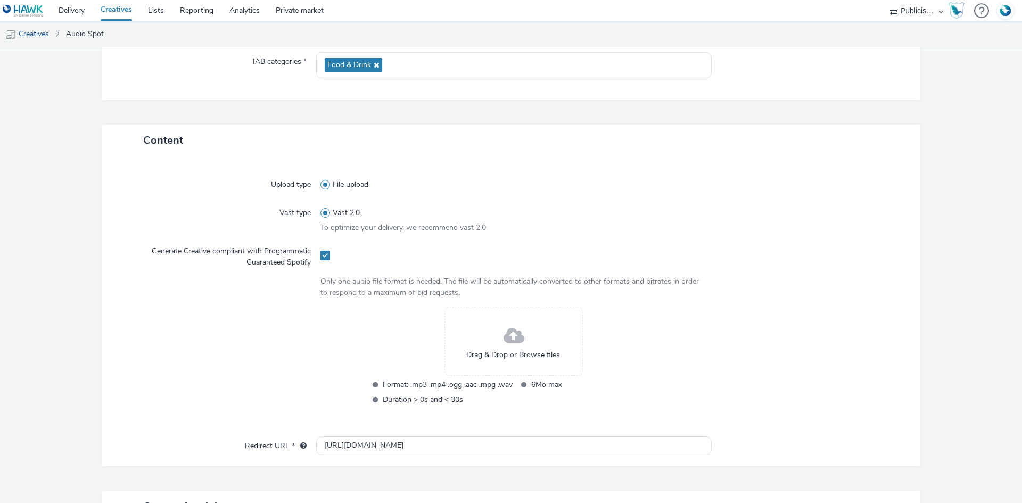
scroll to position [319, 0]
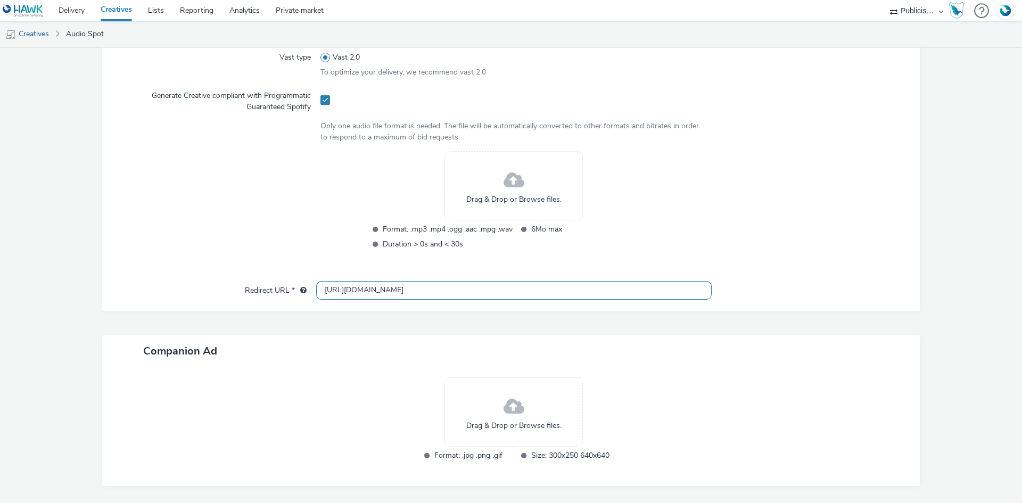
click at [416, 284] on input "[URL][DOMAIN_NAME]" at bounding box center [514, 290] width 396 height 19
paste input "s://[DOMAIN_NAME][URL]"
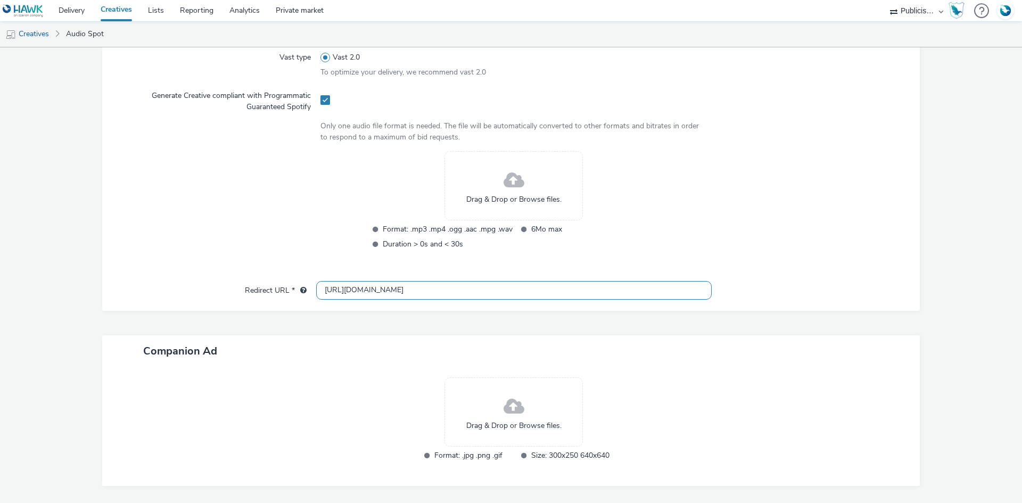
type input "[URL][DOMAIN_NAME]"
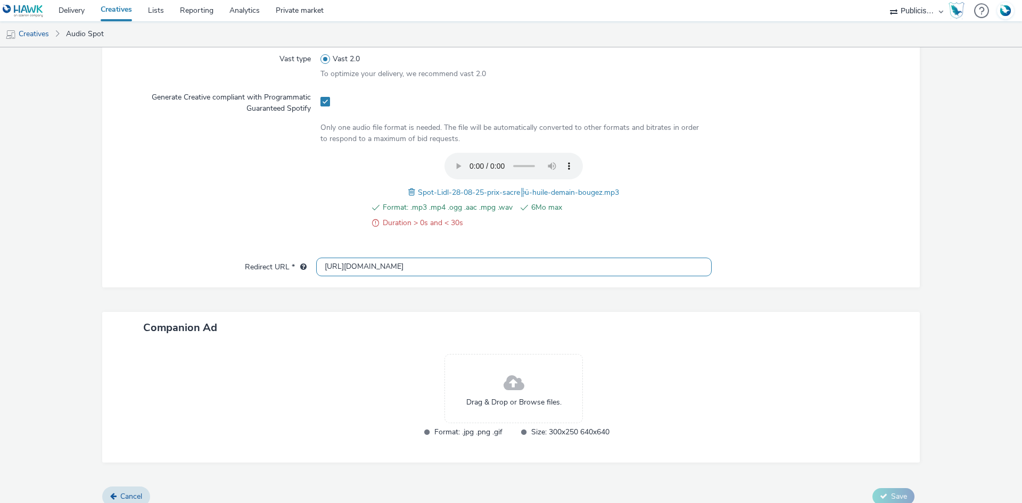
scroll to position [319, 0]
click at [402, 189] on div "Format: .mp3 .mp4 .ogg .aac .mpg .wav 6Mo max Duration > 0s and < 30s Spot-Lidl…" at bounding box center [514, 195] width 387 height 88
drag, startPoint x: 406, startPoint y: 190, endPoint x: 537, endPoint y: 54, distance: 188.6
click at [408, 190] on span at bounding box center [413, 191] width 10 height 12
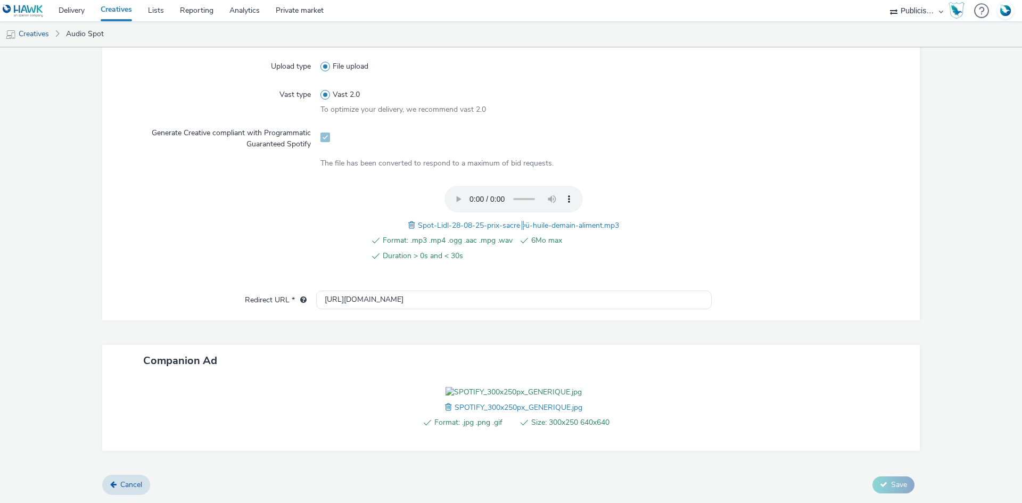
click at [463, 220] on span "Spot-Lidl-28-08-25-prix-sacre╠ü-huile-demain-aliment.mp3" at bounding box center [518, 225] width 201 height 10
copy span "Spot-Lidl-28-08-25-prix-sacre╠ü-huile-demain-aliment.mp3"
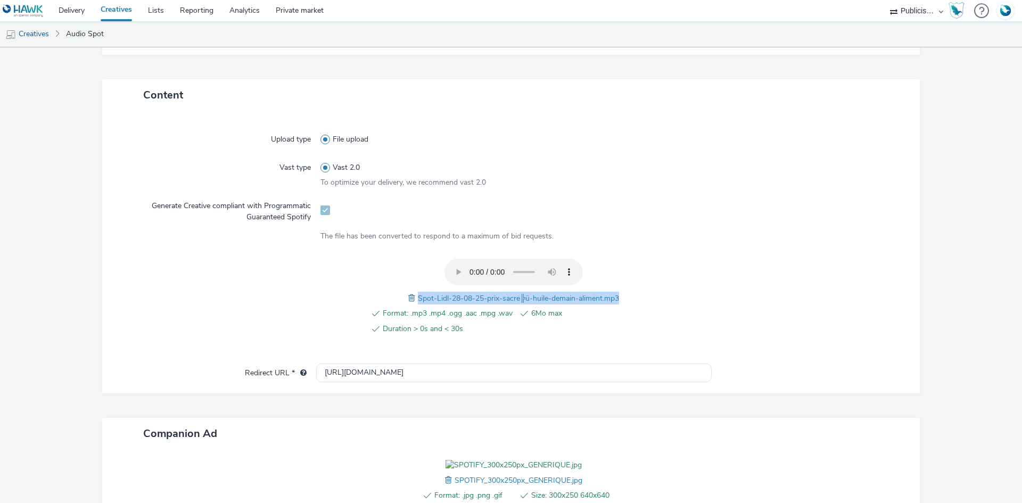
scroll to position [53, 0]
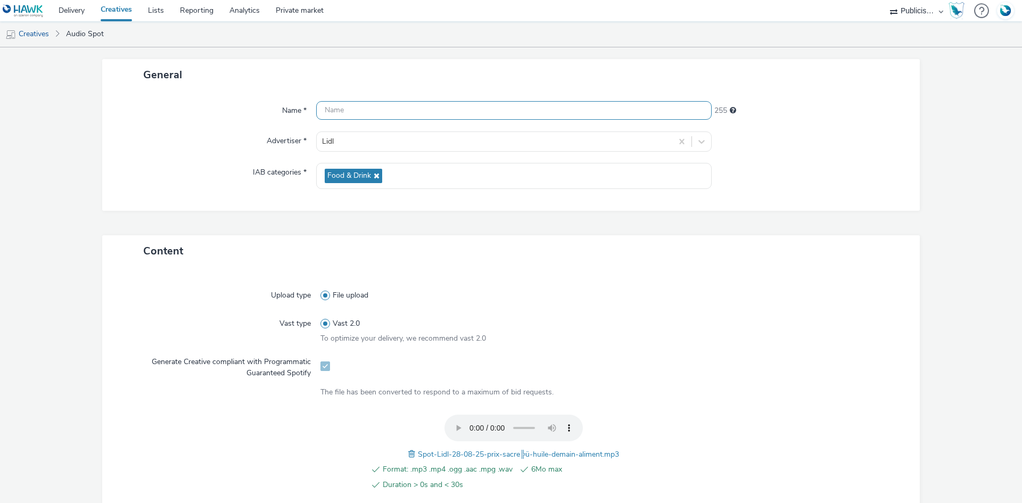
click at [389, 109] on input "text" at bounding box center [514, 110] width 396 height 19
paste input "Spot-Lidl-28-08-25-prix-sacre╠ü-huile-demain-aliment.mp3"
paste input "_Spotify"
type input "Spot-Lidl-28-08-25-prix-sacre╠ü-huile-demain-aliment_Spotify"
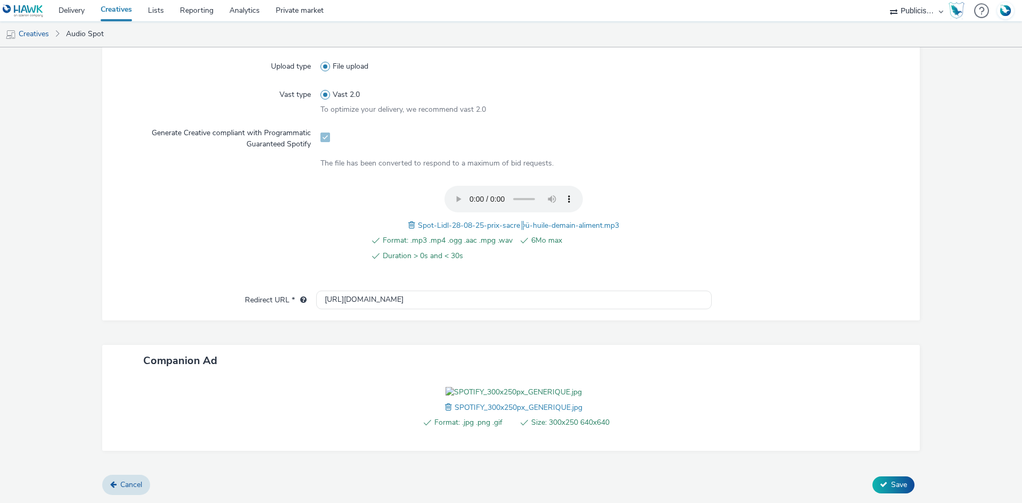
scroll to position [343, 0]
click at [874, 490] on button "Save" at bounding box center [894, 484] width 42 height 17
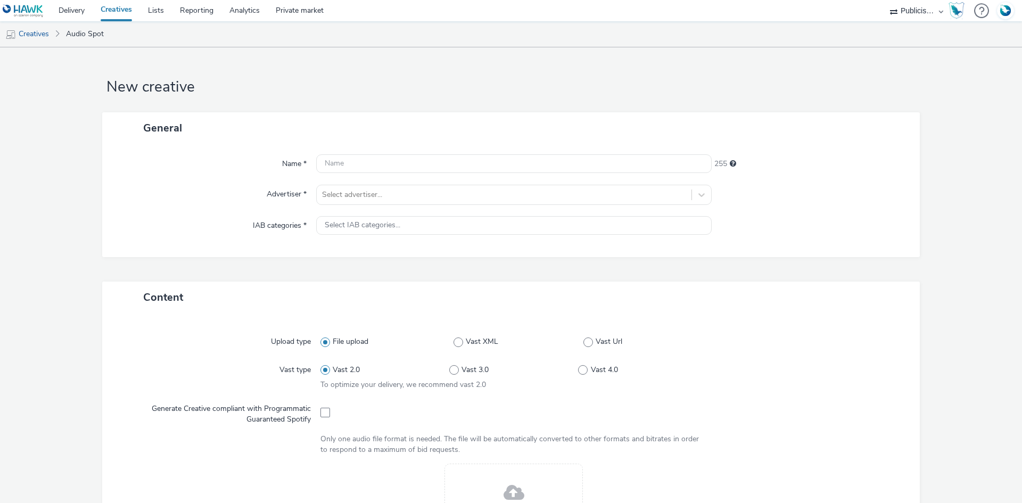
select select "08a58170-7f08-4922-abc8-b2d1eb407230"
click at [360, 199] on div at bounding box center [504, 194] width 364 height 13
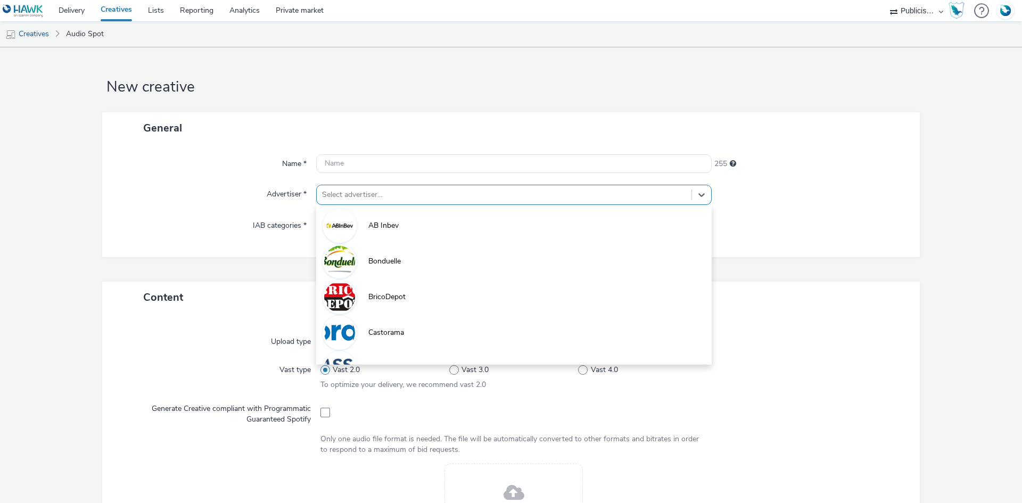
paste input "lid"
type input "lid"
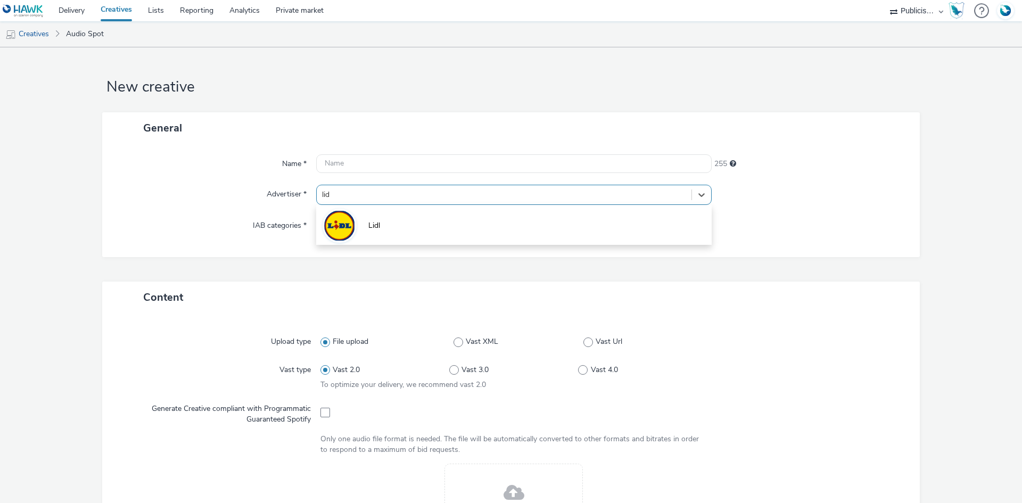
click at [358, 218] on li "Lidl" at bounding box center [514, 225] width 396 height 36
type input "[URL][DOMAIN_NAME]"
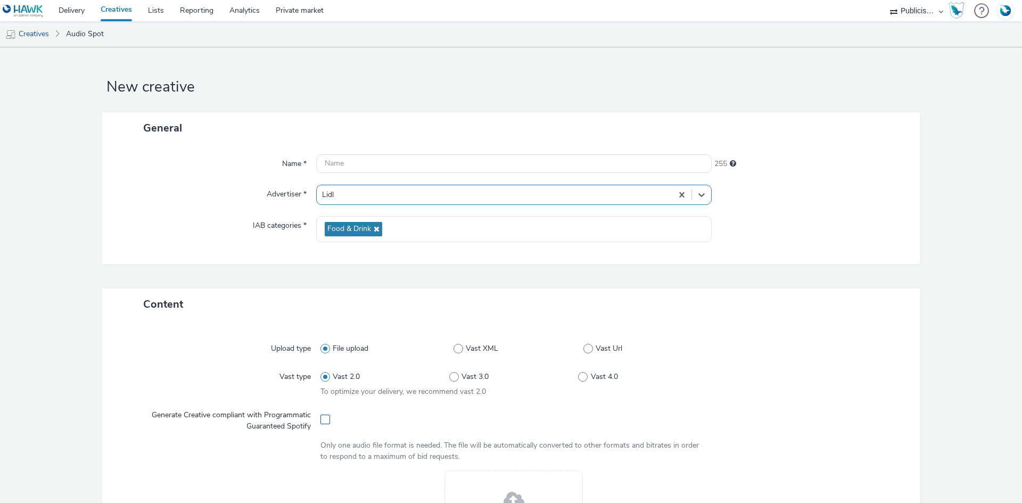
click at [321, 416] on span at bounding box center [326, 420] width 10 height 10
checkbox input "true"
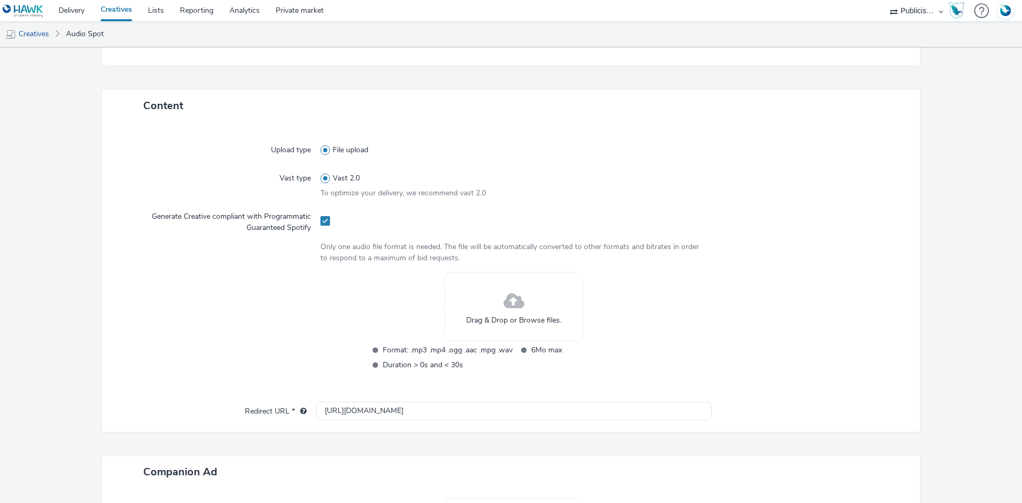
scroll to position [319, 0]
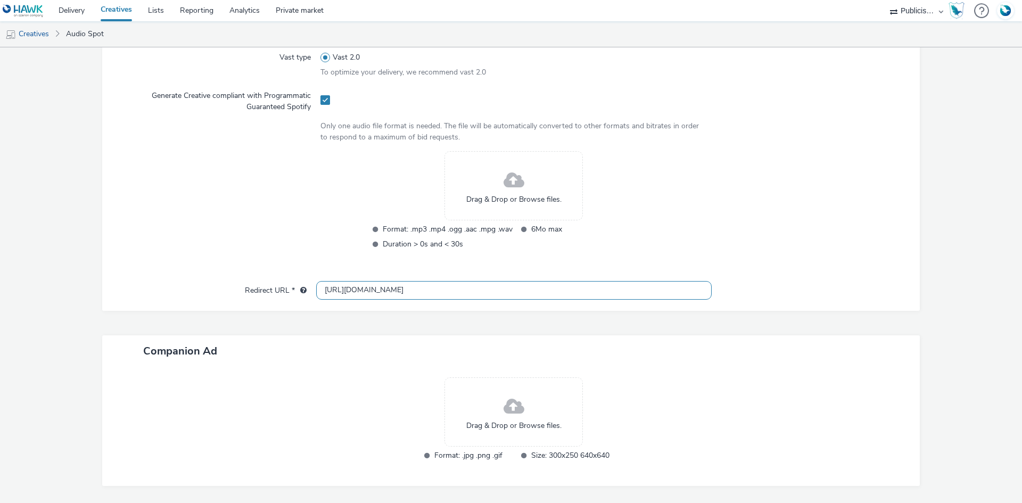
click at [418, 295] on input "[URL][DOMAIN_NAME]" at bounding box center [514, 290] width 396 height 19
paste input "s://[DOMAIN_NAME][URL]"
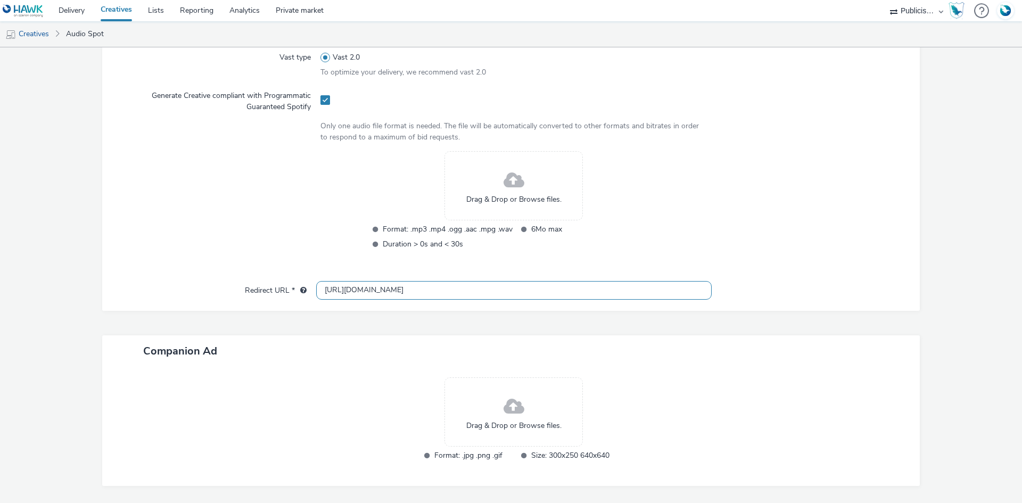
type input "[URL][DOMAIN_NAME]"
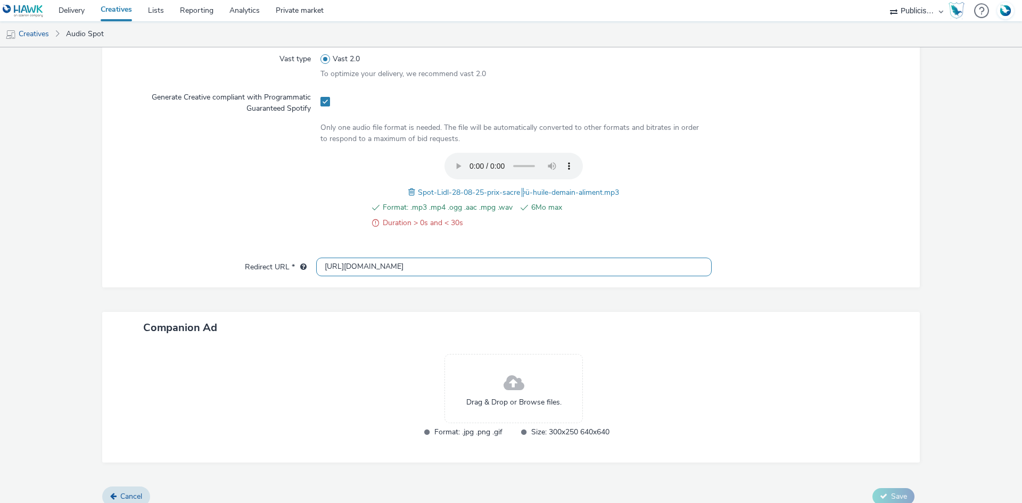
scroll to position [319, 0]
click at [408, 189] on span at bounding box center [413, 191] width 10 height 12
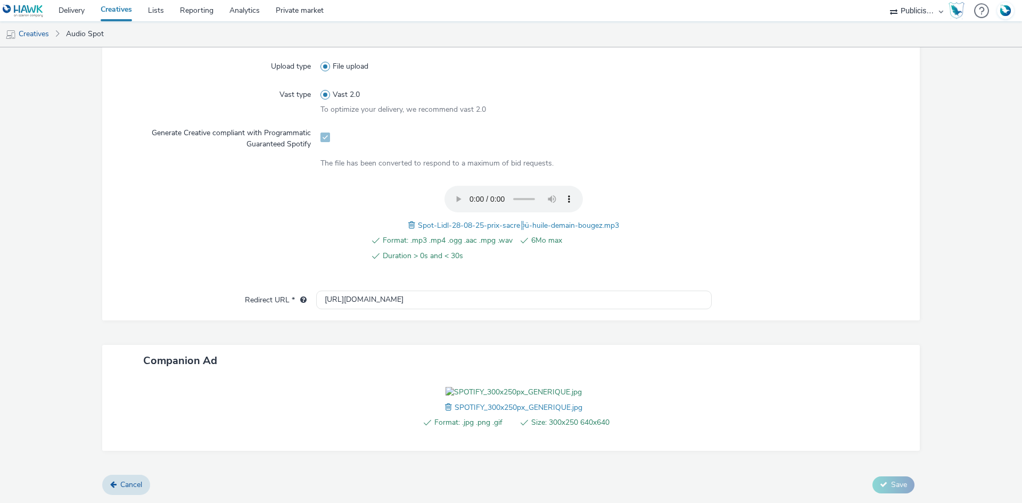
click at [503, 220] on span "Spot-Lidl-28-08-25-prix-sacre╠ü-huile-demain-bougez.mp3" at bounding box center [519, 225] width 202 height 10
copy span "Spot-Lidl-28-08-25-prix-sacre╠ü-huile-demain-bougez.mp3"
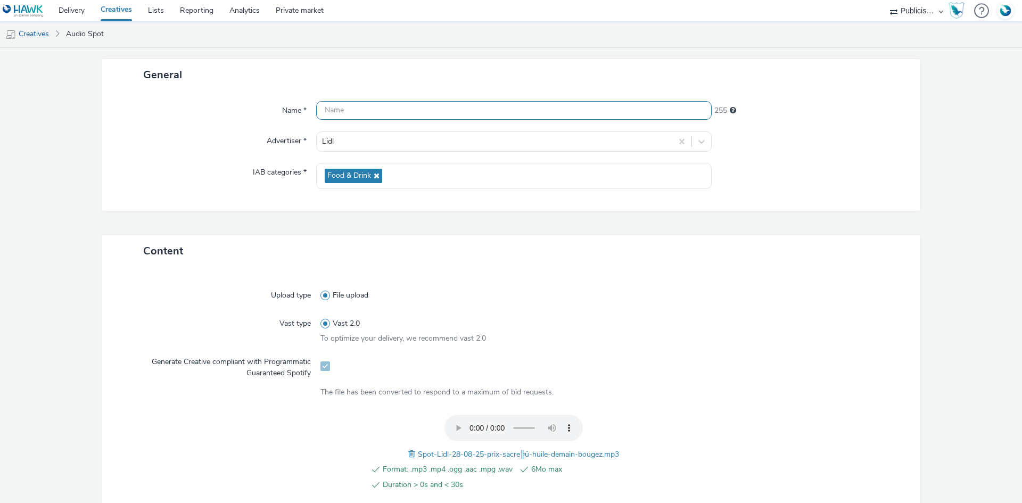
click at [380, 111] on input "text" at bounding box center [514, 110] width 396 height 19
paste input "Spot-Lidl-28-08-25-prix-sacre╠ü-huile-demain-bougez.mp3"
paste input "_Spotify"
type input "Spot-Lidl-28-08-25-prix-sacre╠ü-huile-demain-bougez_Spotify"
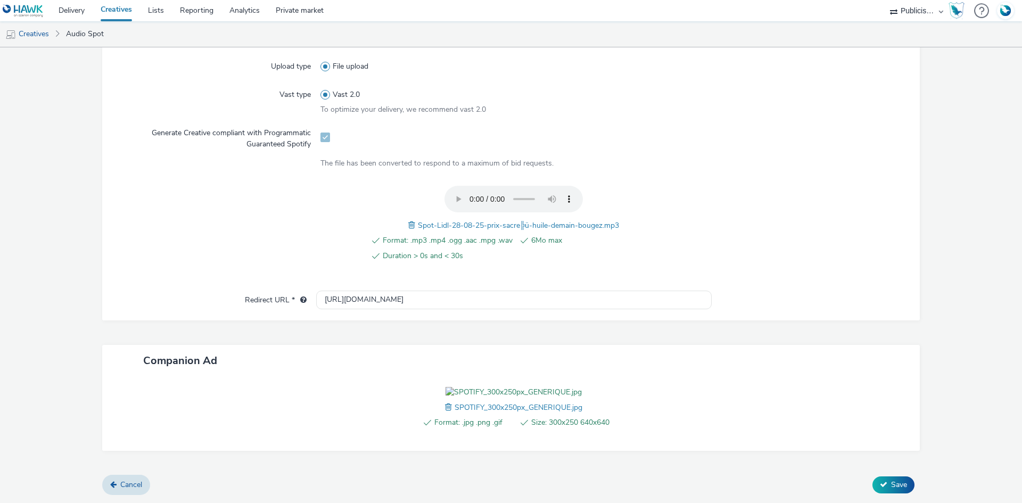
scroll to position [343, 0]
click at [896, 491] on button "Save" at bounding box center [894, 484] width 42 height 17
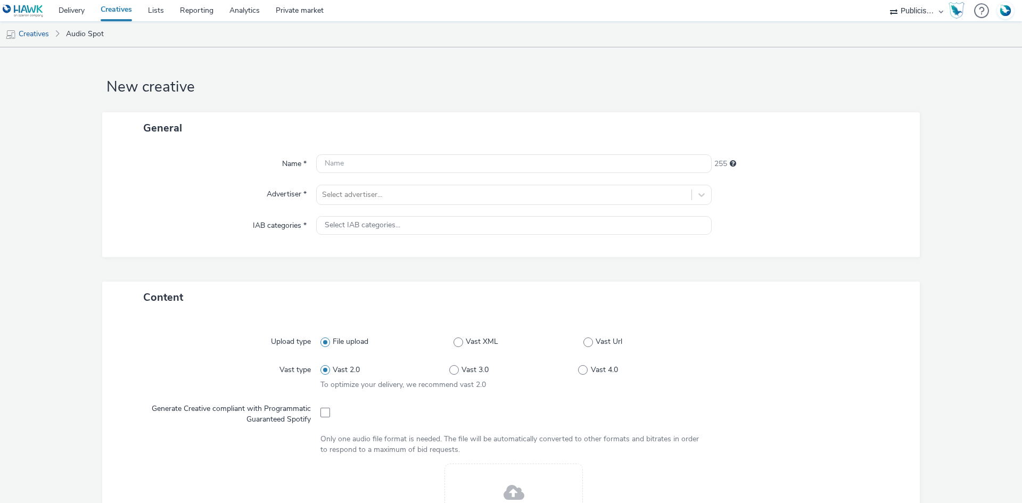
select select "08a58170-7f08-4922-abc8-b2d1eb407230"
click at [429, 204] on div "Select advertiser..." at bounding box center [514, 195] width 396 height 20
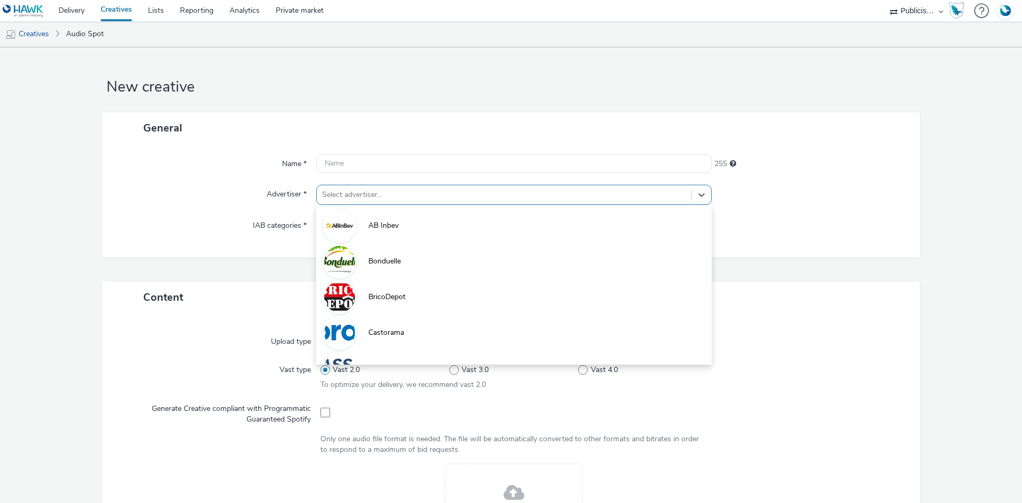
paste input "lid"
type input "lid"
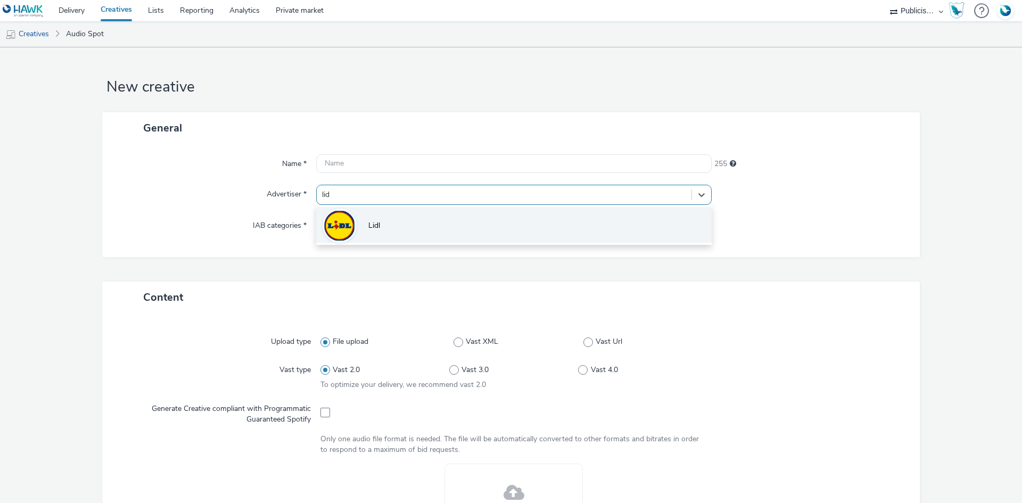
click at [381, 237] on li "Lidl" at bounding box center [514, 225] width 396 height 36
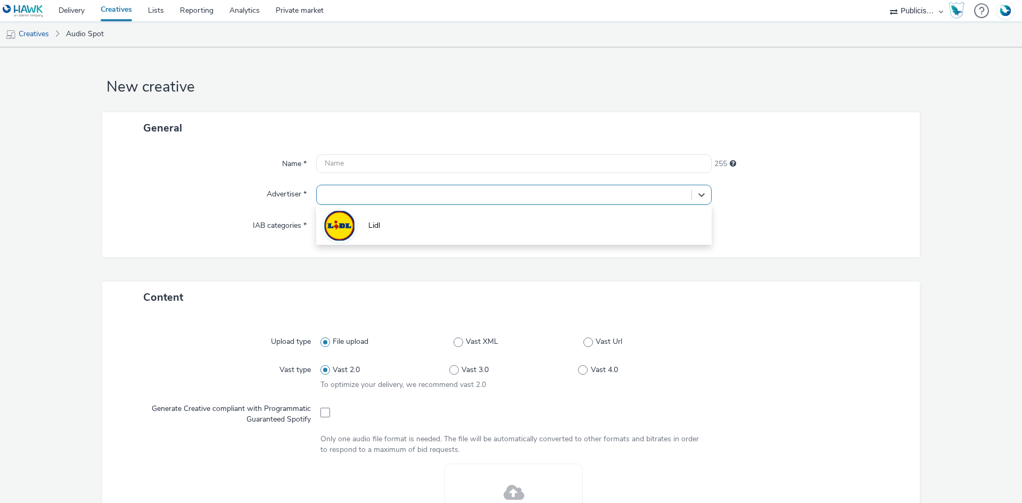
type input "[URL][DOMAIN_NAME]"
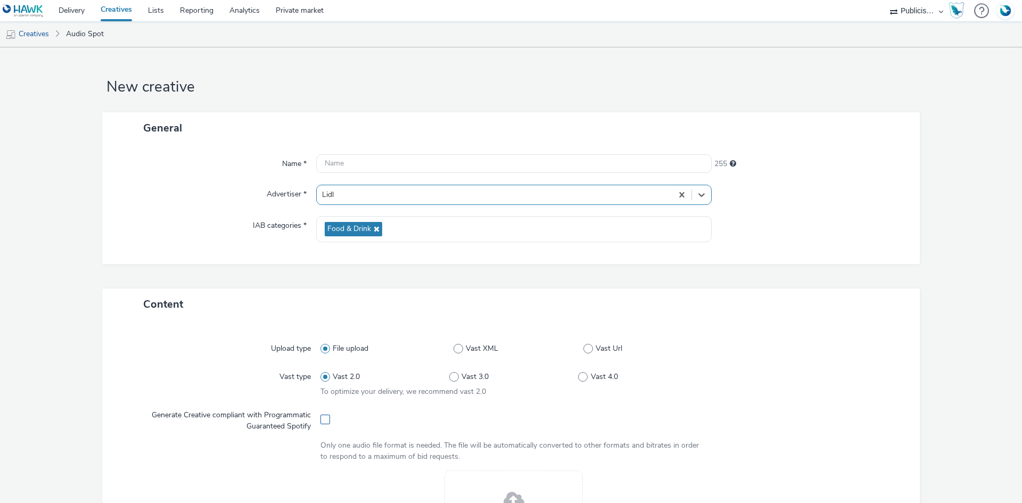
click at [322, 421] on span at bounding box center [326, 420] width 10 height 10
checkbox input "true"
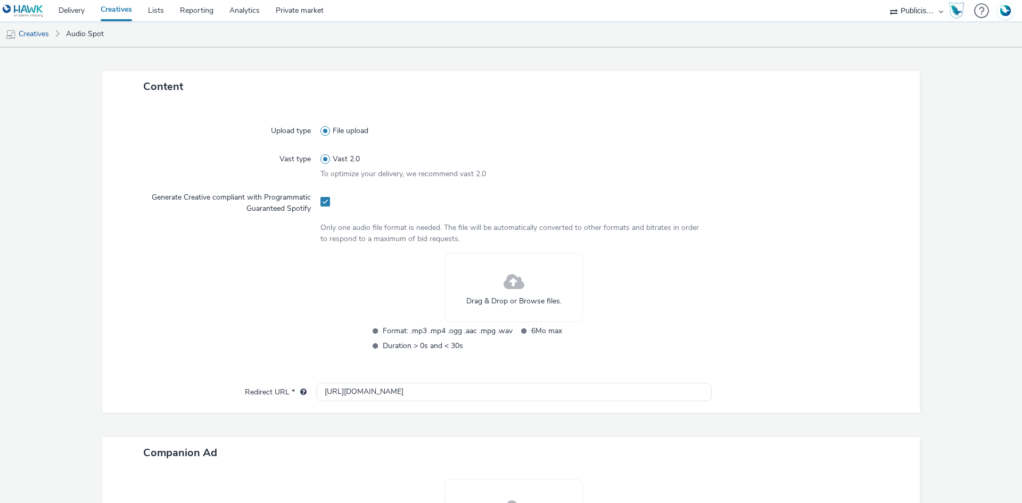
scroll to position [266, 0]
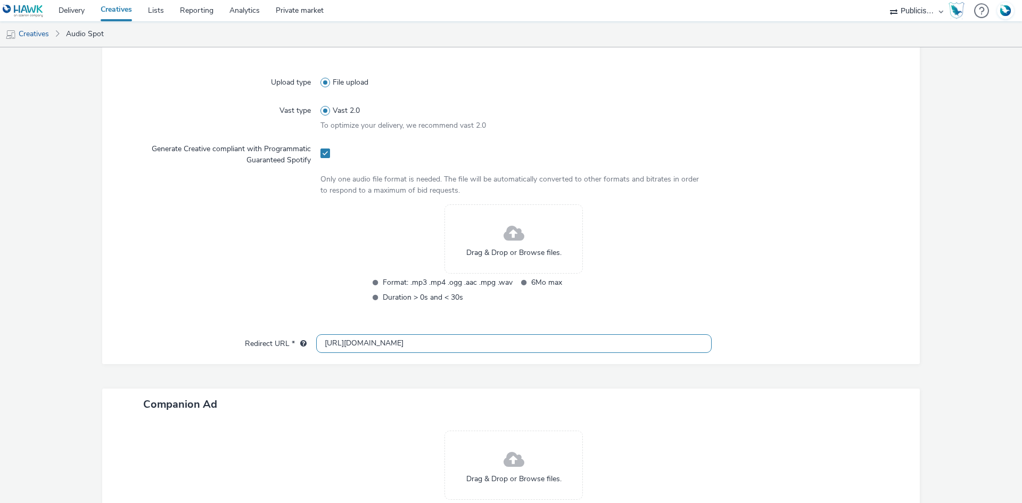
drag, startPoint x: 374, startPoint y: 331, endPoint x: 375, endPoint y: 336, distance: 5.4
click at [374, 332] on div "Upload type File upload Vast type Vast 2.0 To optimize your delivery, we recomm…" at bounding box center [511, 199] width 796 height 270
click at [377, 343] on input "[URL][DOMAIN_NAME]" at bounding box center [514, 343] width 396 height 19
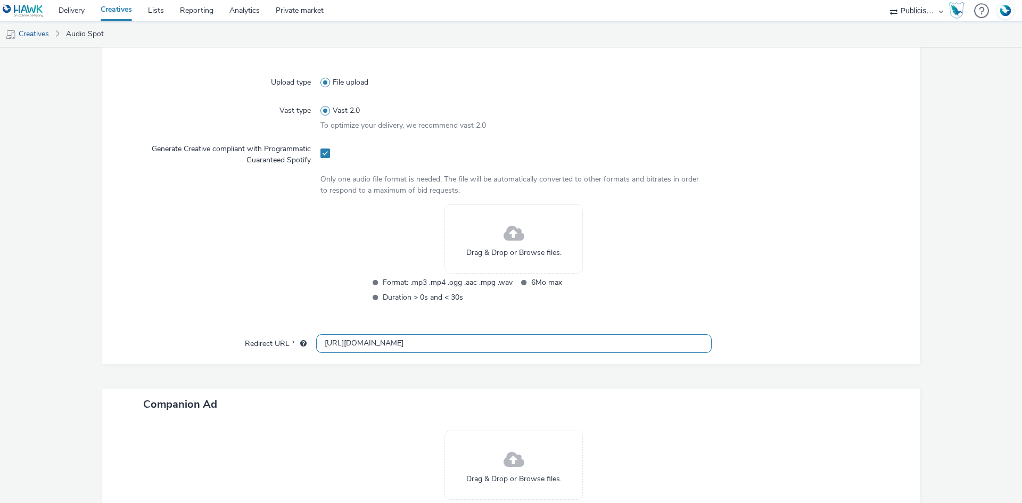
paste input "s://[DOMAIN_NAME][URL]"
type input "[URL][DOMAIN_NAME]"
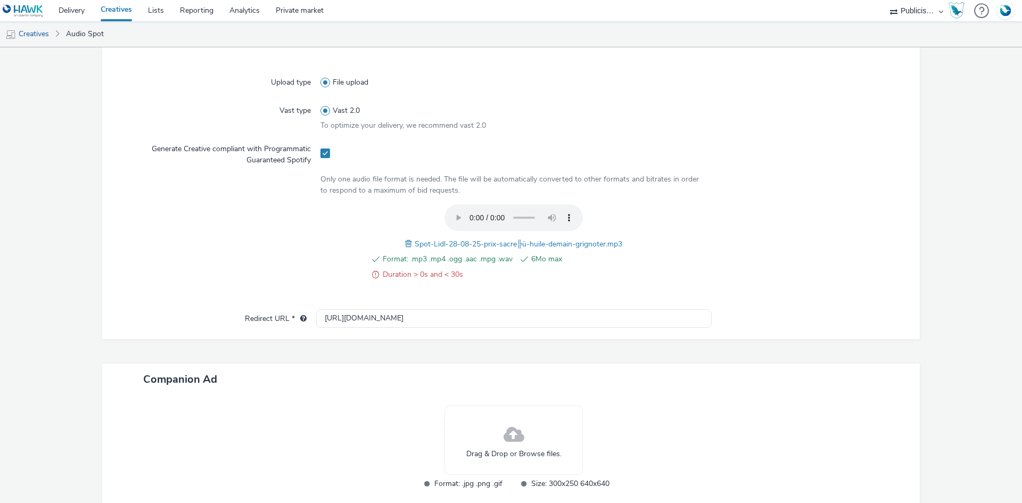
click at [405, 244] on span at bounding box center [410, 244] width 10 height 12
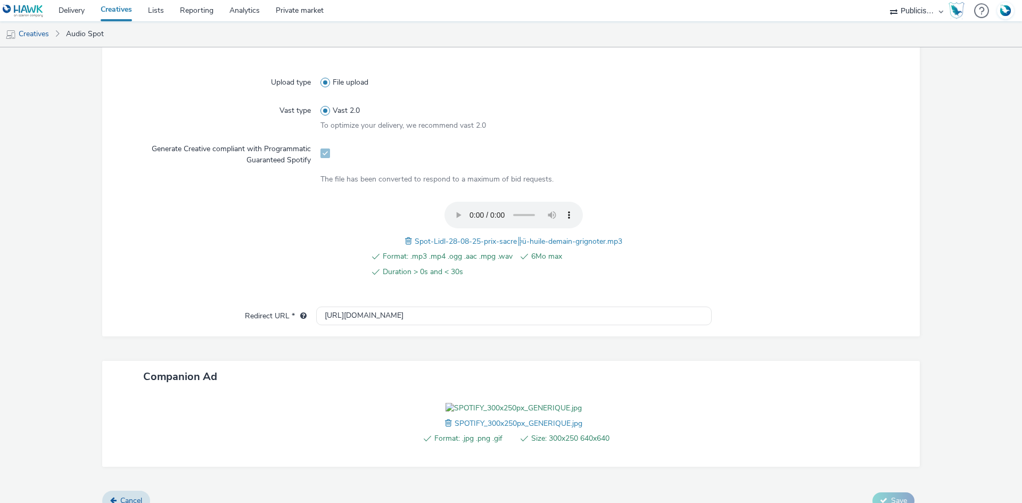
click at [453, 242] on span "Spot-Lidl-28-08-25-prix-sacre╠ü-huile-demain-grignoter.mp3" at bounding box center [519, 241] width 208 height 10
copy span "Spot-Lidl-28-08-25-prix-sacre╠ü-huile-demain-grignoter.mp3"
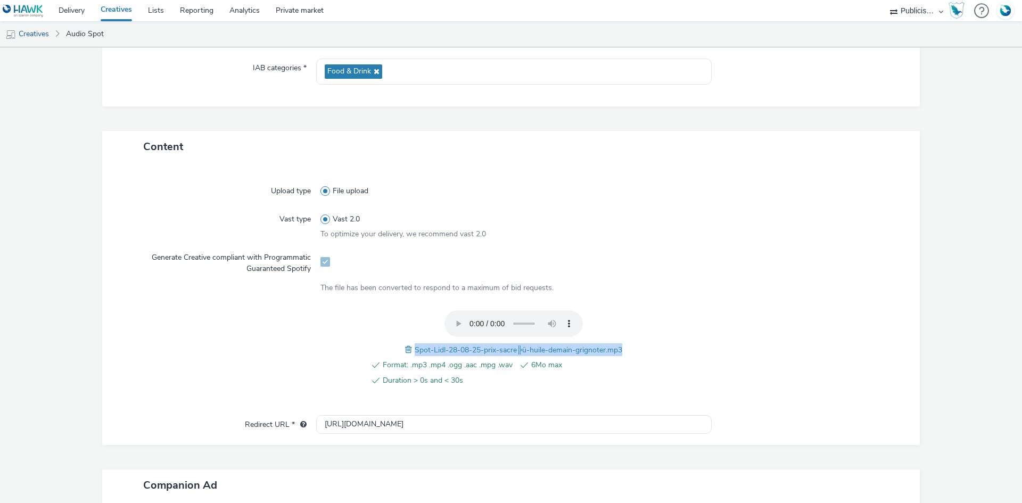
scroll to position [53, 0]
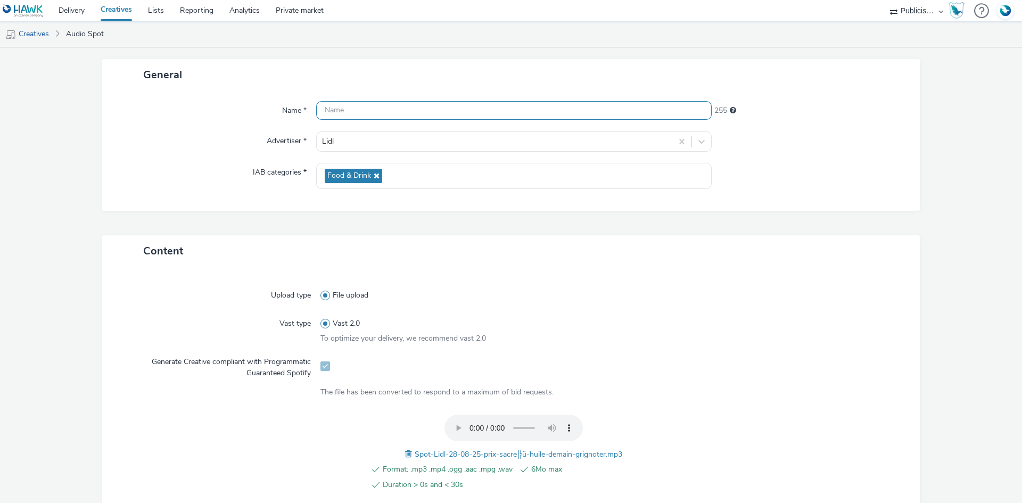
click at [366, 112] on input "text" at bounding box center [514, 110] width 396 height 19
paste input "Spot-Lidl-28-08-25-prix-sacre╠ü-huile-demain-grignoter.mp3"
paste input "_Spotify"
type input "Spot-Lidl-28-08-25-prix-sacre╠ü-huile-demain-grignoter_Spotify"
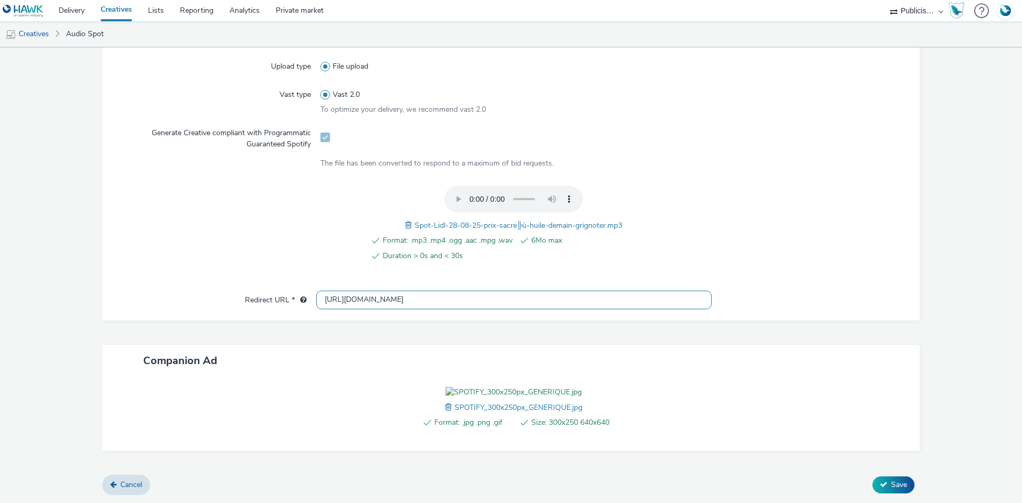
scroll to position [343, 0]
click at [897, 489] on span "Save" at bounding box center [899, 485] width 16 height 10
